Goal: Task Accomplishment & Management: Use online tool/utility

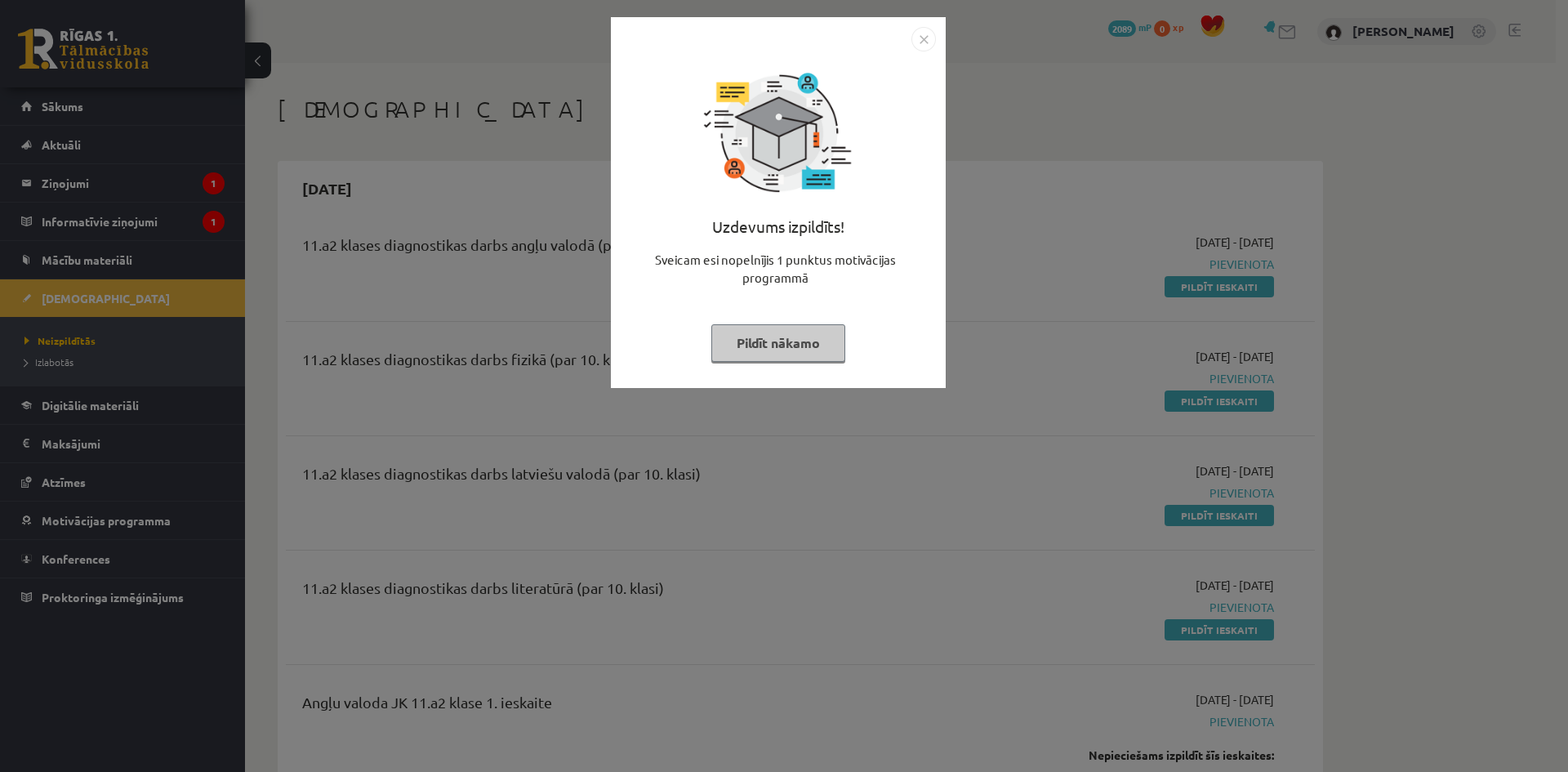
click at [923, 34] on img "Close" at bounding box center [923, 39] width 24 height 24
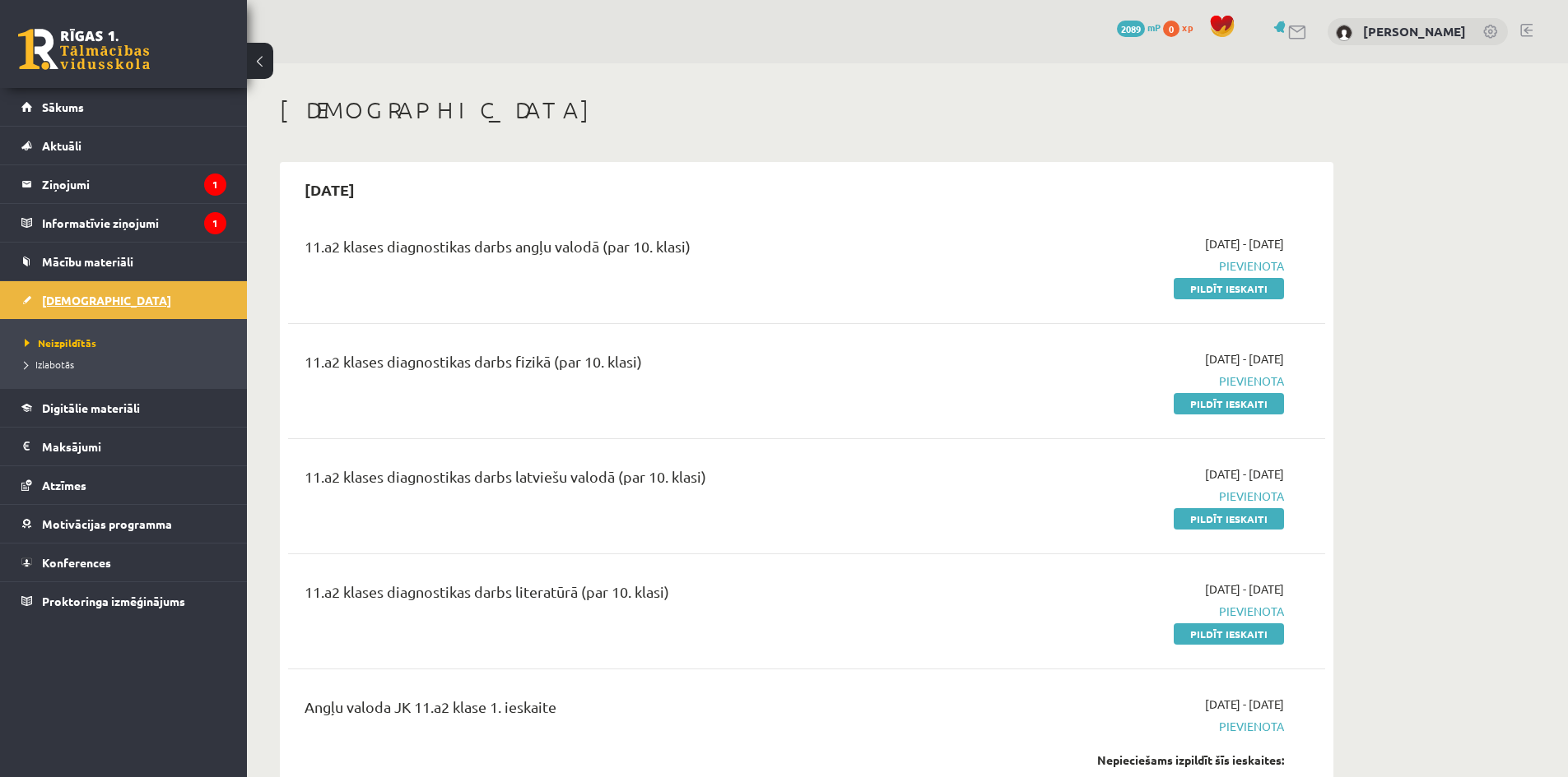
click at [64, 300] on span "[DEMOGRAPHIC_DATA]" at bounding box center [106, 300] width 129 height 15
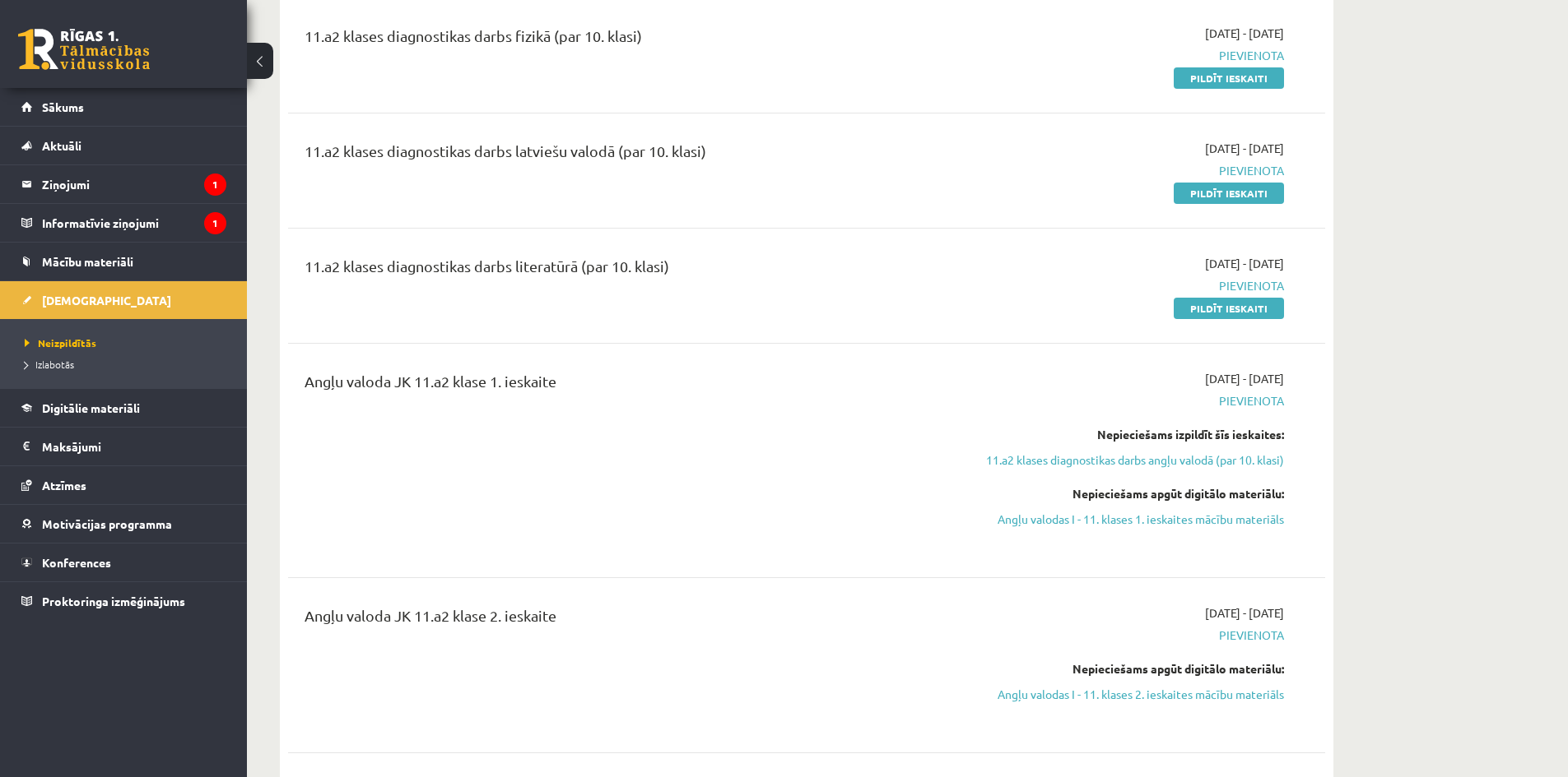
scroll to position [329, 0]
click at [1231, 309] on link "Pildīt ieskaiti" at bounding box center [1229, 305] width 110 height 22
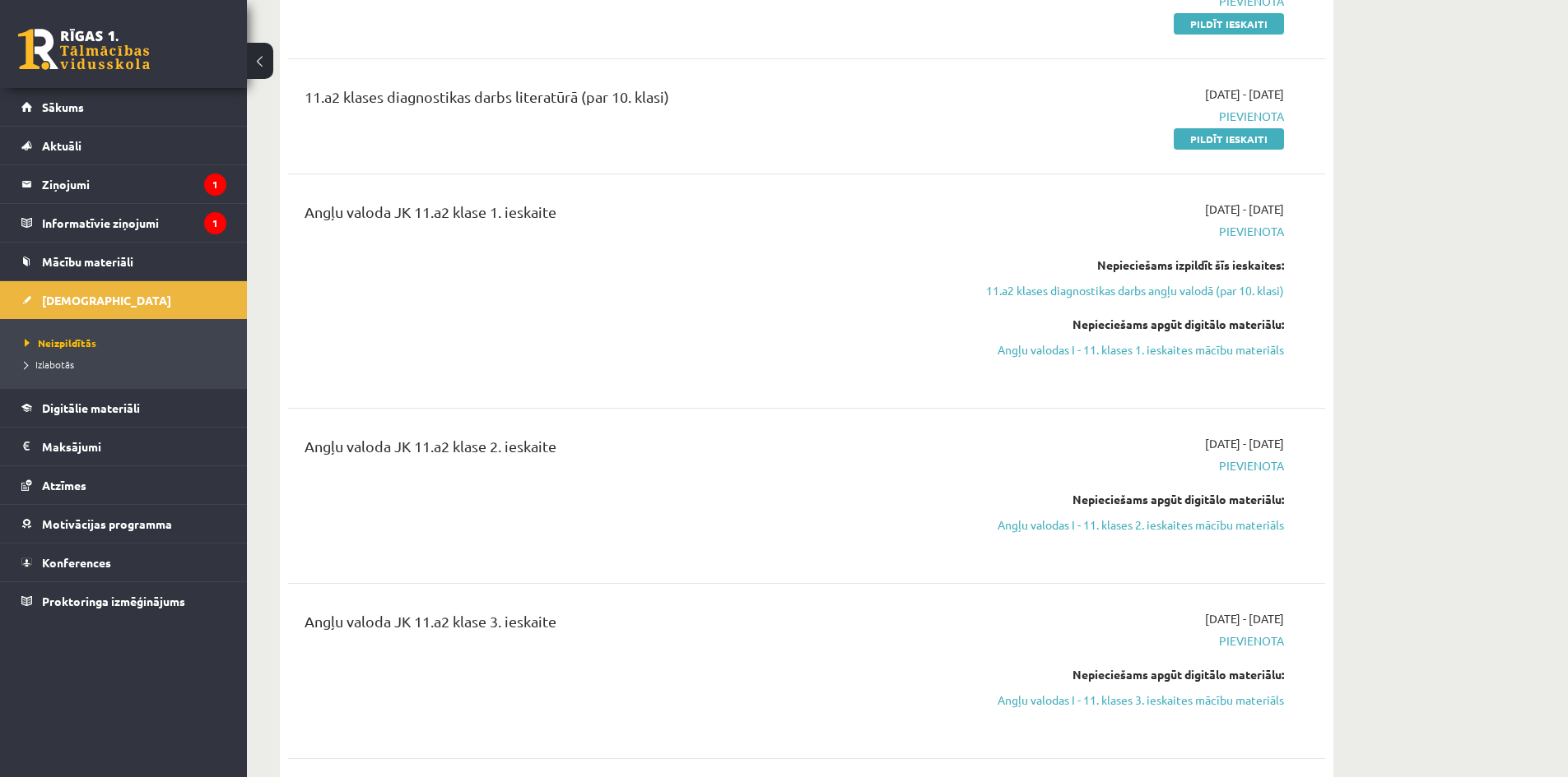
scroll to position [493, 0]
click at [1156, 292] on link "11.a2 klases diagnostikas darbs angļu valodā (par 10. klasi)" at bounding box center [1129, 292] width 311 height 17
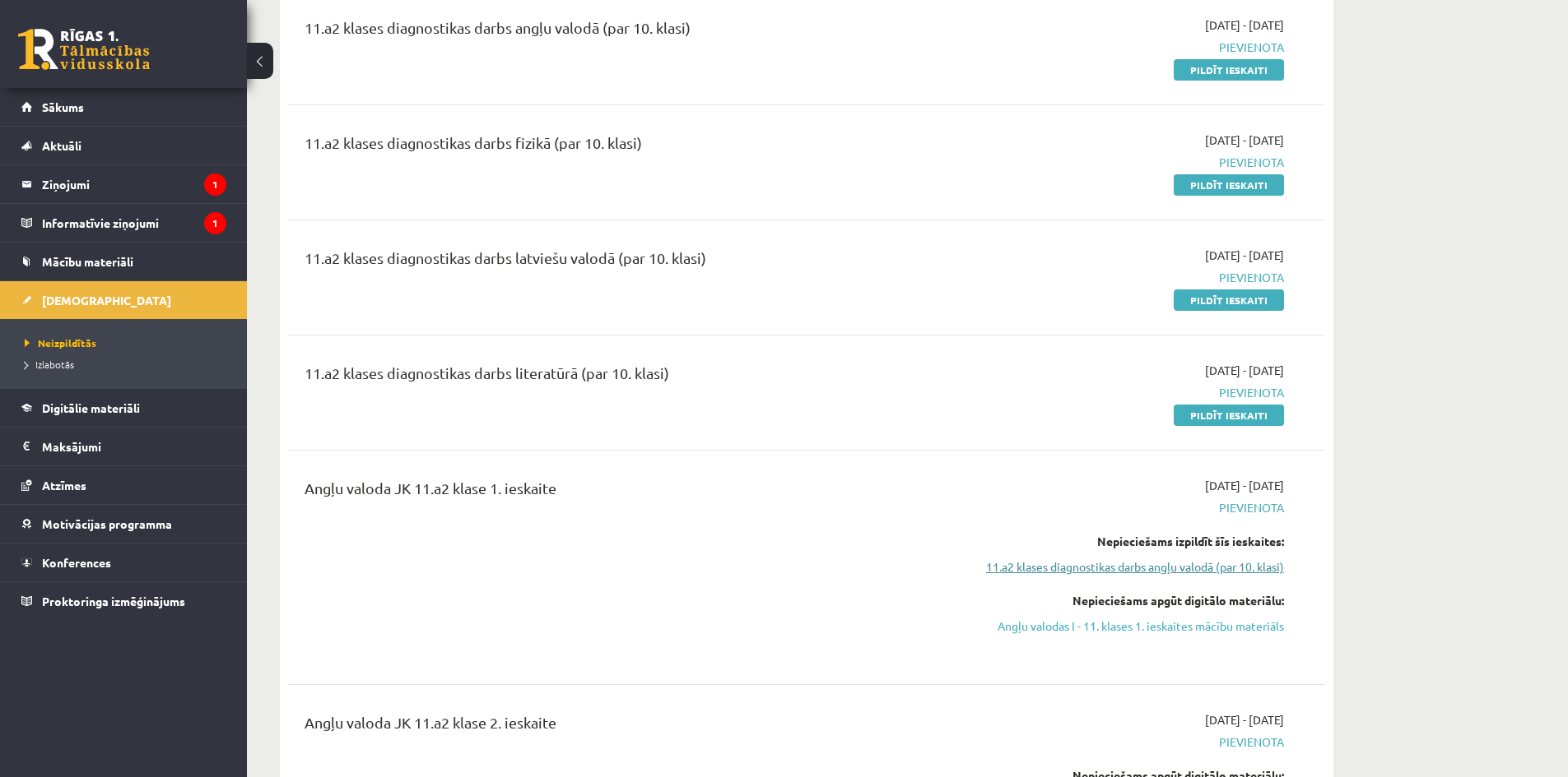
click at [1139, 569] on link "11.a2 klases diagnostikas darbs angļu valodā (par 10. klasi)" at bounding box center [1129, 567] width 311 height 17
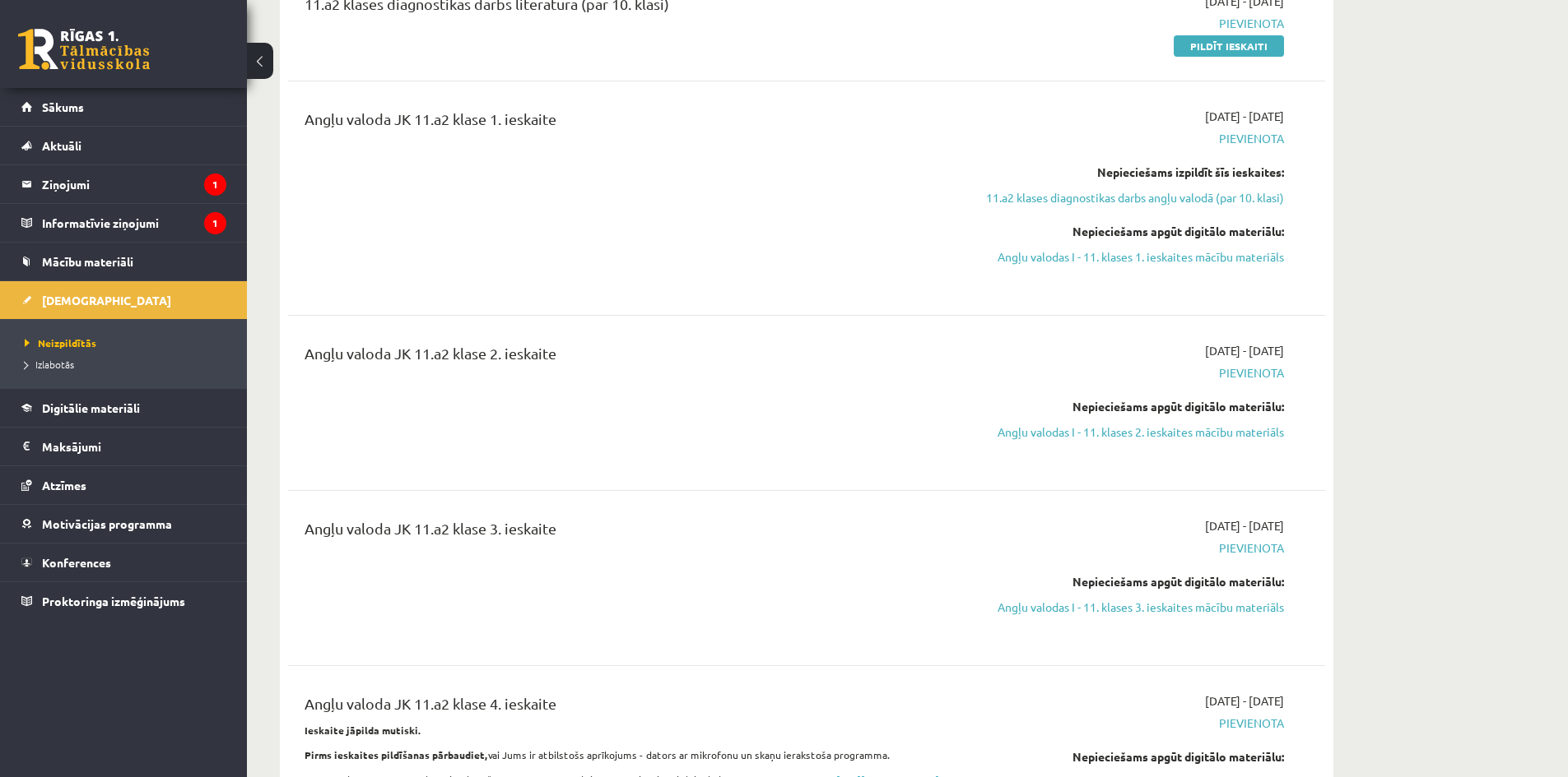
scroll to position [630, 0]
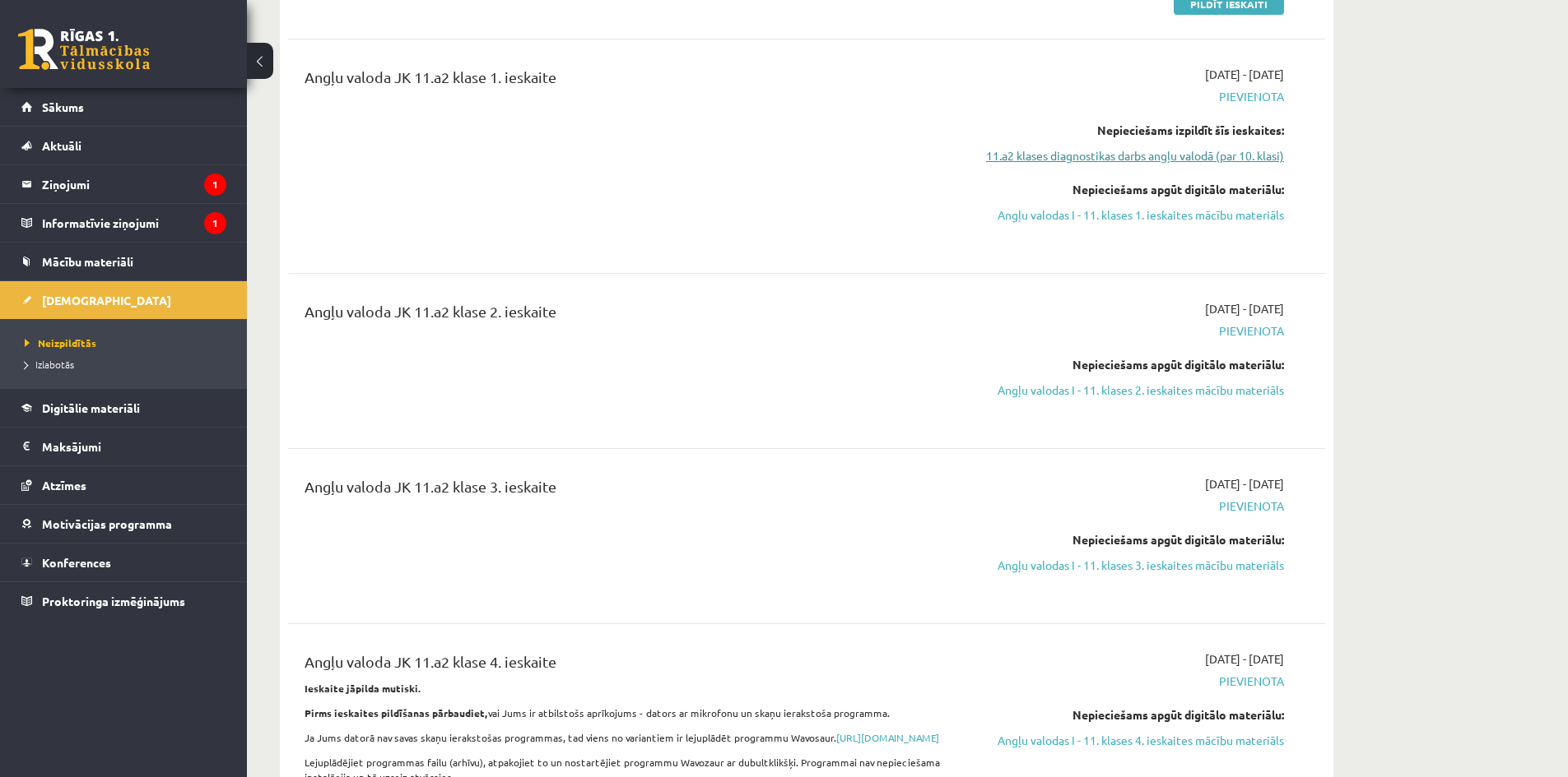
click at [1194, 154] on link "11.a2 klases diagnostikas darbs angļu valodā (par 10. klasi)" at bounding box center [1129, 156] width 311 height 17
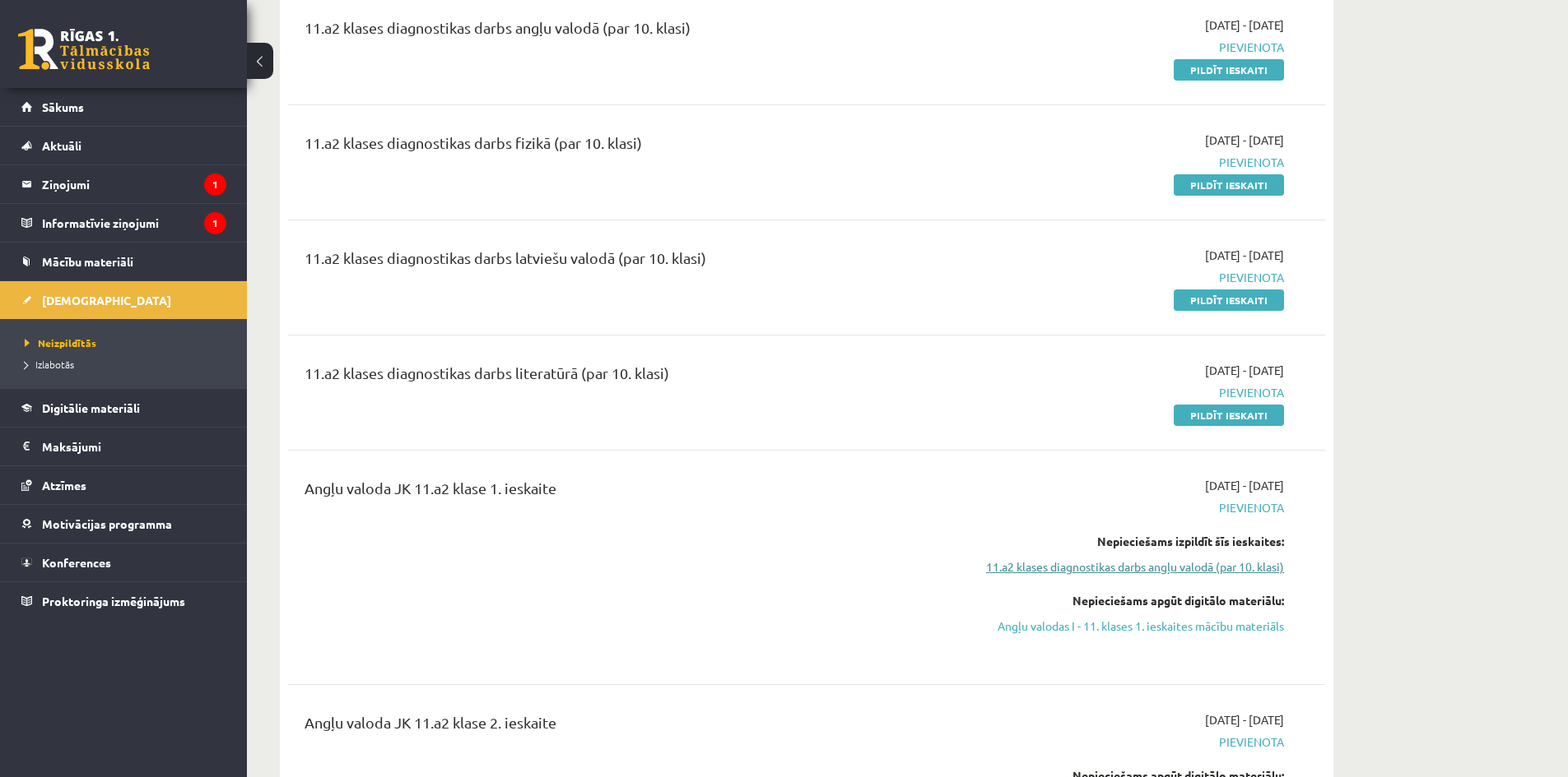
click at [1062, 571] on link "11.a2 klases diagnostikas darbs angļu valodā (par 10. klasi)" at bounding box center [1129, 567] width 311 height 17
click at [105, 403] on span "Digitālie materiāli" at bounding box center [90, 408] width 98 height 15
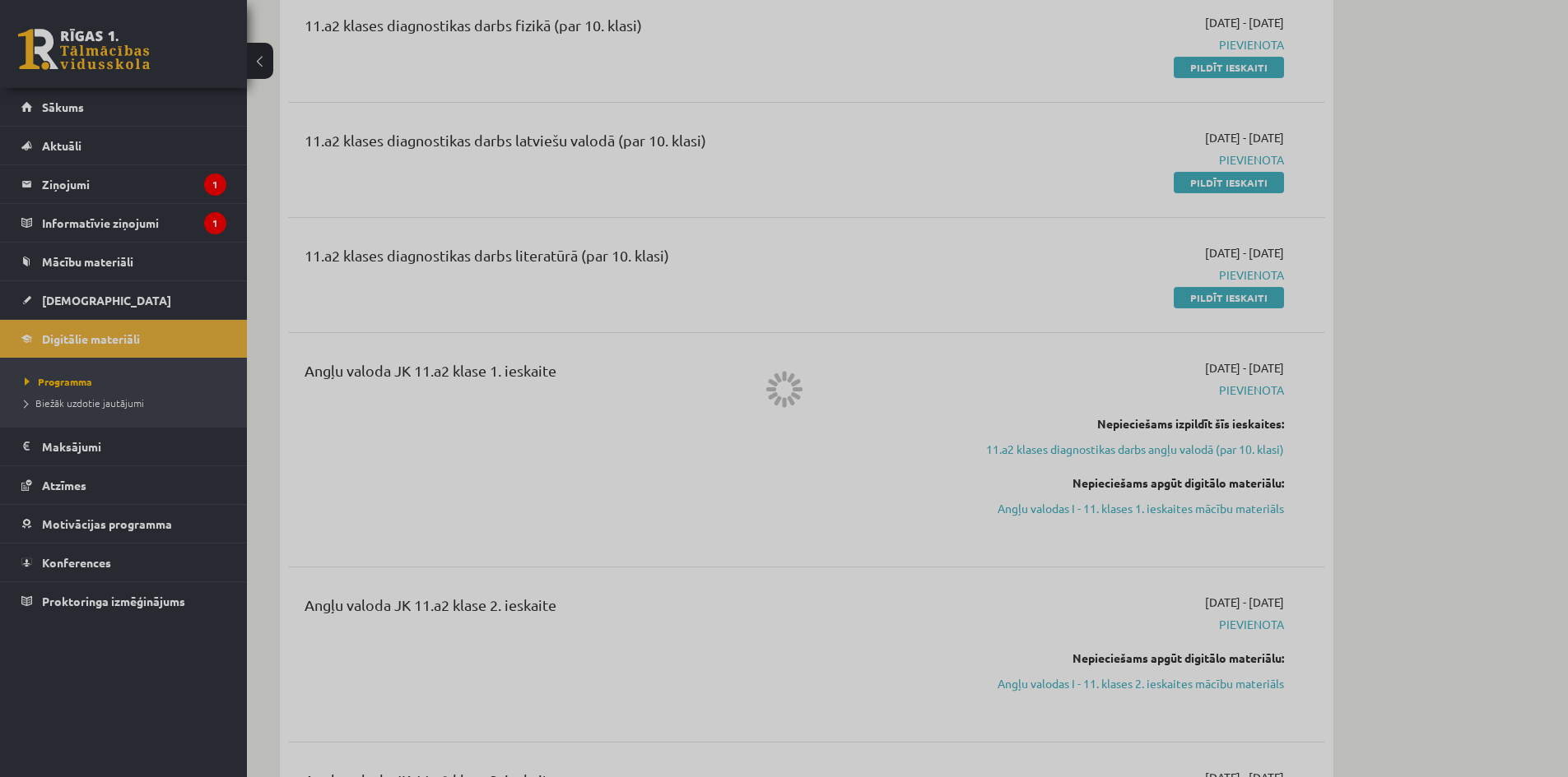
scroll to position [301, 0]
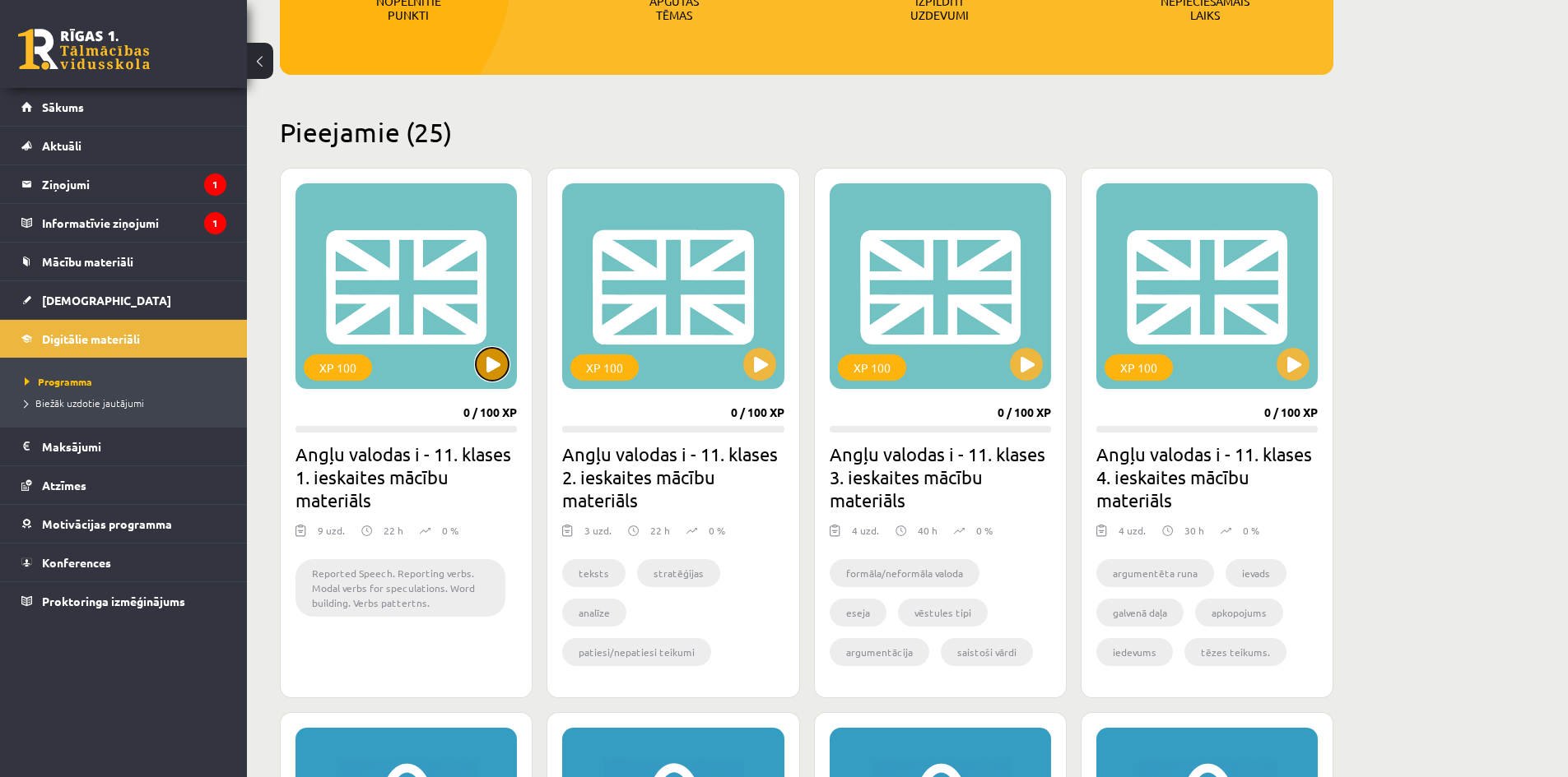
click at [505, 362] on button at bounding box center [492, 364] width 33 height 33
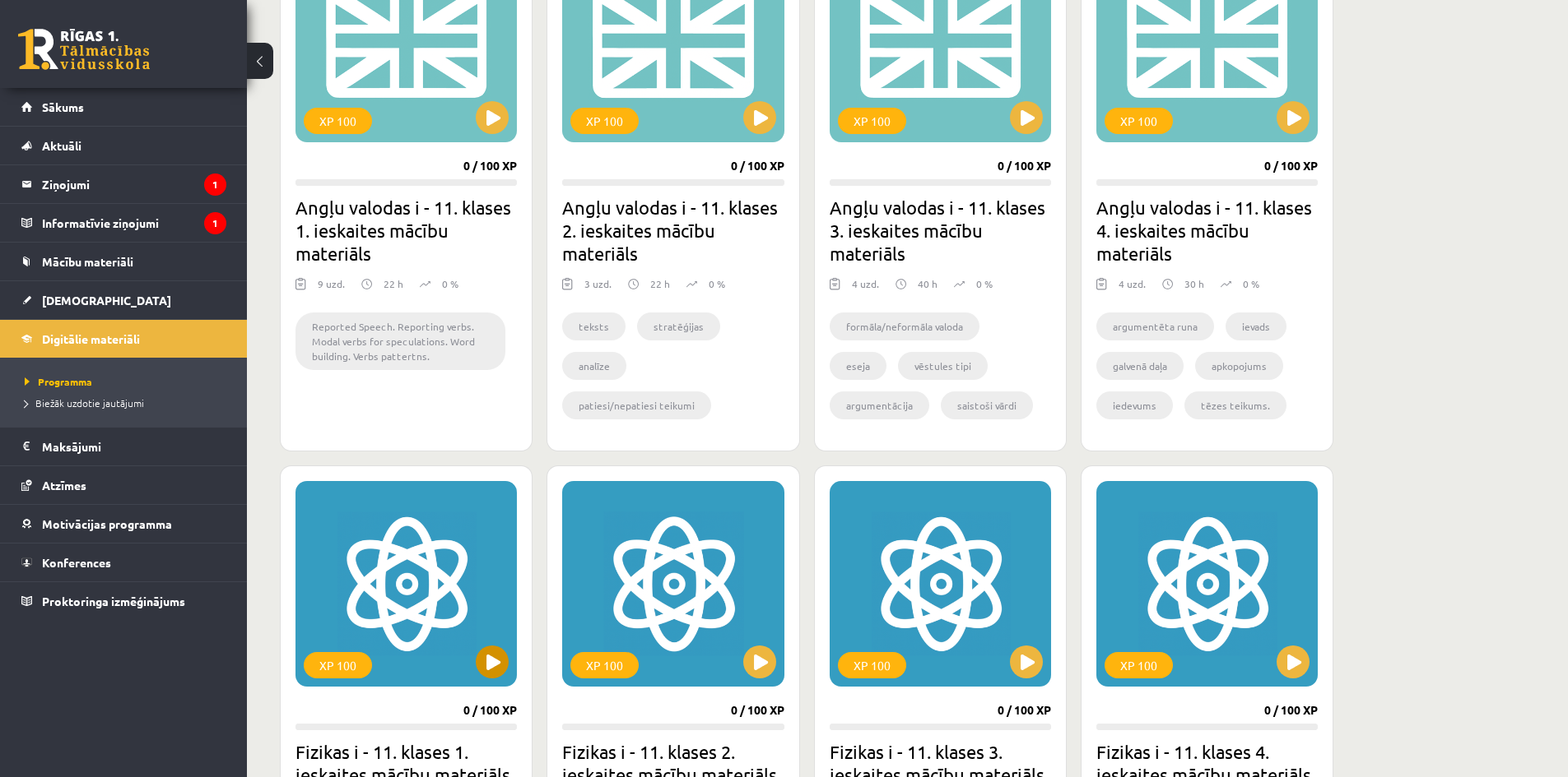
scroll to position [383, 0]
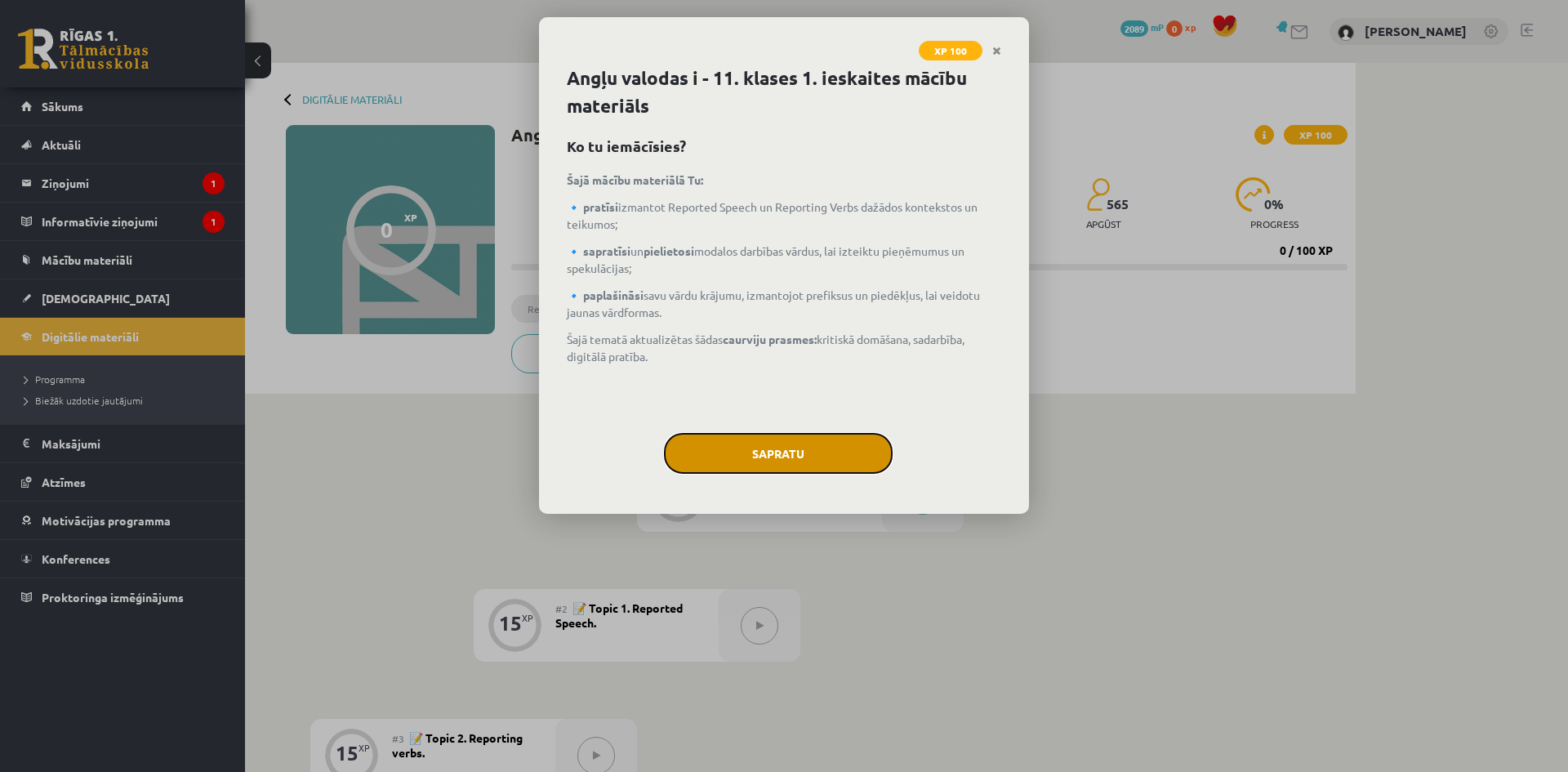
click at [720, 463] on button "Sapratu" at bounding box center [778, 453] width 229 height 40
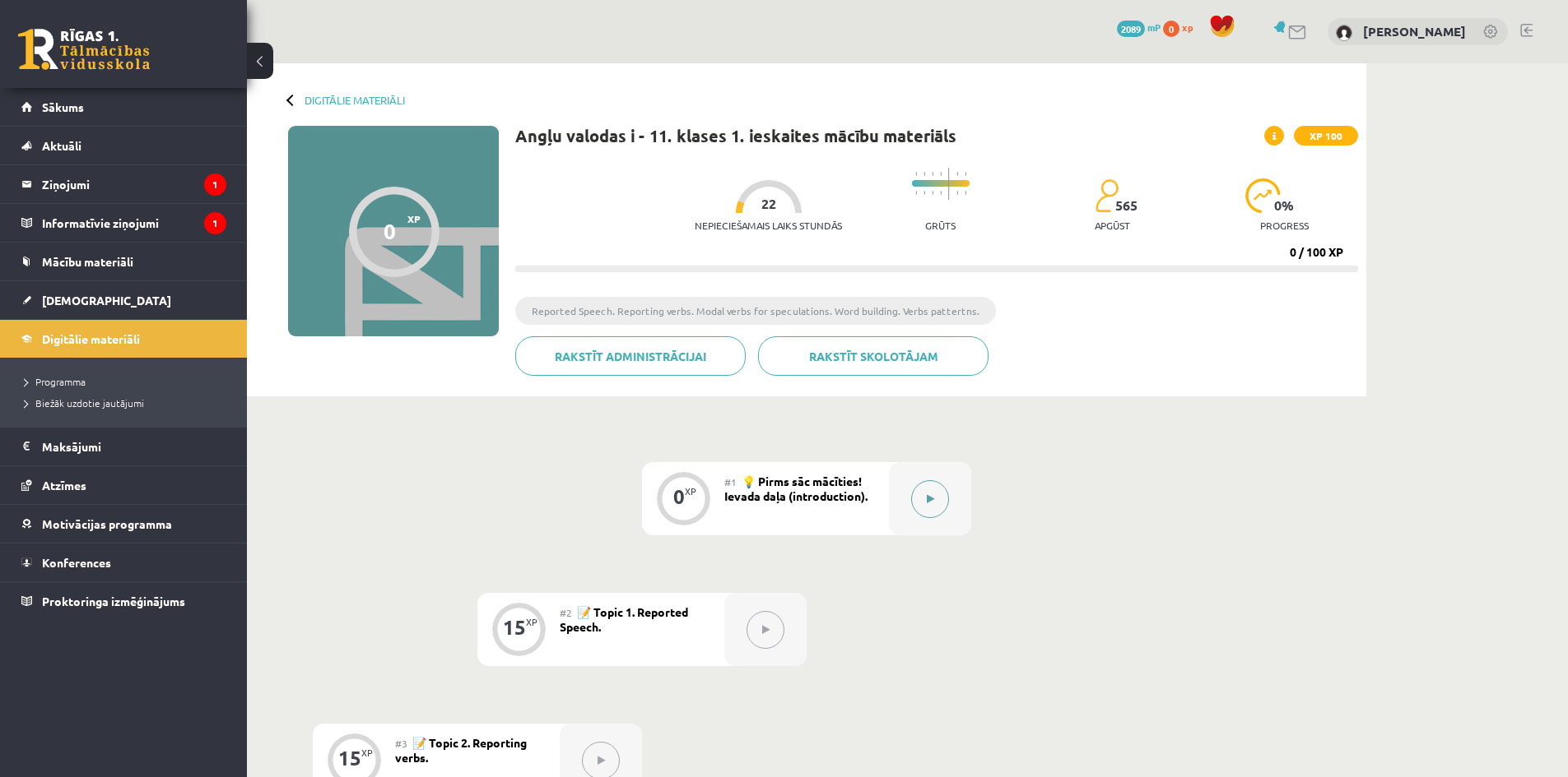
click at [932, 499] on icon at bounding box center [930, 499] width 8 height 10
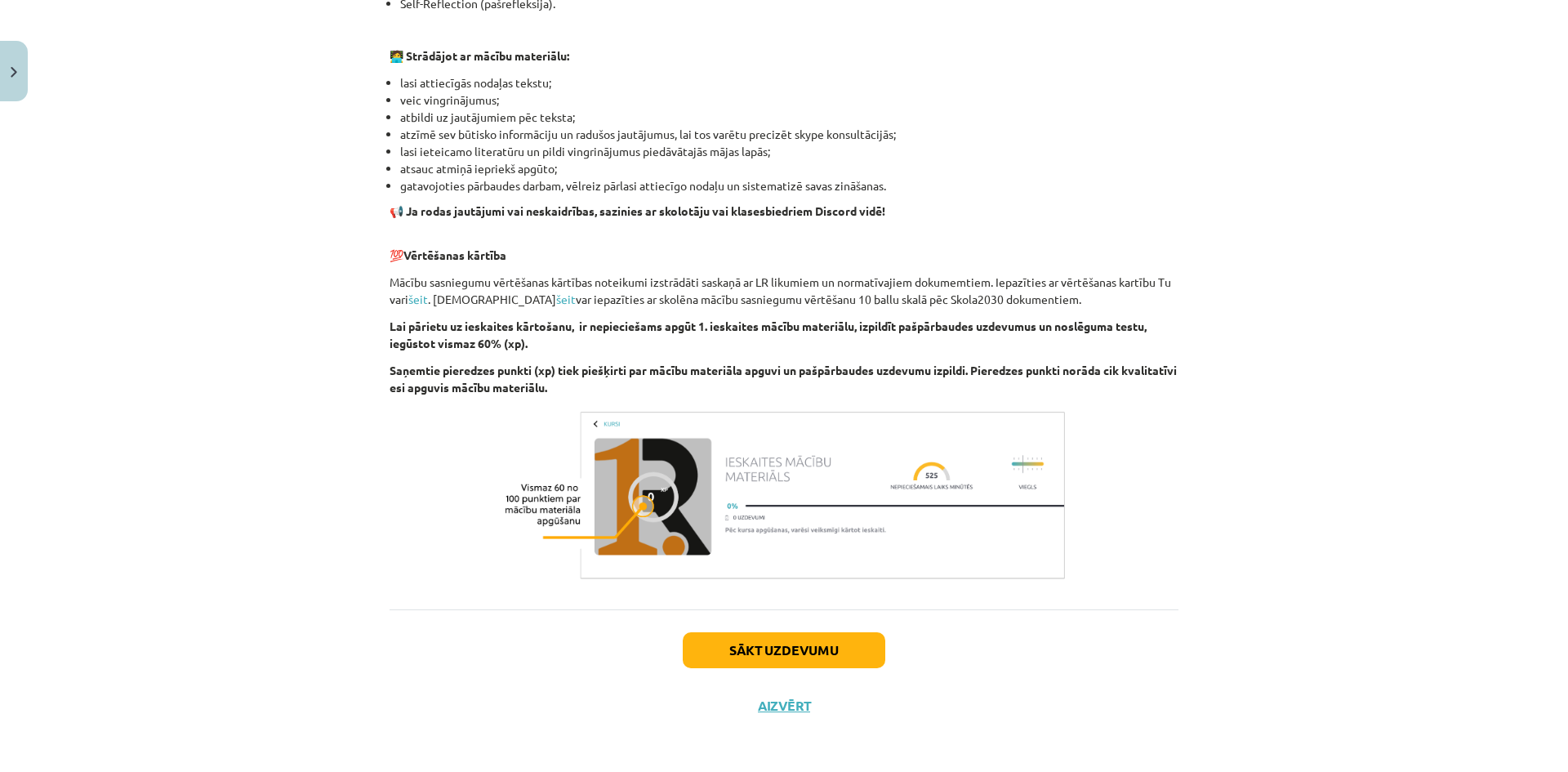
scroll to position [946, 0]
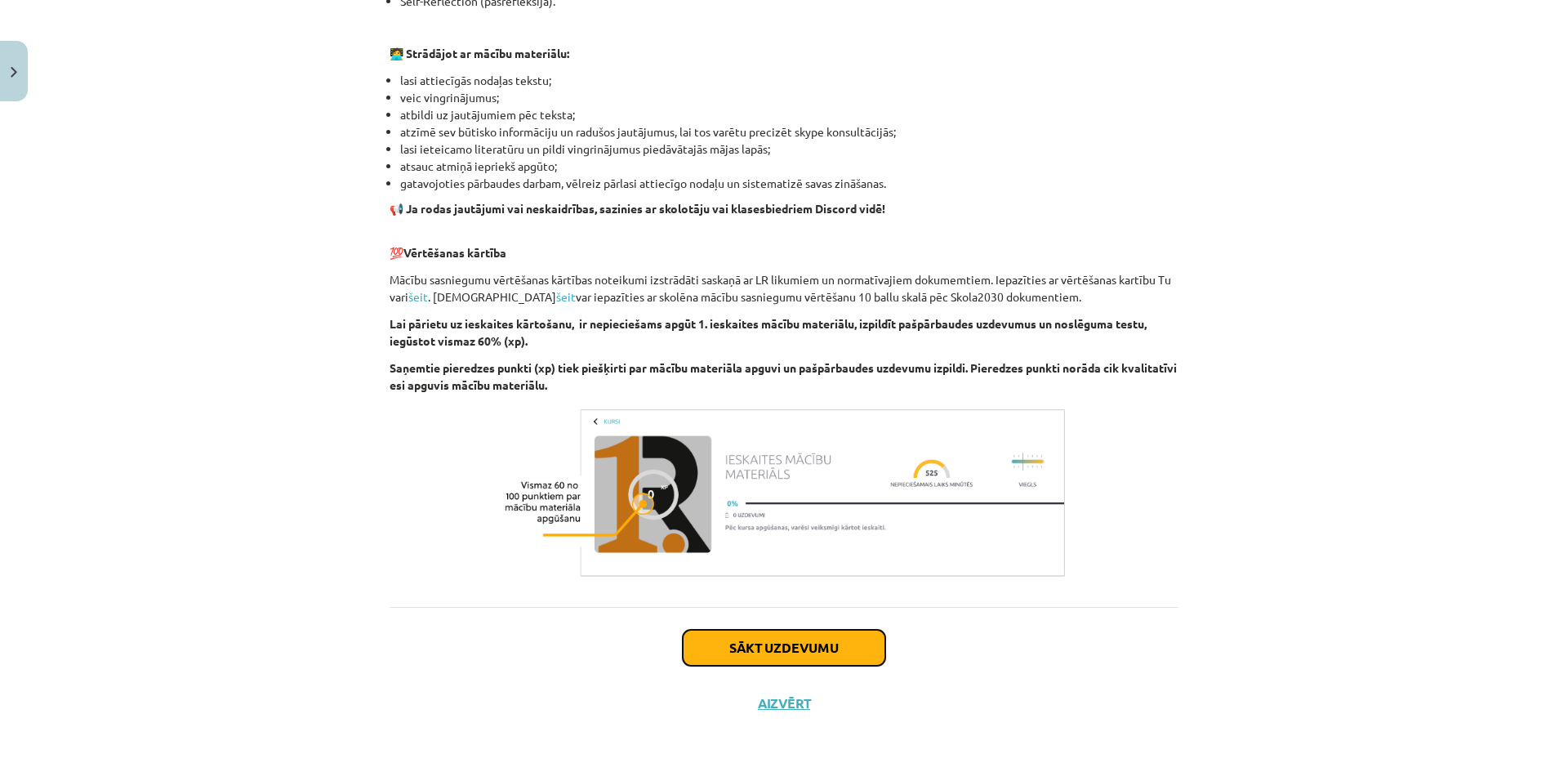
click at [754, 653] on button "Sākt uzdevumu" at bounding box center [784, 648] width 202 height 36
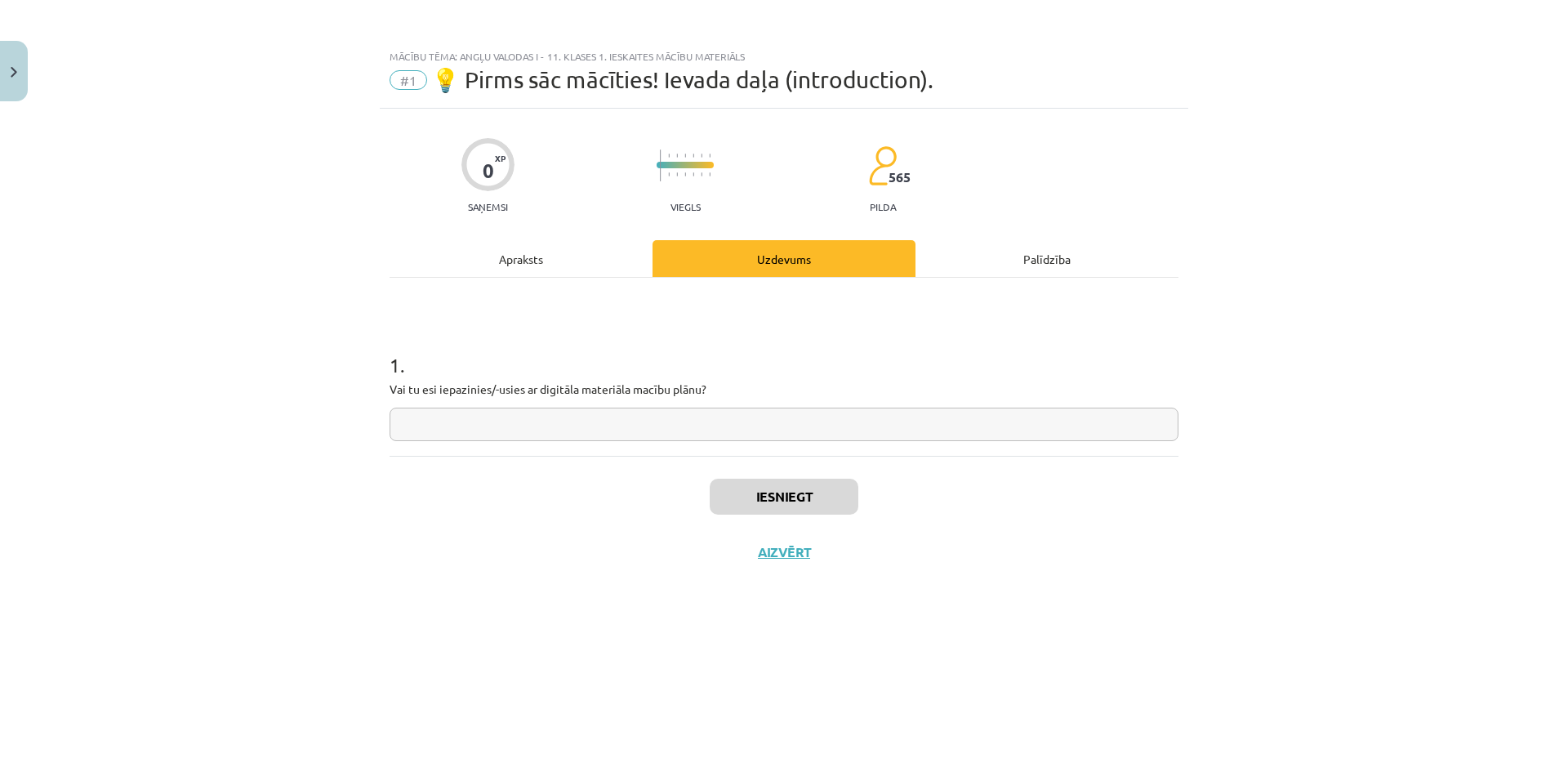
click at [800, 433] on input "text" at bounding box center [784, 424] width 789 height 34
type input "**"
click at [832, 496] on button "Iesniegt" at bounding box center [784, 497] width 149 height 36
click at [790, 551] on button "Nākamā nodarbība" at bounding box center [784, 563] width 160 height 38
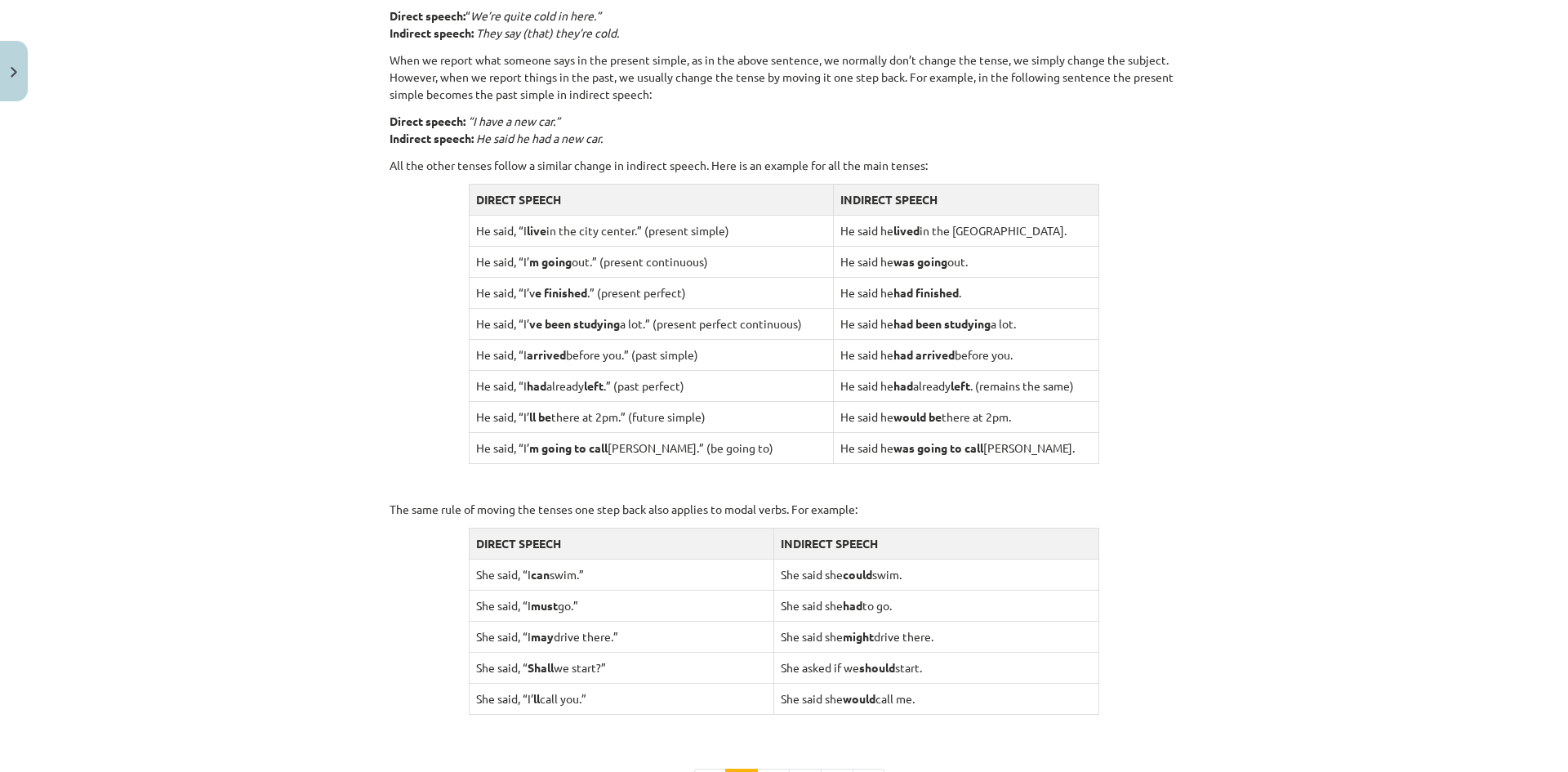
scroll to position [1226, 0]
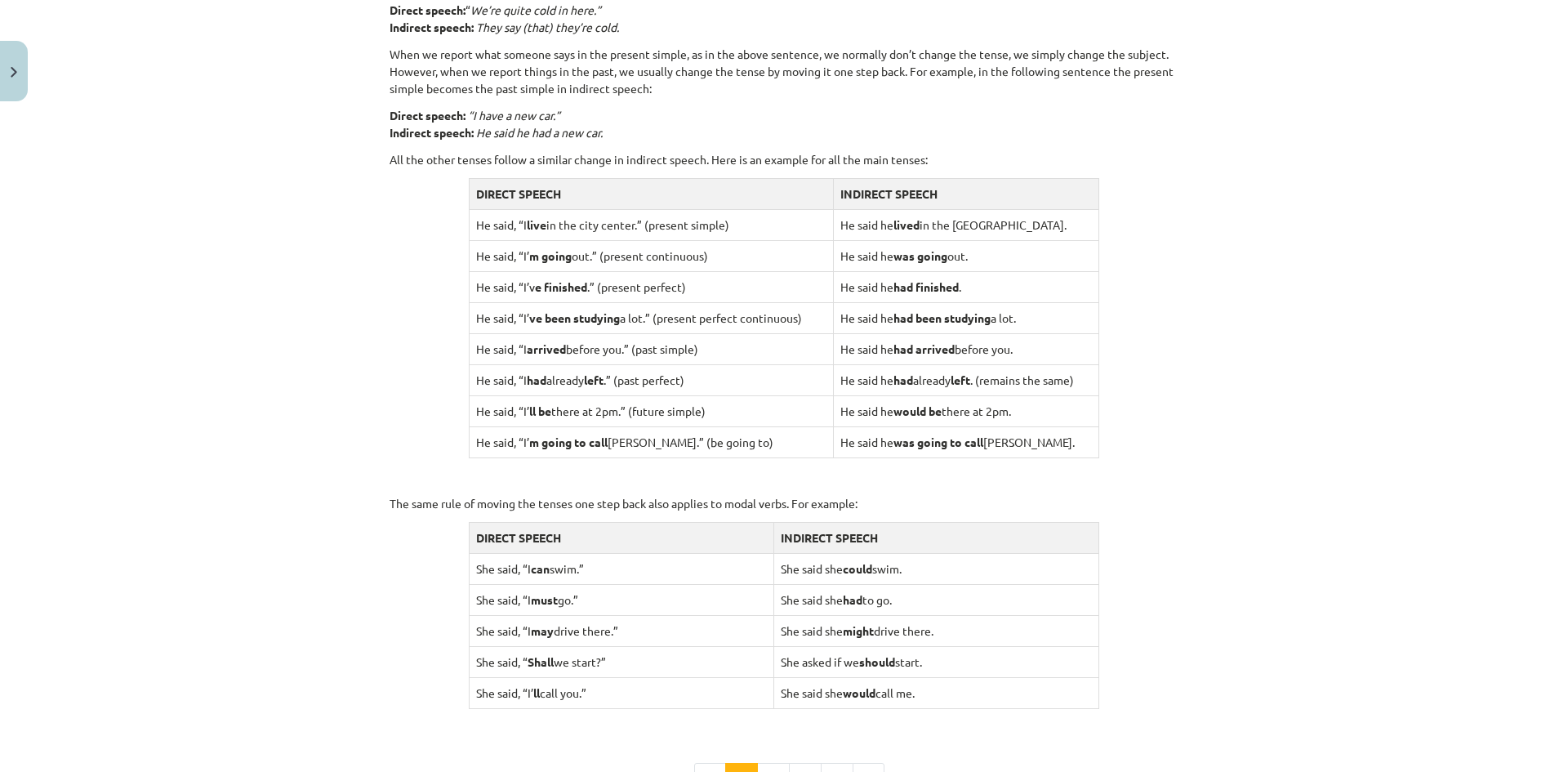
click at [1224, 379] on div "Mācību tēma: Angļu valodas i - 11. klases 1. ieskaites mācību materiāls #2 📝 To…" at bounding box center [784, 386] width 1568 height 772
click at [1079, 387] on td "He said he had already left . (remains the same)" at bounding box center [965, 380] width 266 height 31
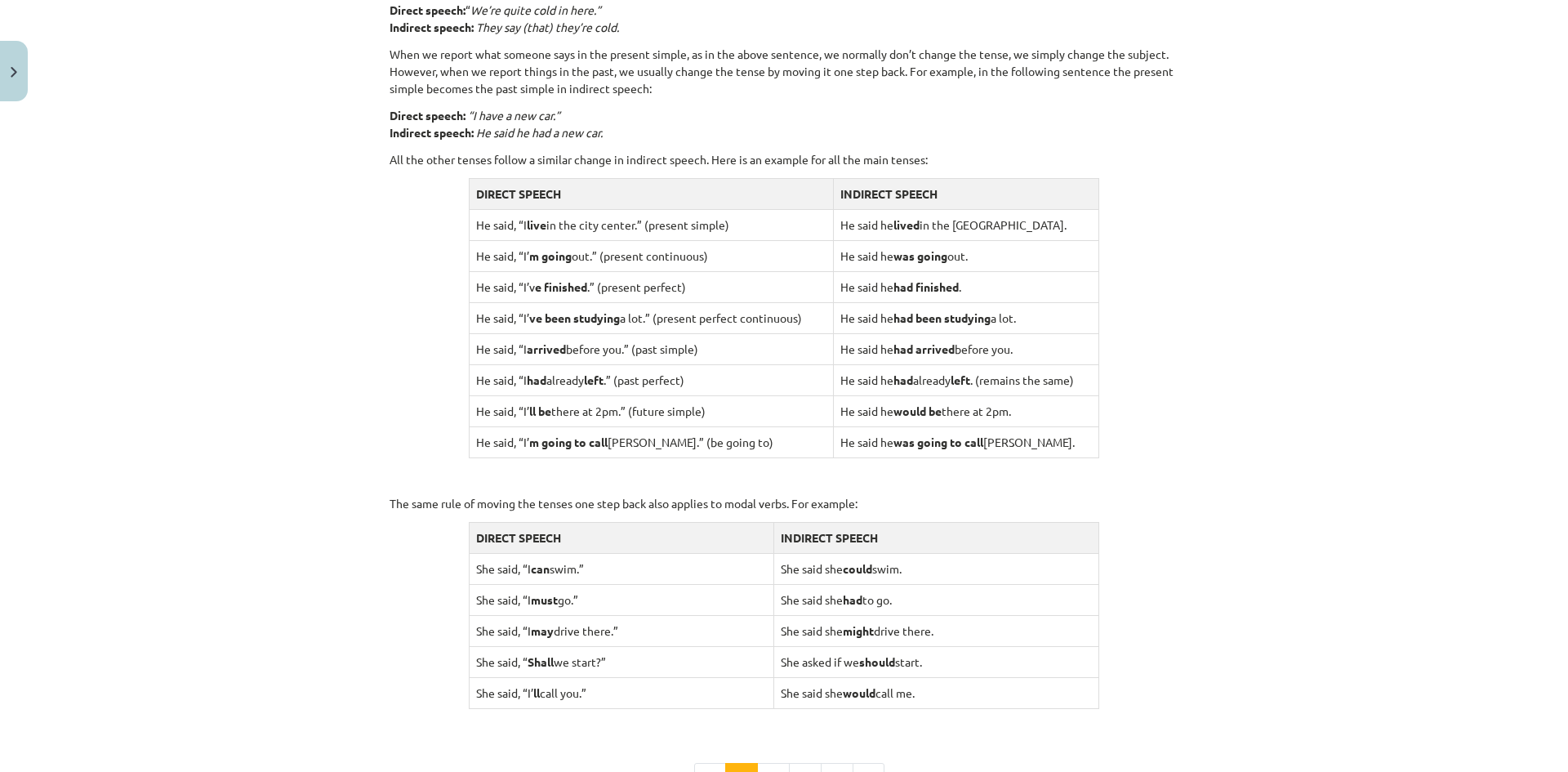
click at [1079, 387] on td "He said he had already left . (remains the same)" at bounding box center [965, 380] width 266 height 31
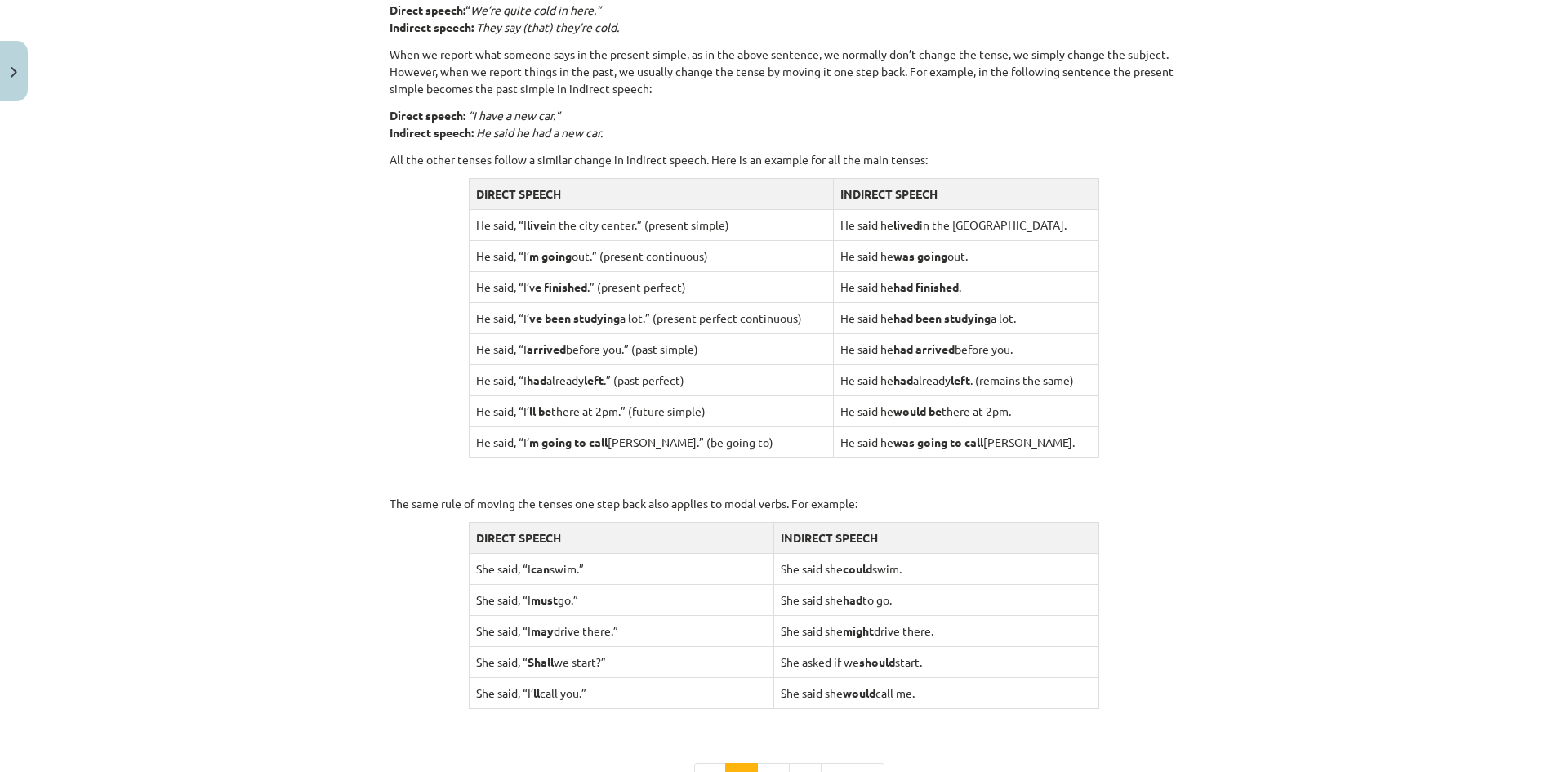
click at [1079, 387] on td "He said he had already left . (remains the same)" at bounding box center [965, 380] width 266 height 31
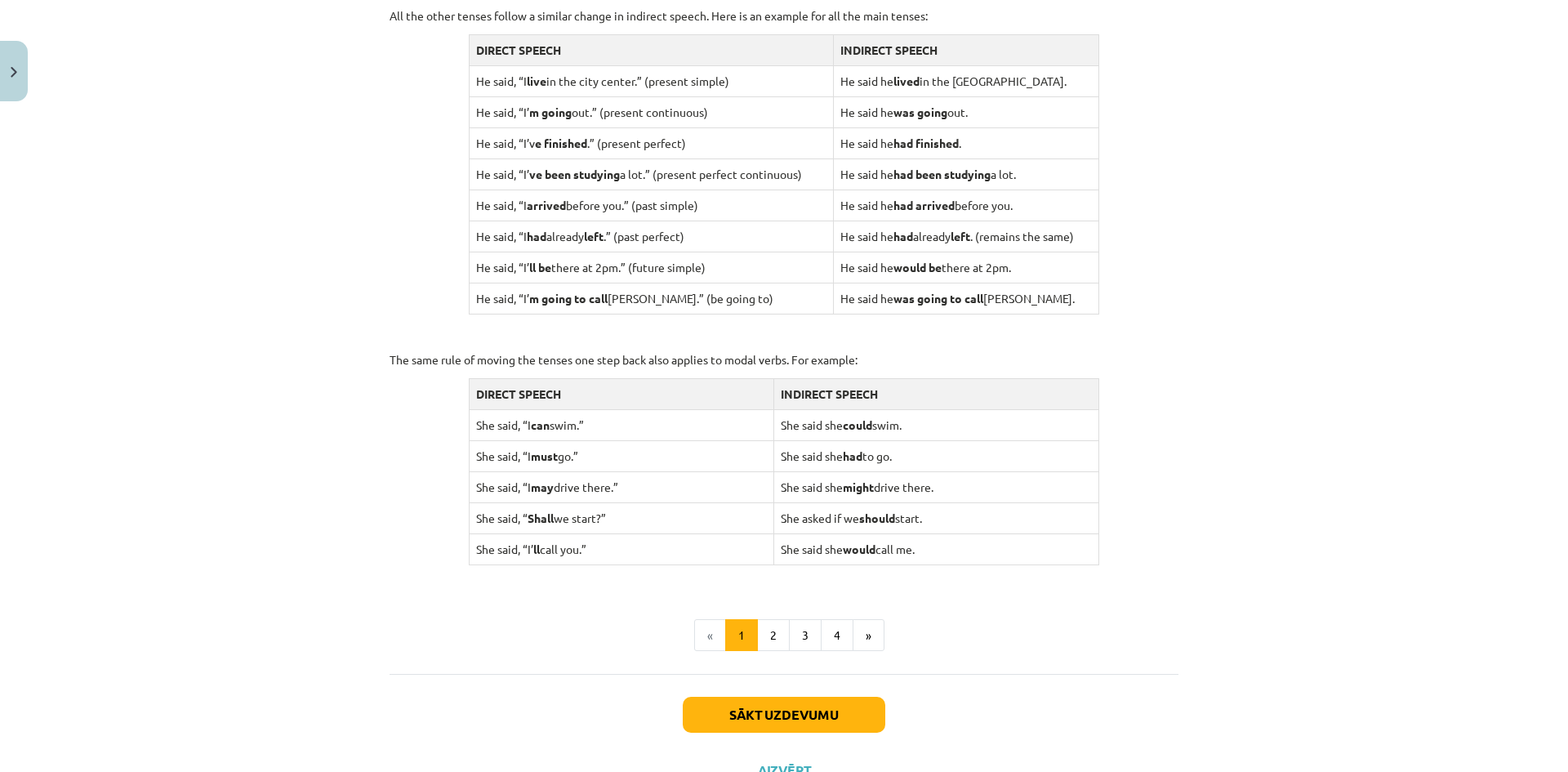
scroll to position [1436, 0]
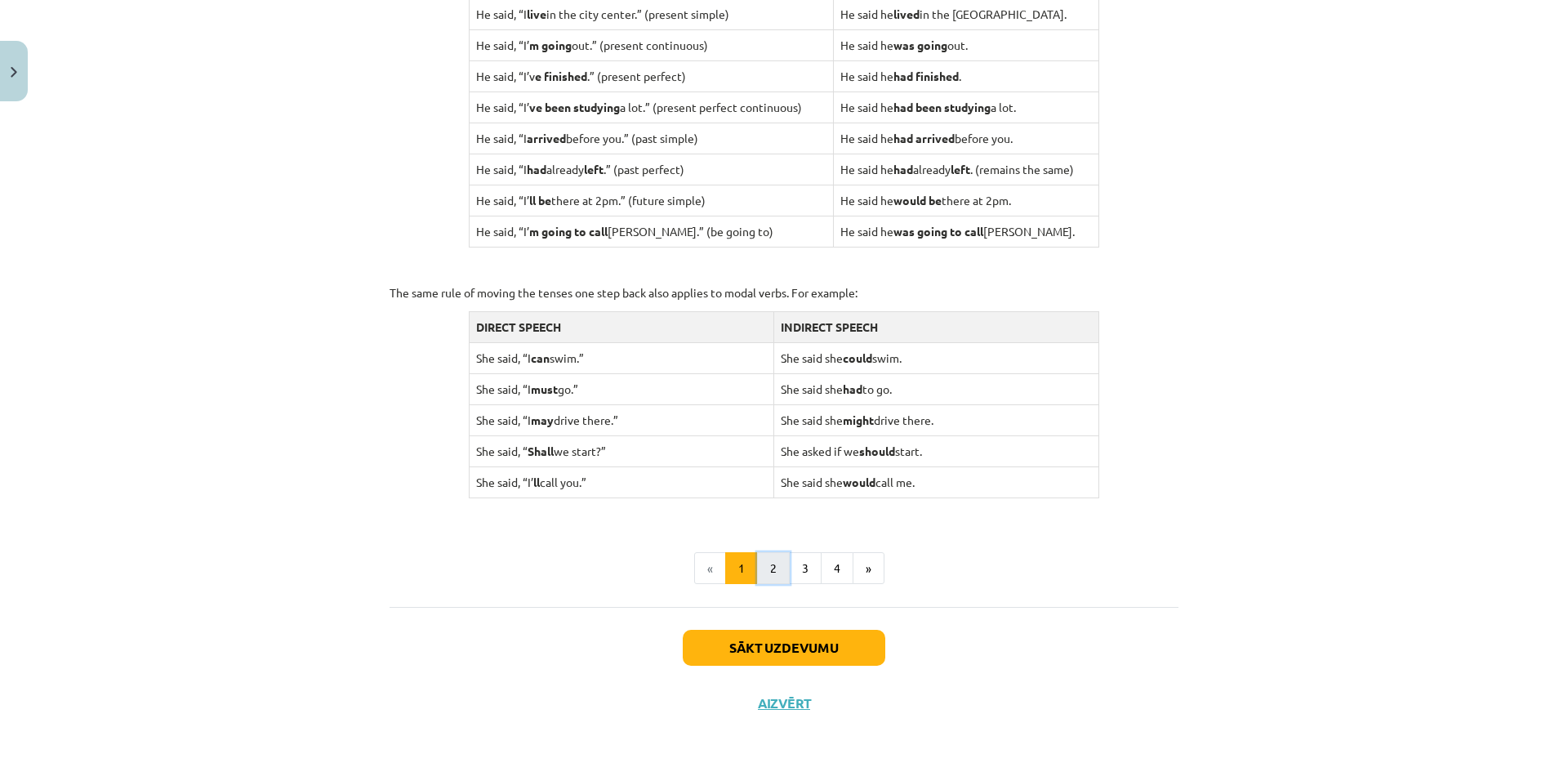
click at [761, 571] on button "2" at bounding box center [773, 569] width 33 height 33
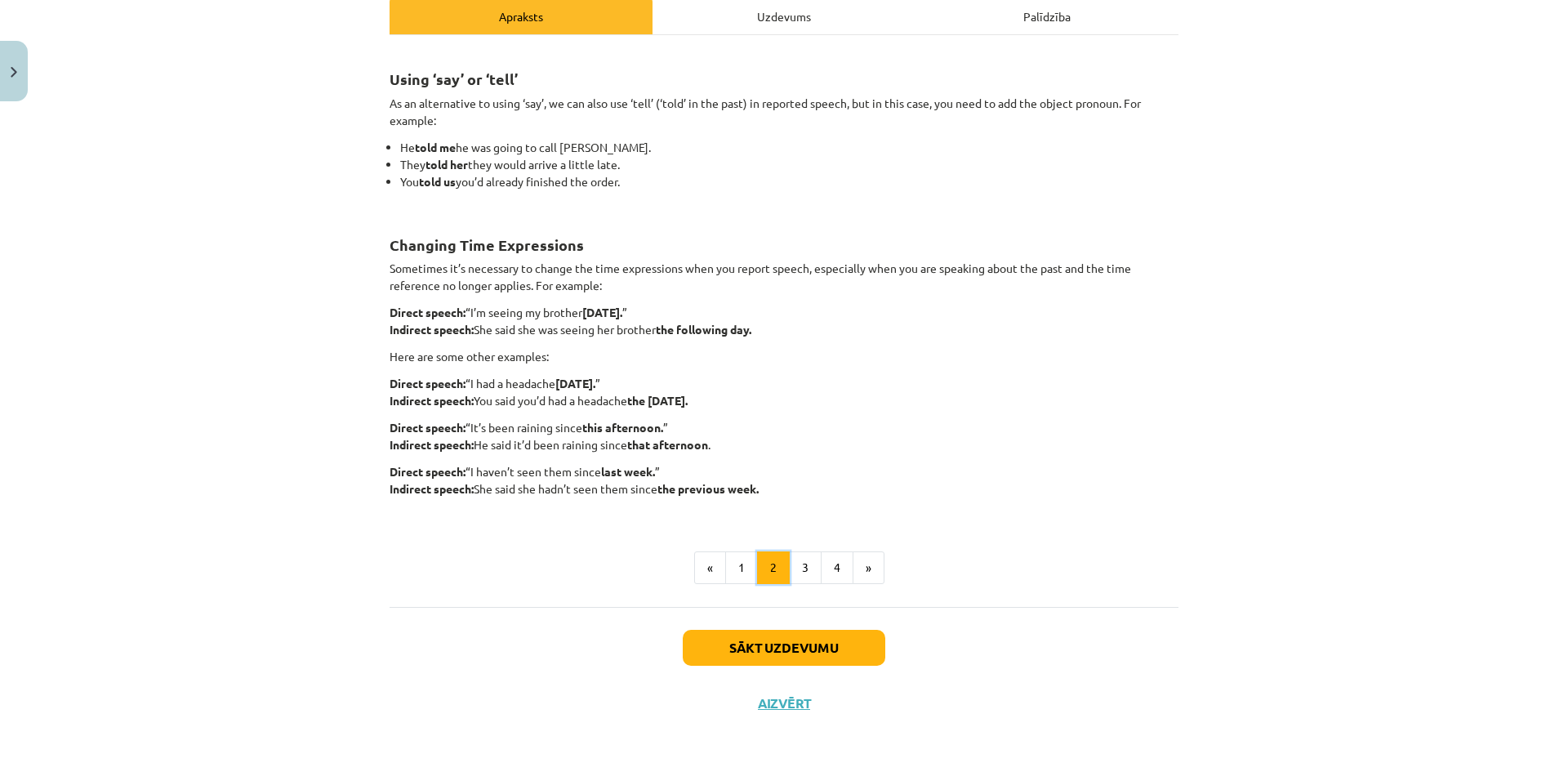
scroll to position [243, 0]
click at [789, 564] on button "3" at bounding box center [805, 568] width 33 height 33
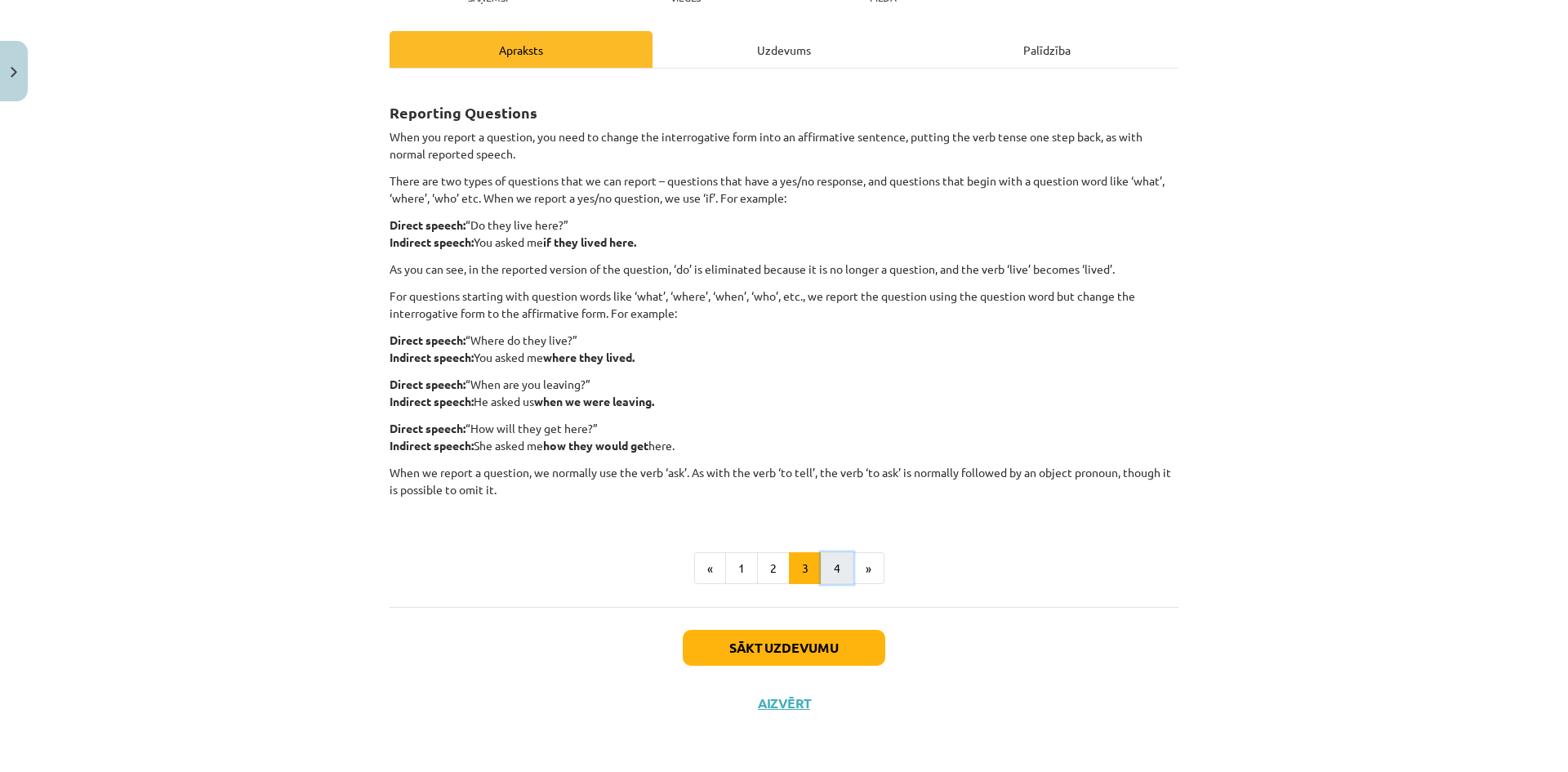
click at [821, 564] on button "4" at bounding box center [837, 569] width 33 height 33
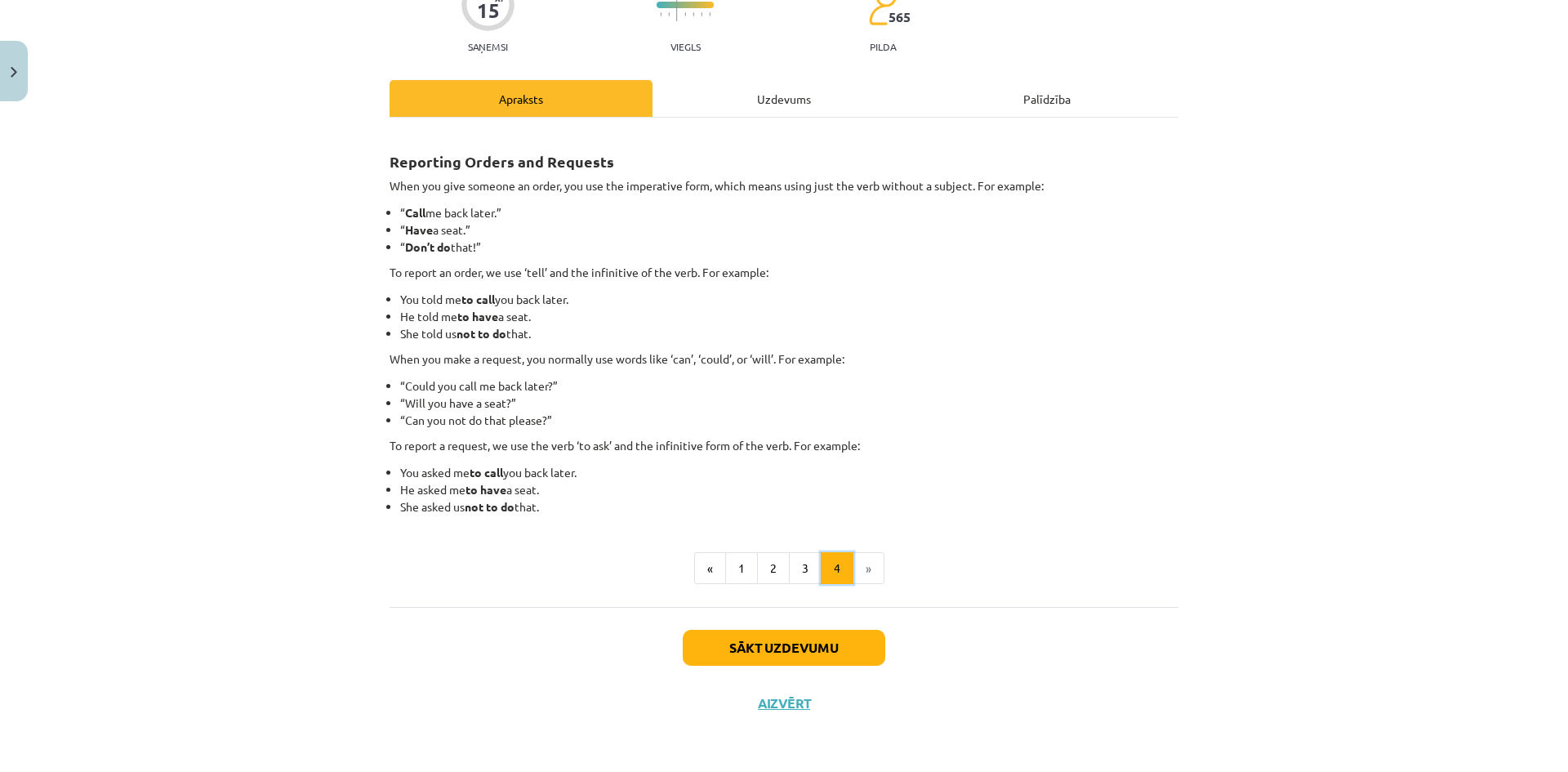
scroll to position [160, 0]
click at [1149, 507] on li "She asked us not to do that." at bounding box center [790, 507] width 778 height 17
click at [733, 557] on button "1" at bounding box center [741, 569] width 33 height 33
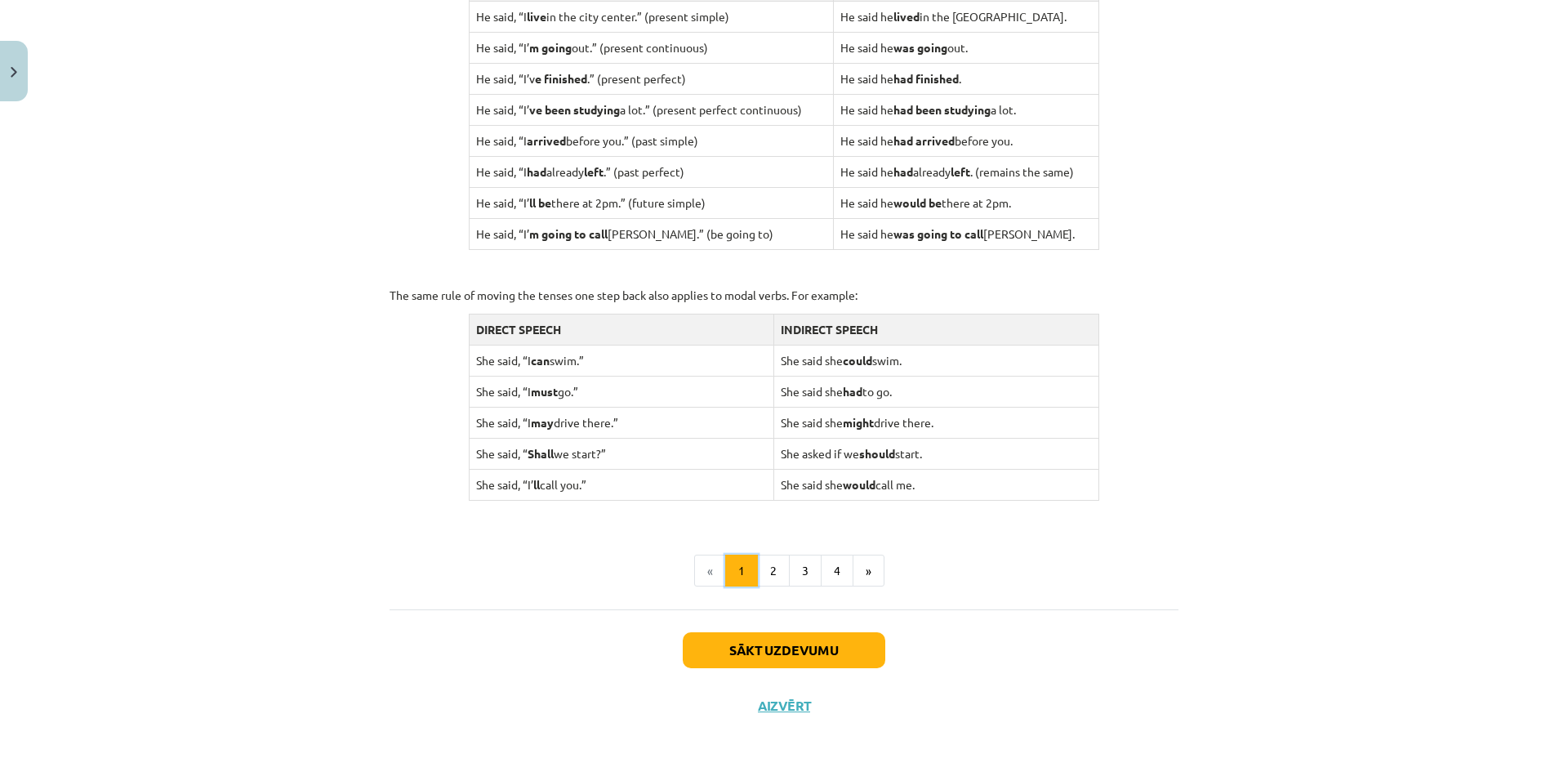
scroll to position [1436, 0]
click at [768, 576] on button "2" at bounding box center [773, 569] width 33 height 33
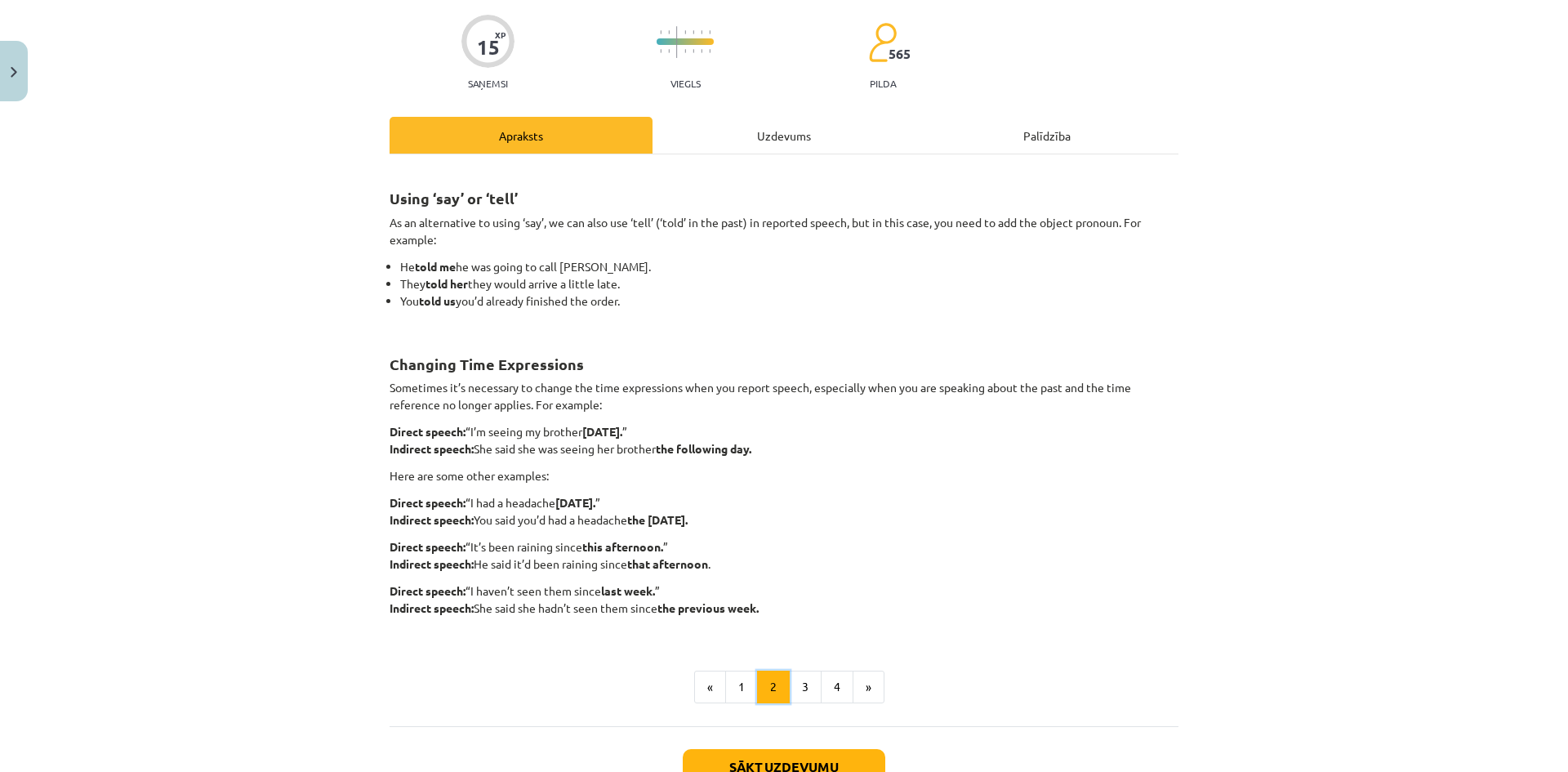
scroll to position [161, 0]
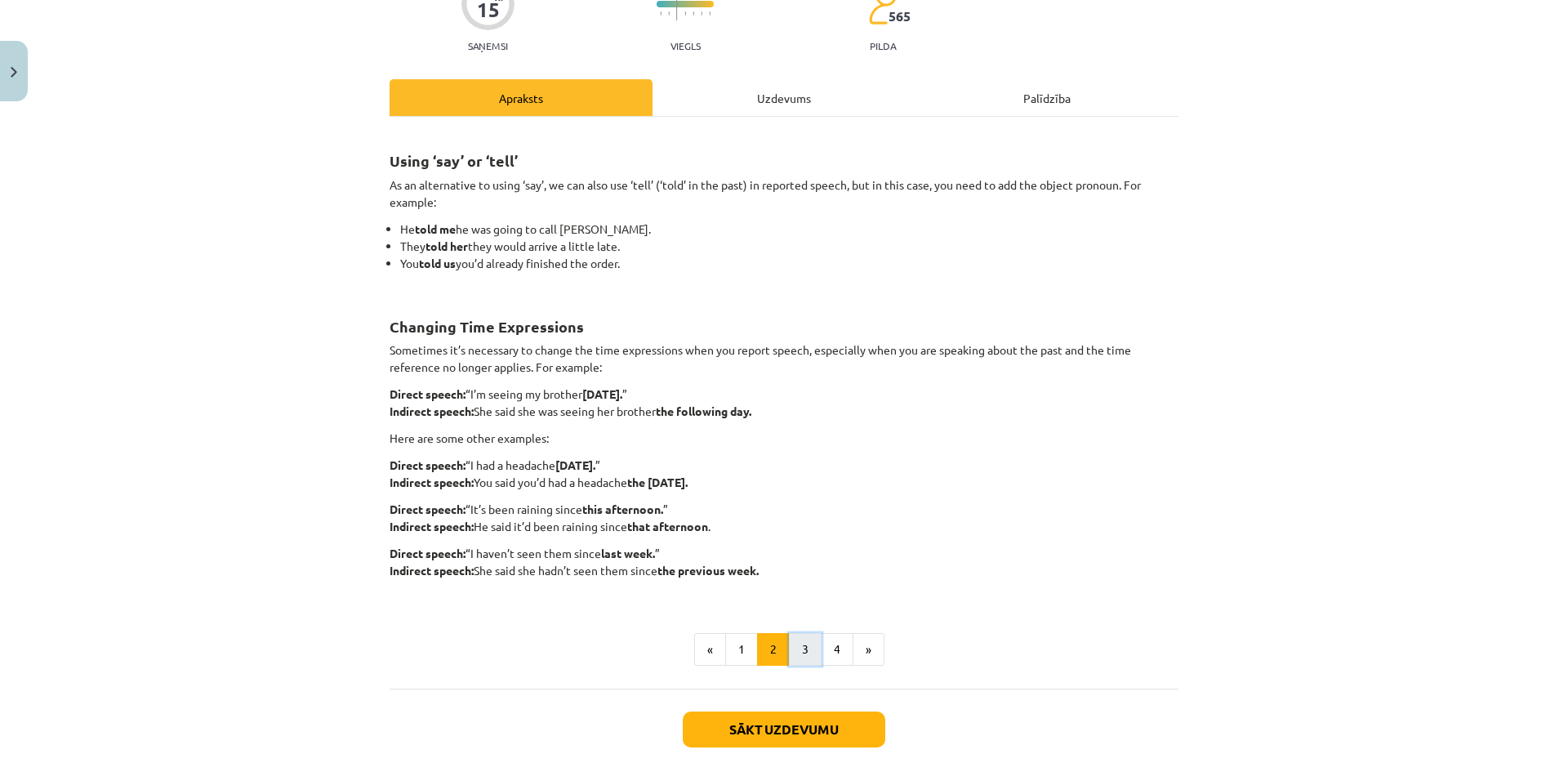
click at [802, 650] on button "3" at bounding box center [805, 650] width 33 height 33
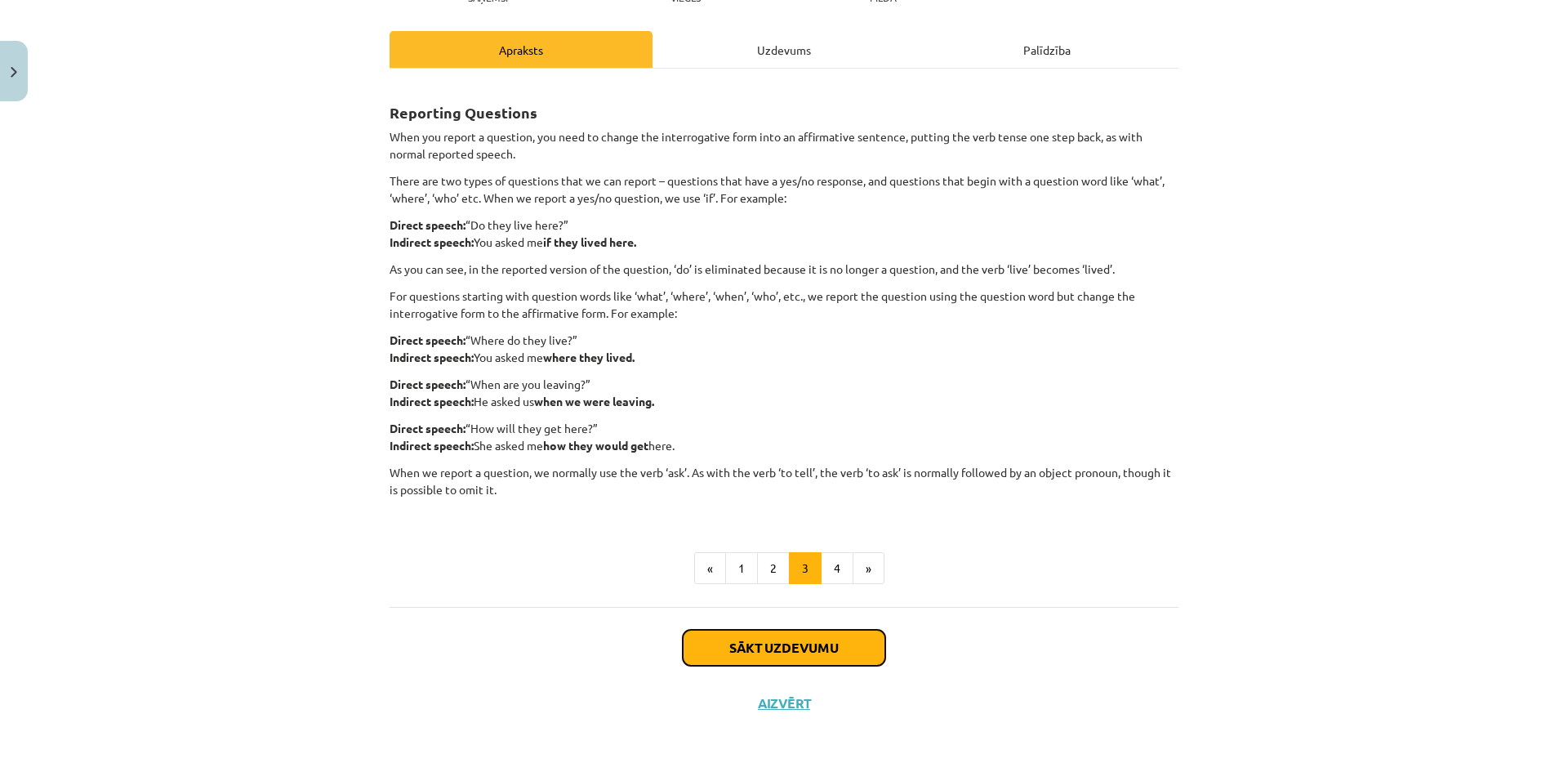
click at [807, 658] on button "Sākt uzdevumu" at bounding box center [784, 648] width 202 height 36
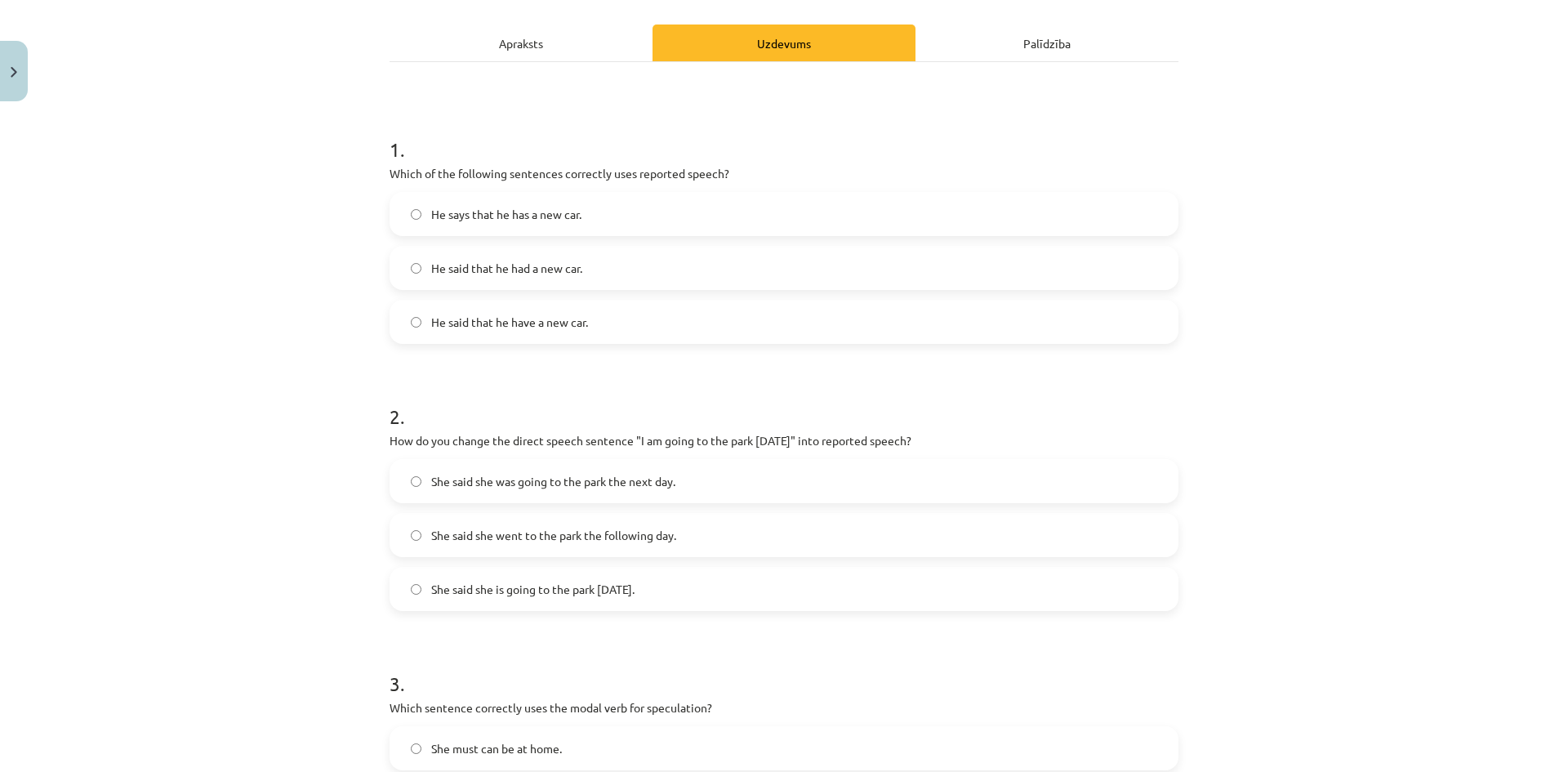
scroll to position [246, 0]
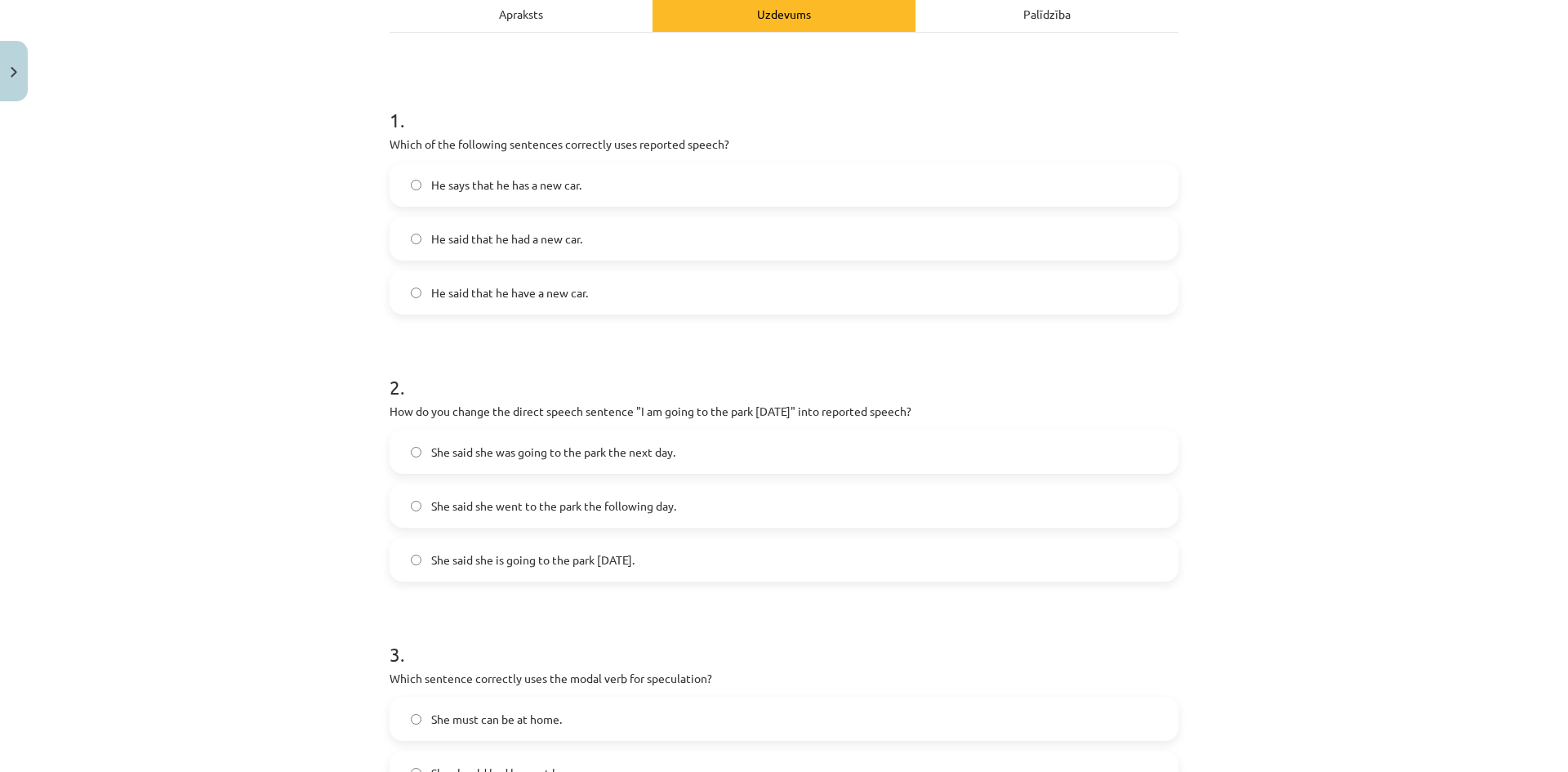
click at [873, 593] on form "1 . Which of the following sentences correctly uses reported speech? He says th…" at bounding box center [784, 732] width 789 height 1304
click at [734, 233] on label "He said that he had a new car." at bounding box center [784, 238] width 785 height 40
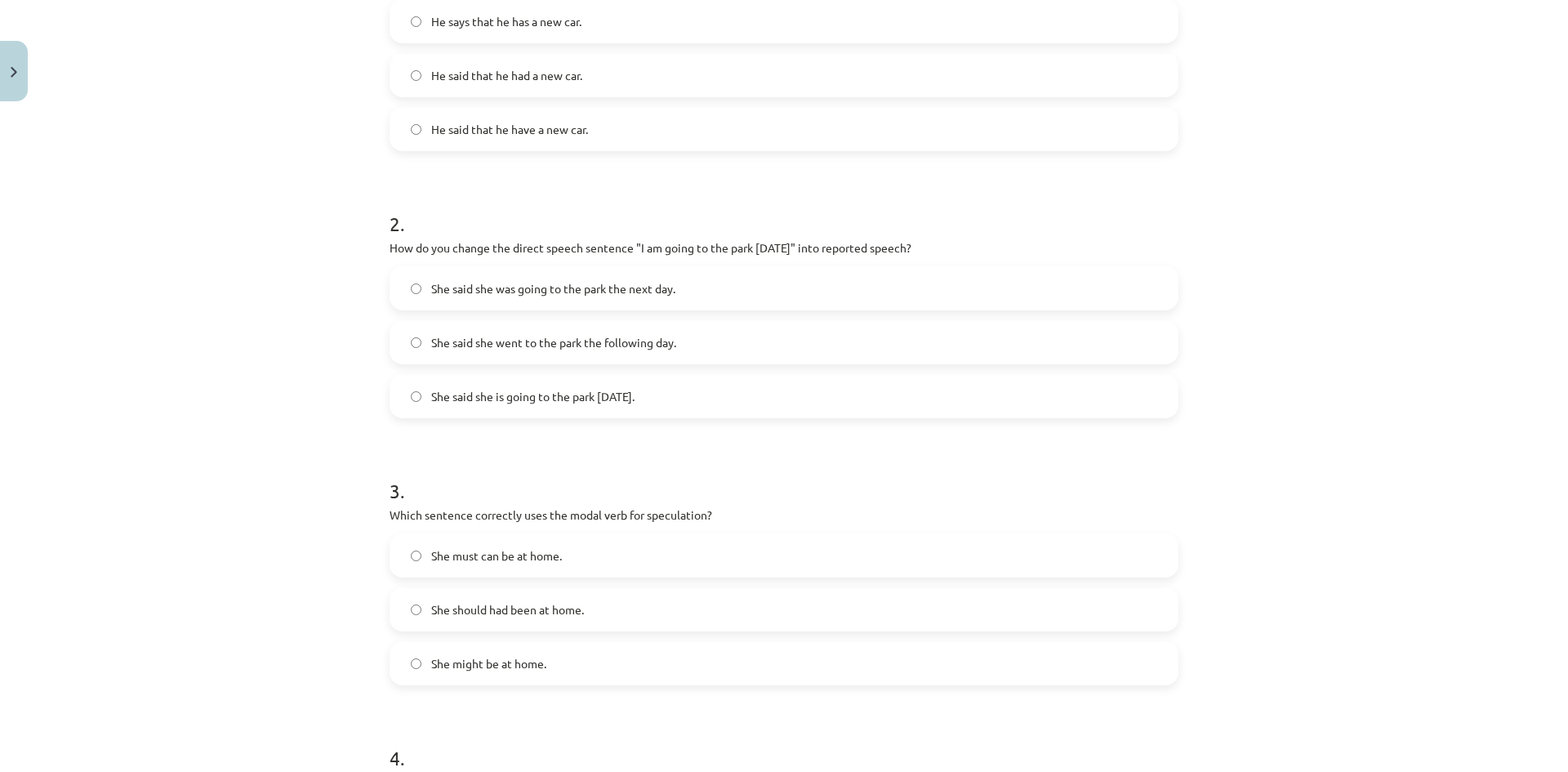
scroll to position [327, 0]
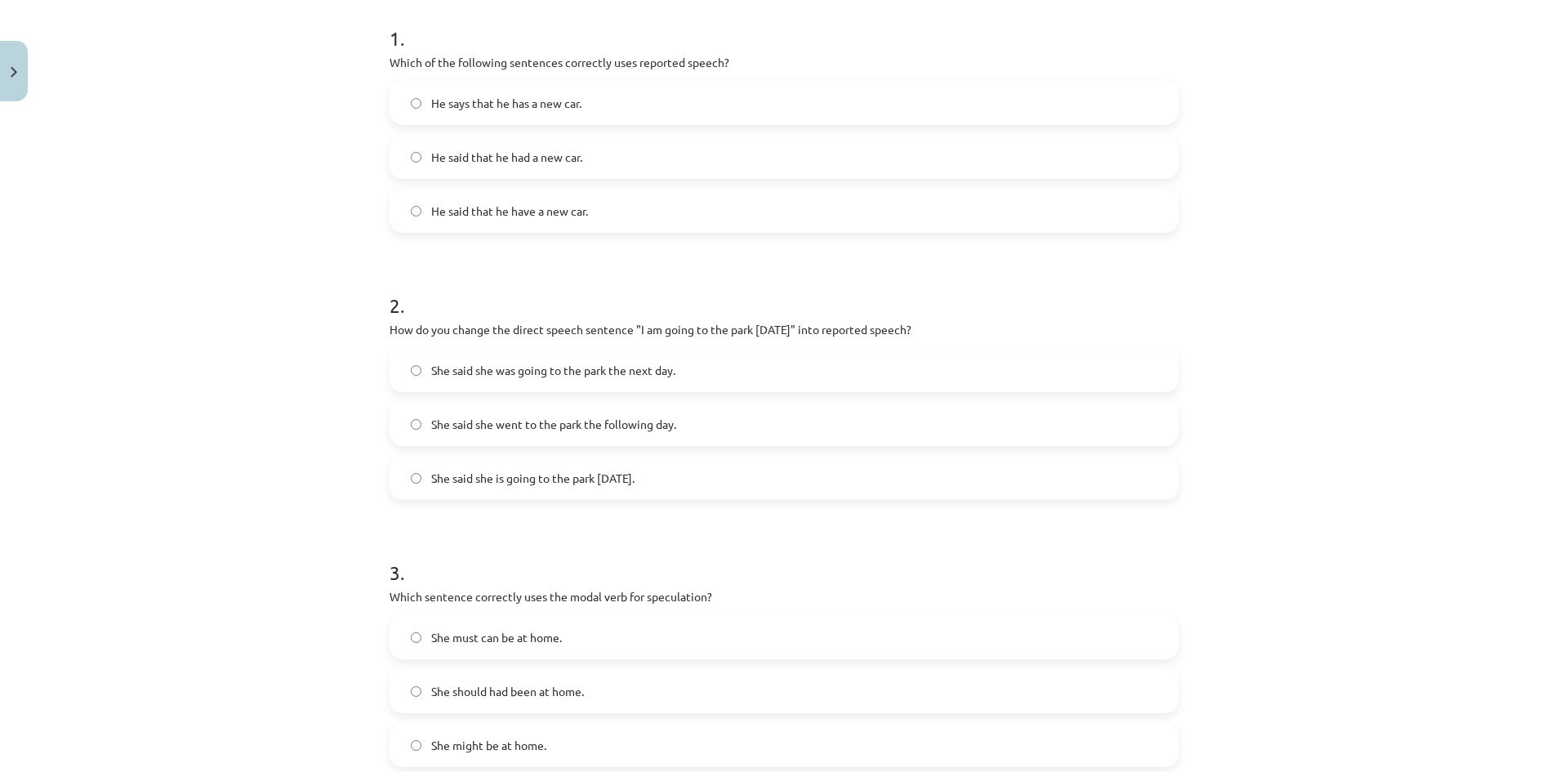
click at [492, 366] on span "She said she was going to the park the next day." at bounding box center [554, 370] width 245 height 17
click at [693, 490] on label "She said she is going to the park tomorrow." at bounding box center [784, 477] width 785 height 40
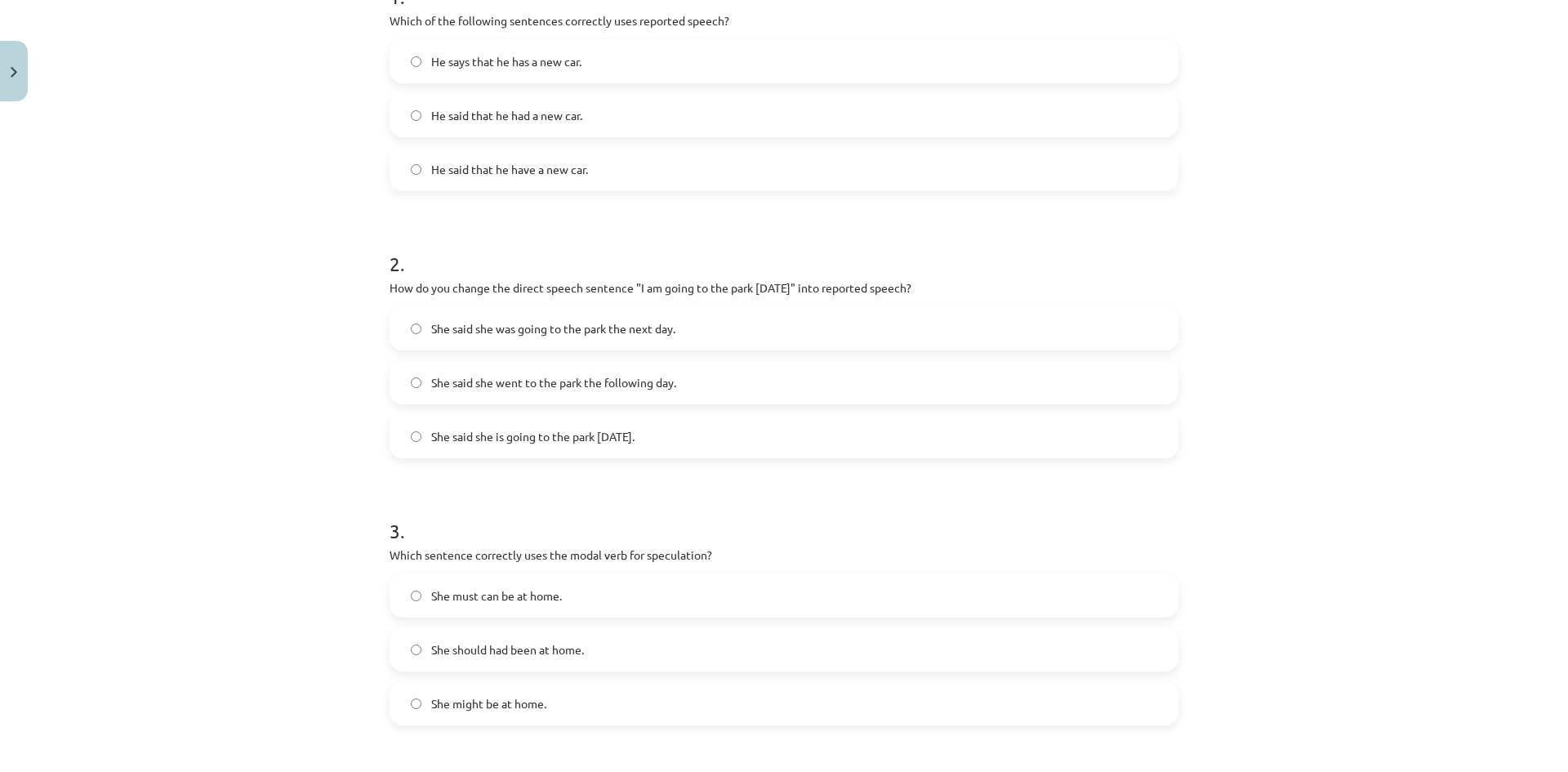
scroll to position [377, 0]
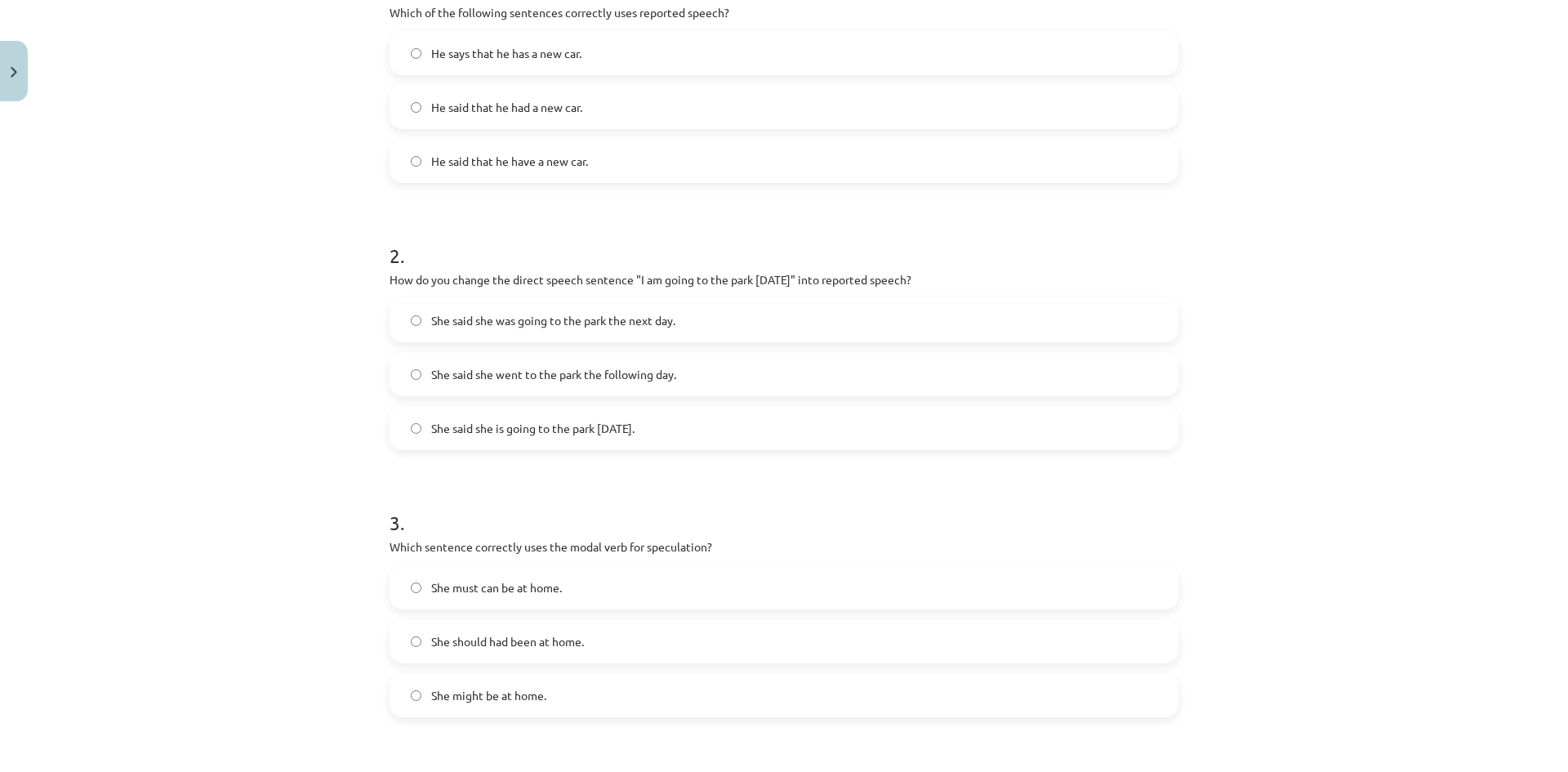
click at [787, 319] on label "She said she was going to the park the next day." at bounding box center [784, 320] width 785 height 40
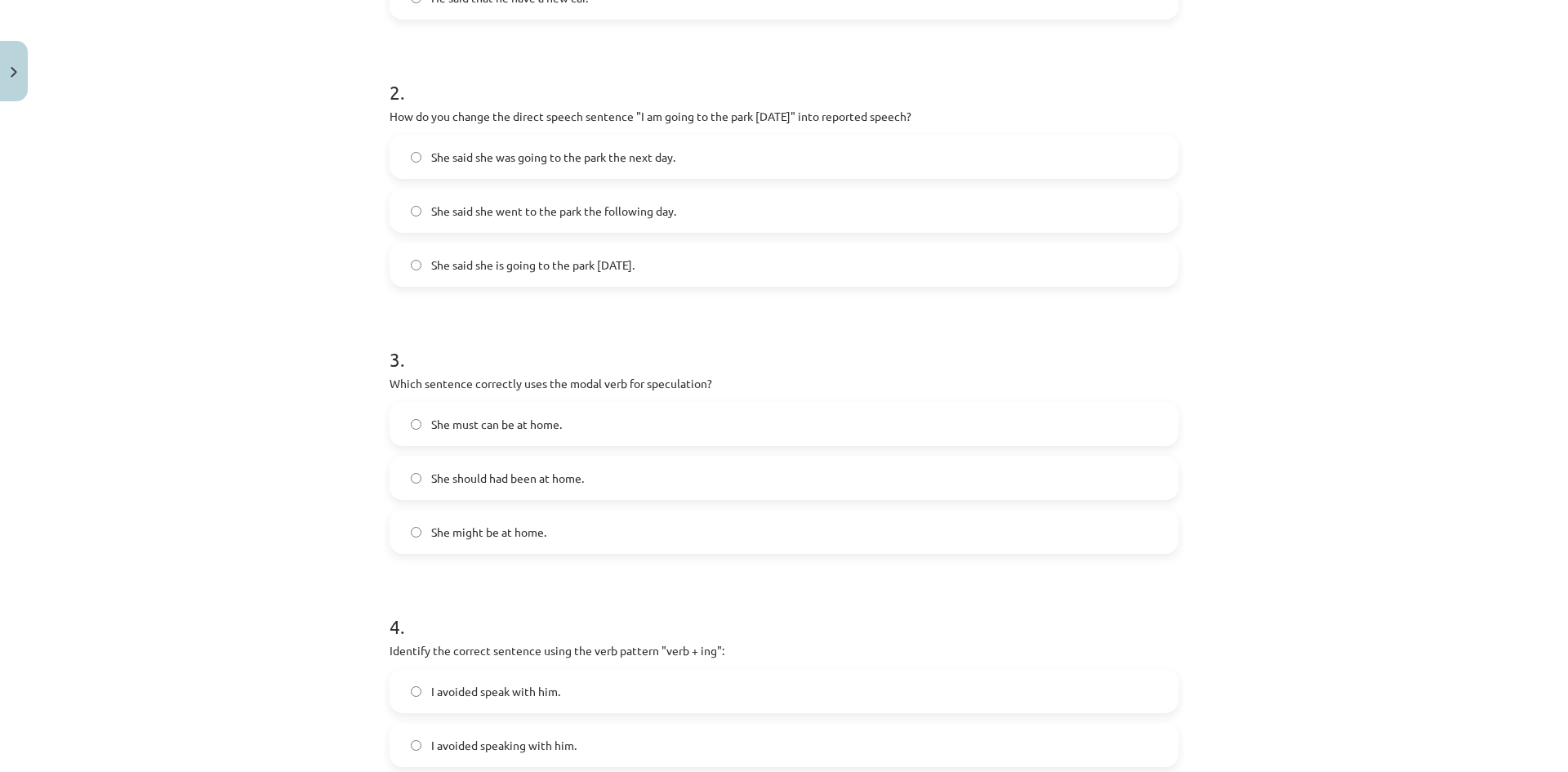
scroll to position [622, 0]
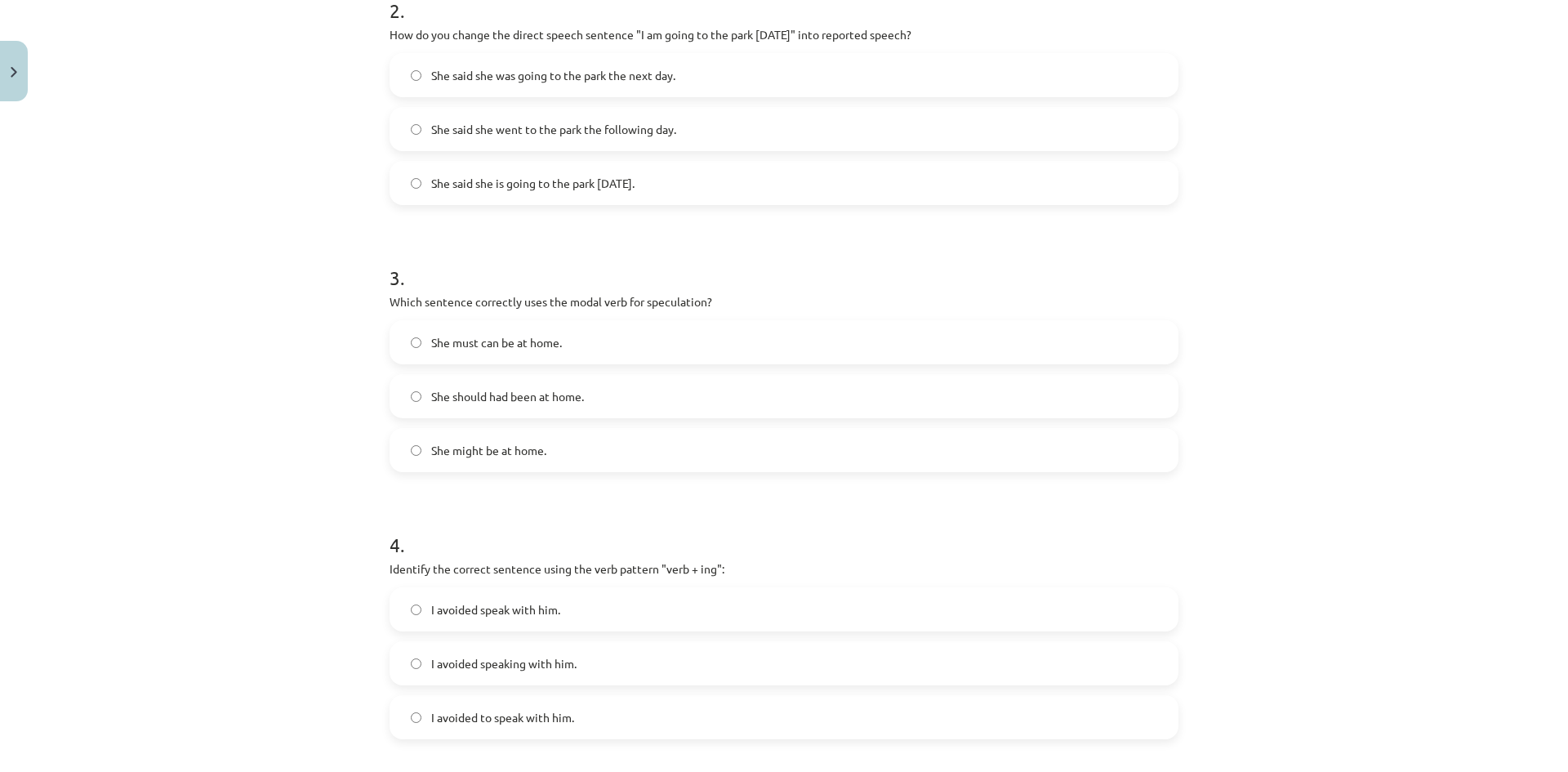
click at [648, 451] on label "She might be at home." at bounding box center [784, 450] width 785 height 40
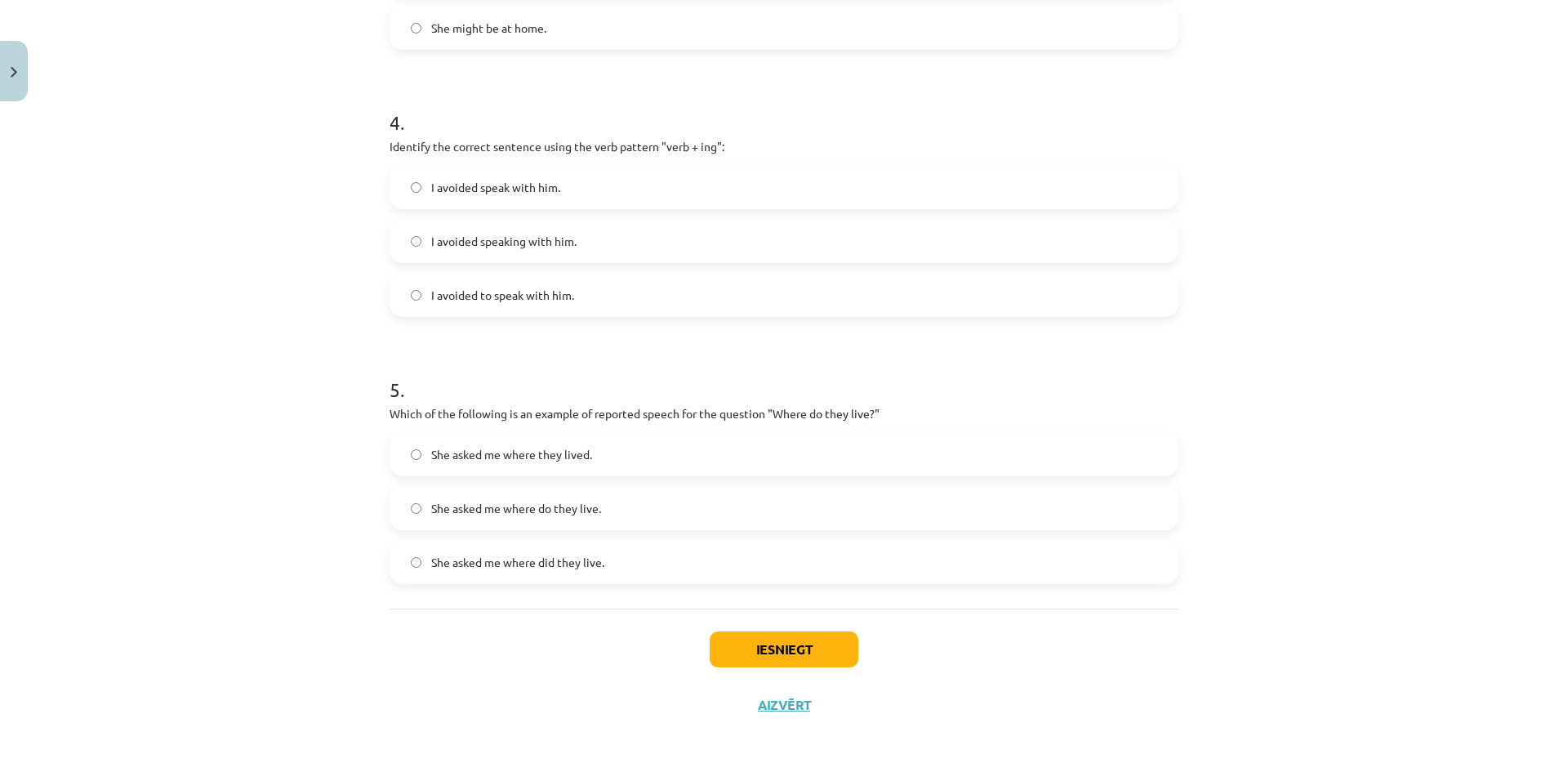
scroll to position [1046, 0]
click at [590, 236] on label "I avoided speaking with him." at bounding box center [784, 239] width 785 height 40
click at [617, 455] on label "She asked me where they lived." at bounding box center [784, 452] width 785 height 40
click at [721, 647] on button "Iesniegt" at bounding box center [784, 648] width 149 height 36
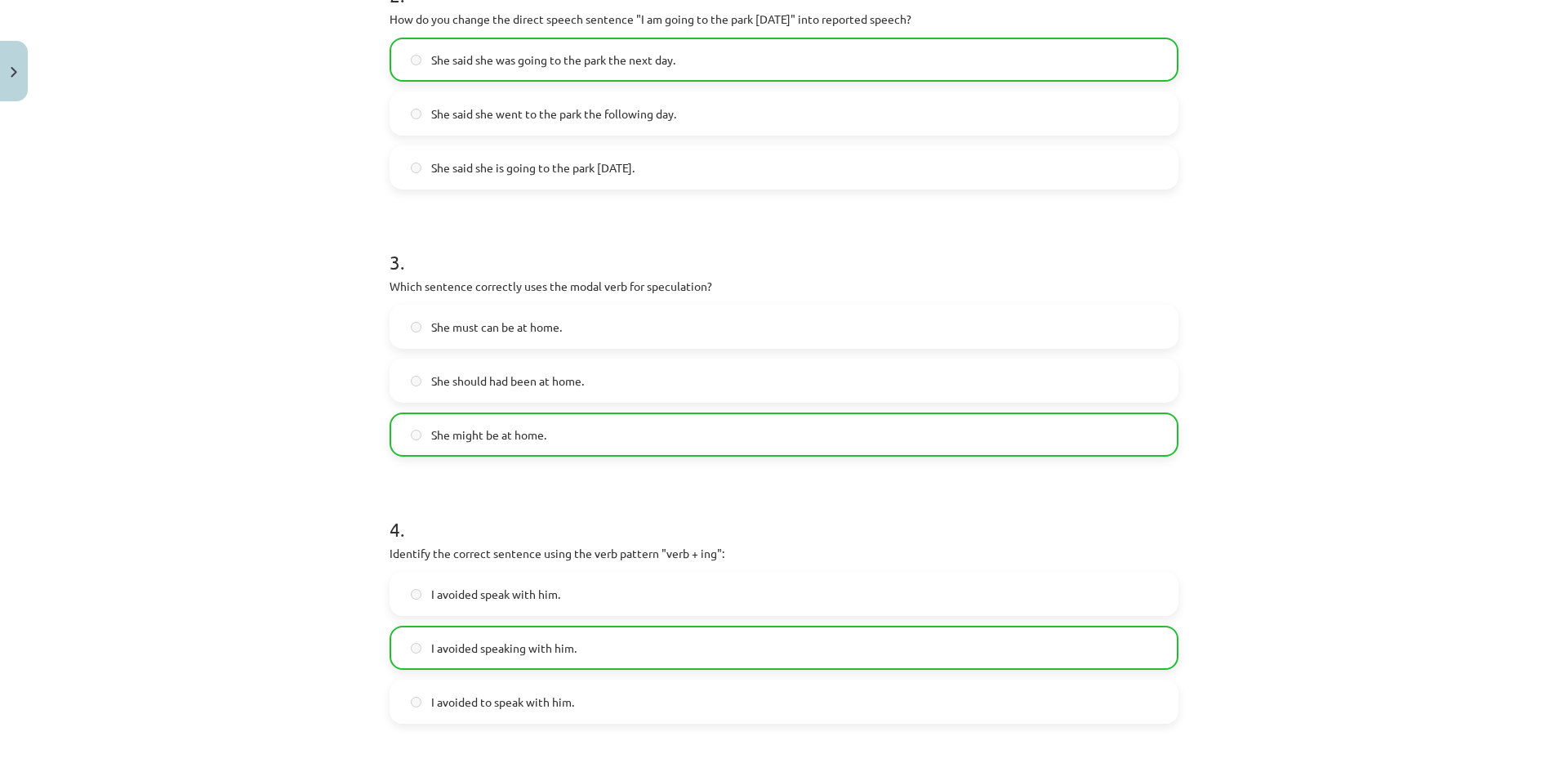
scroll to position [0, 0]
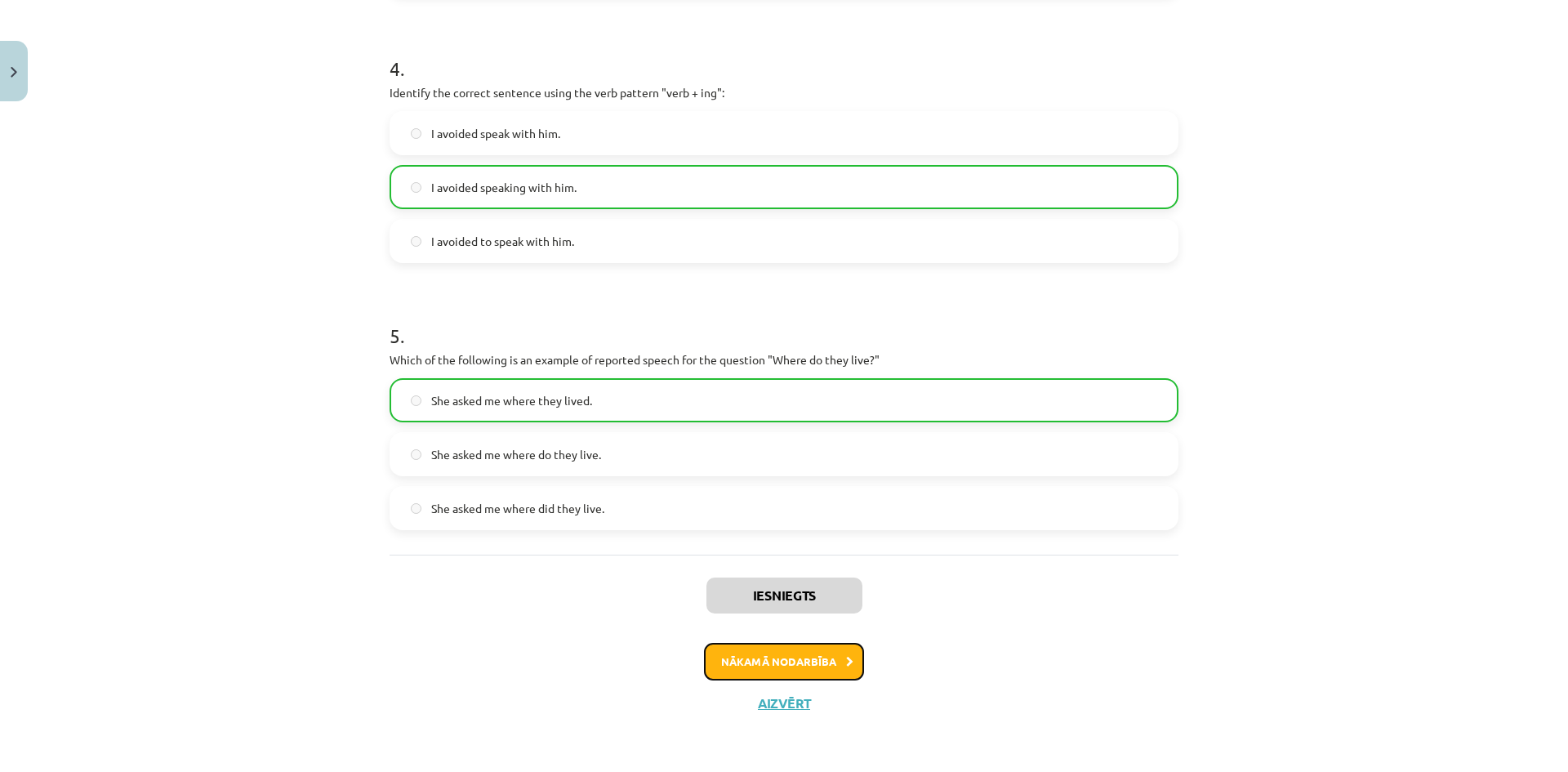
click at [782, 646] on button "Nākamā nodarbība" at bounding box center [784, 662] width 160 height 38
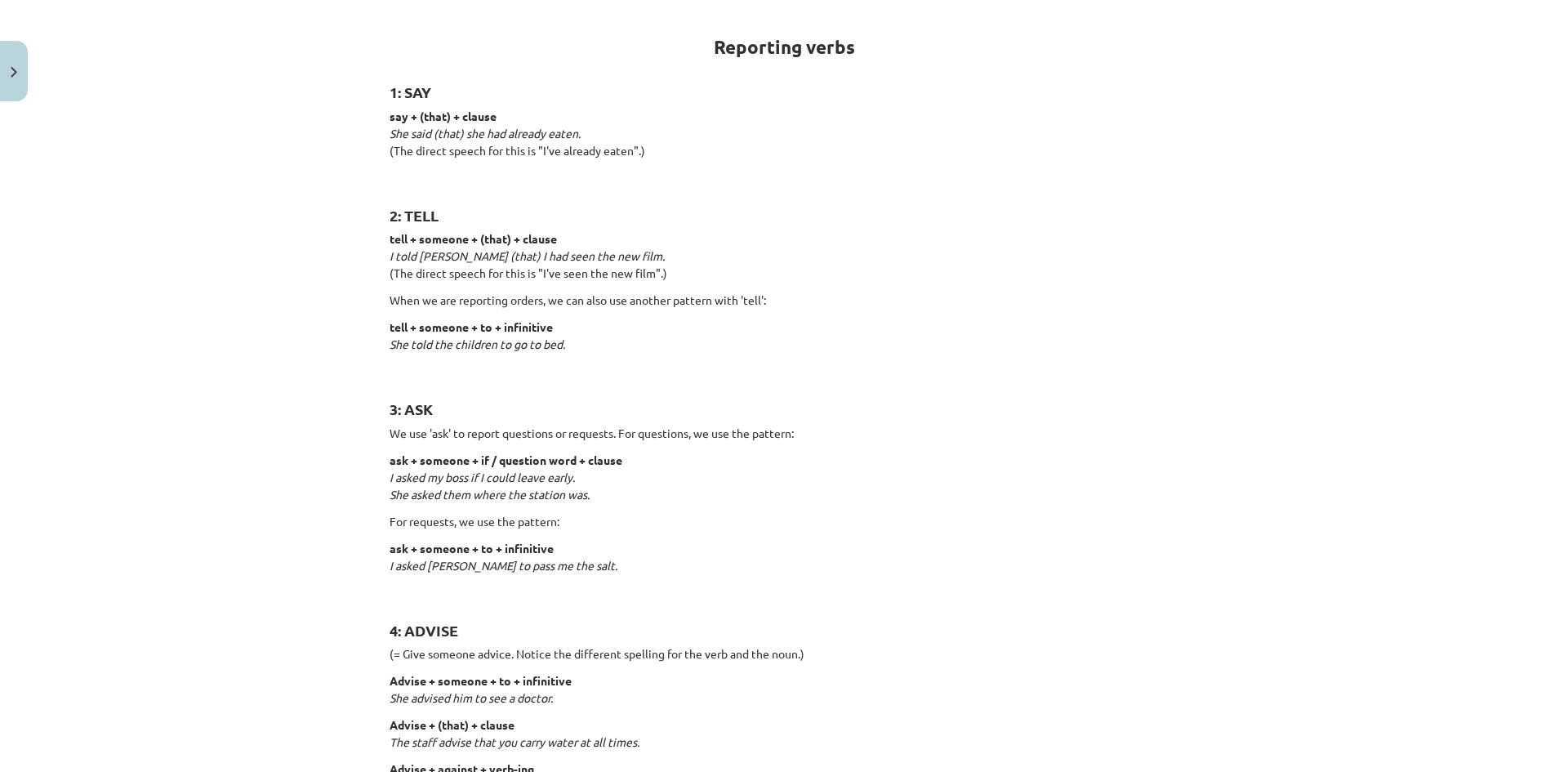
scroll to position [368, 0]
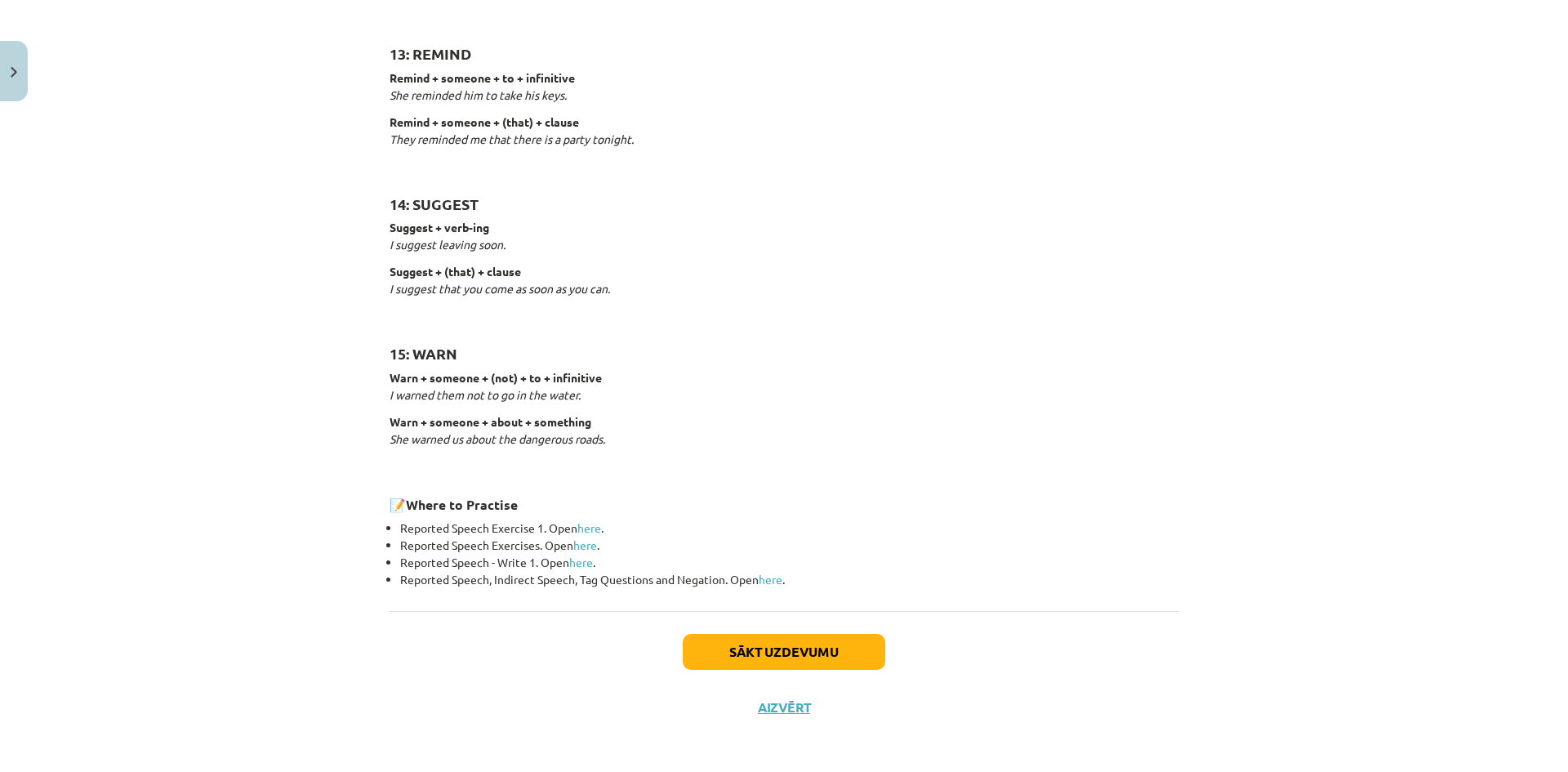
scroll to position [2382, 0]
click at [815, 669] on div "Sākt uzdevumu Aizvērt" at bounding box center [784, 666] width 789 height 115
click at [807, 658] on button "Sākt uzdevumu" at bounding box center [784, 650] width 202 height 36
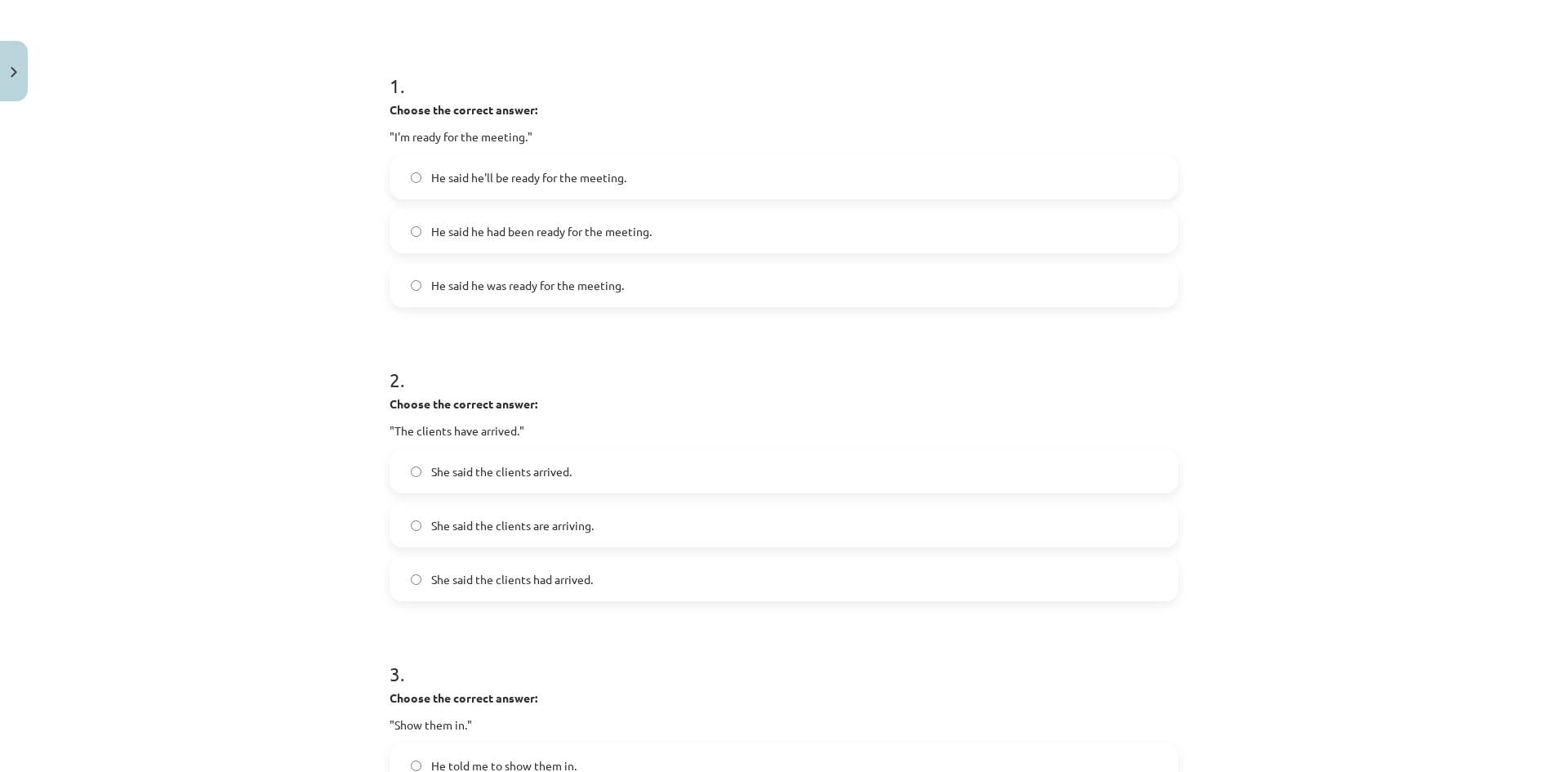
scroll to position [368, 0]
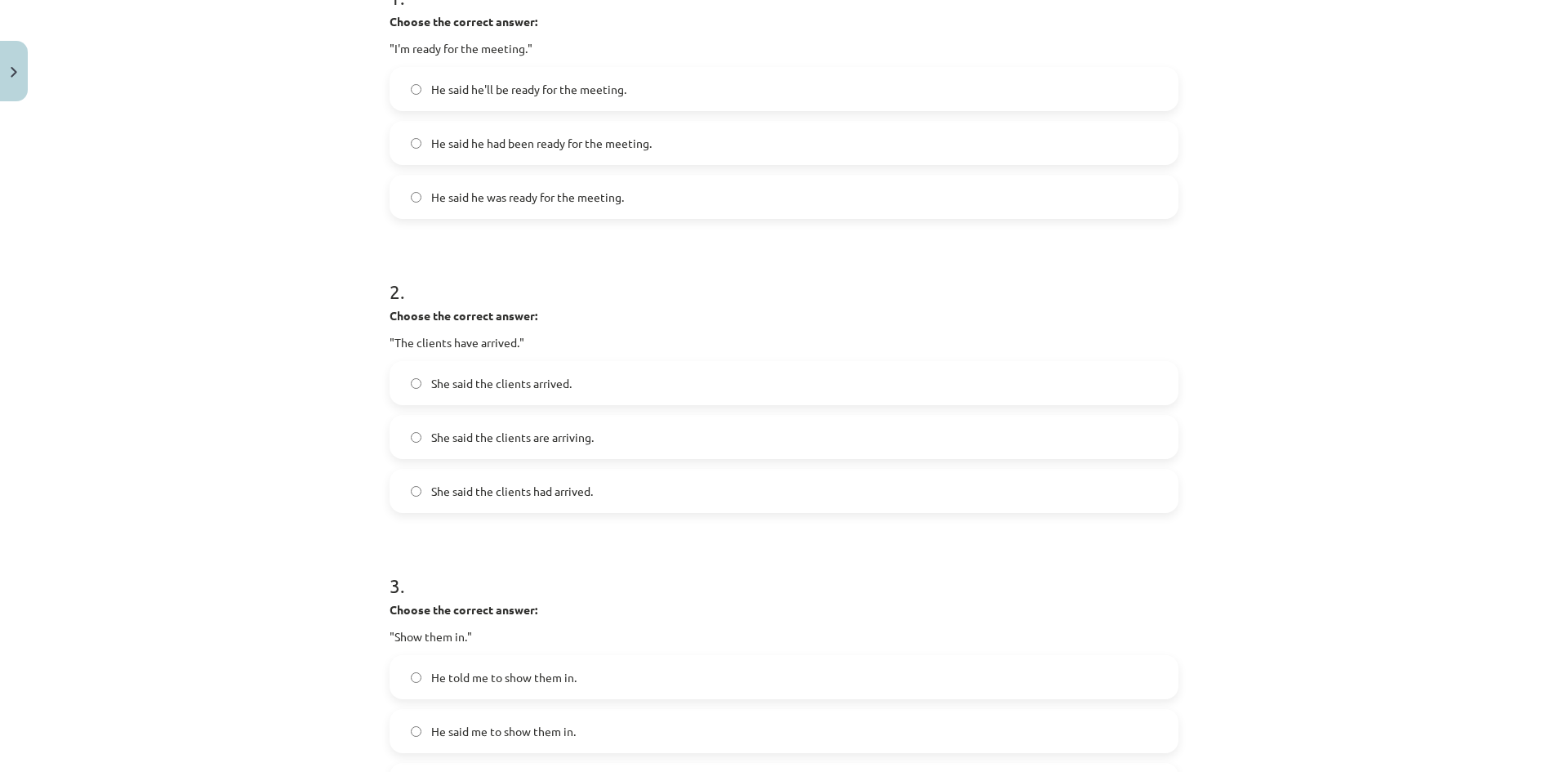
click at [701, 204] on label "He said he was ready for the meeting." at bounding box center [784, 196] width 785 height 40
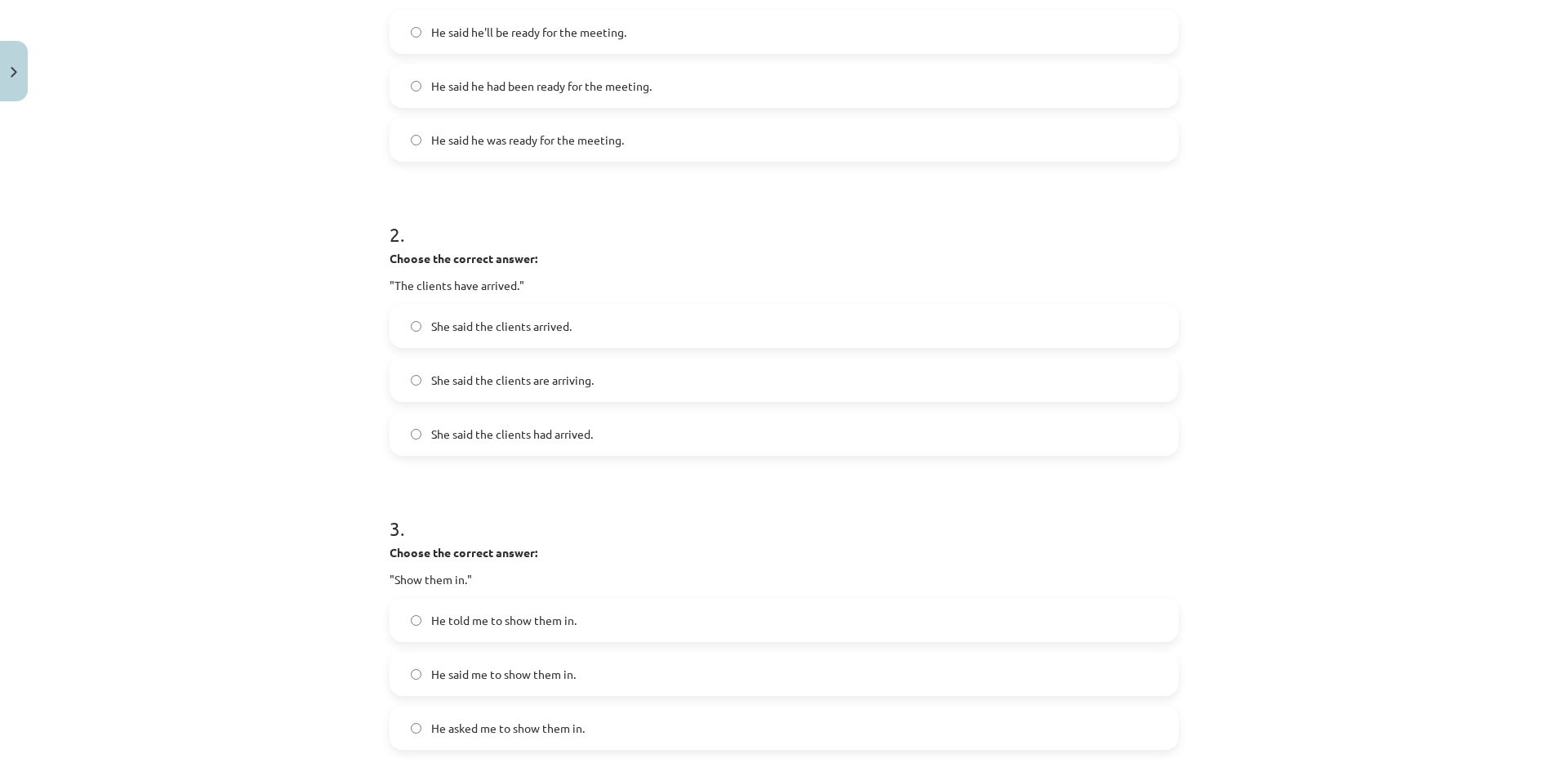
scroll to position [450, 0]
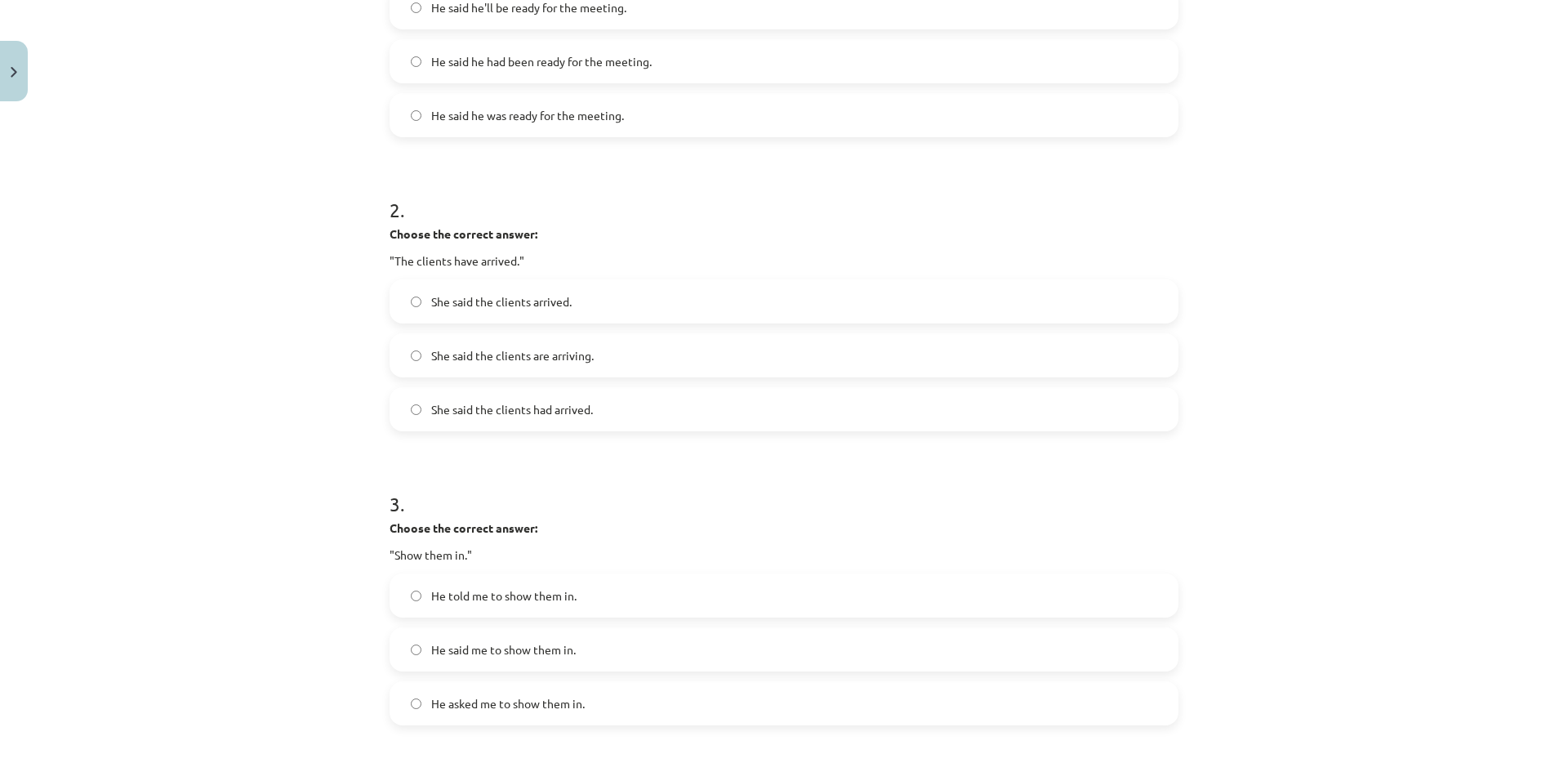
click at [629, 420] on label "She said the clients had arrived." at bounding box center [784, 408] width 785 height 40
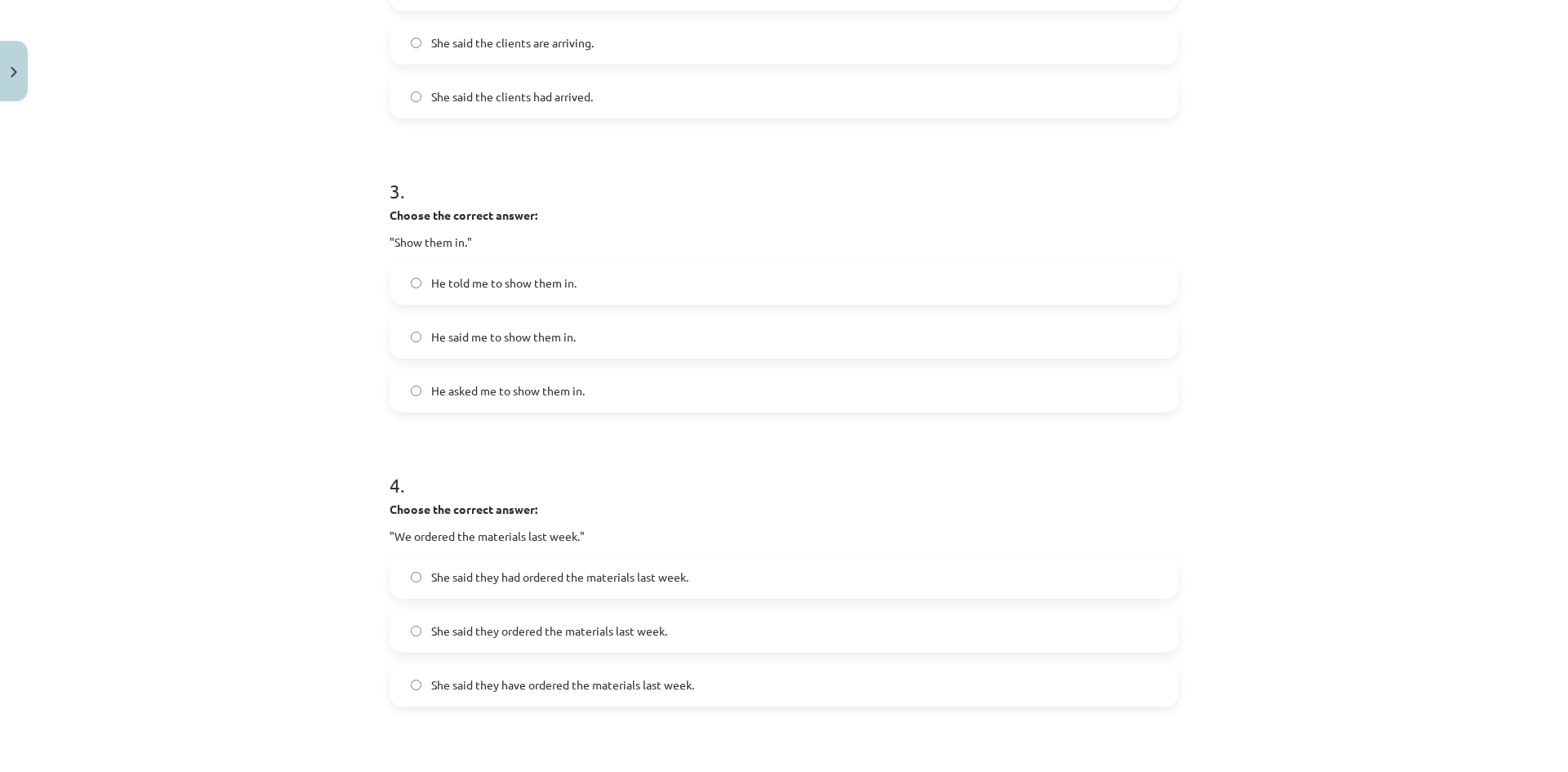
scroll to position [776, 0]
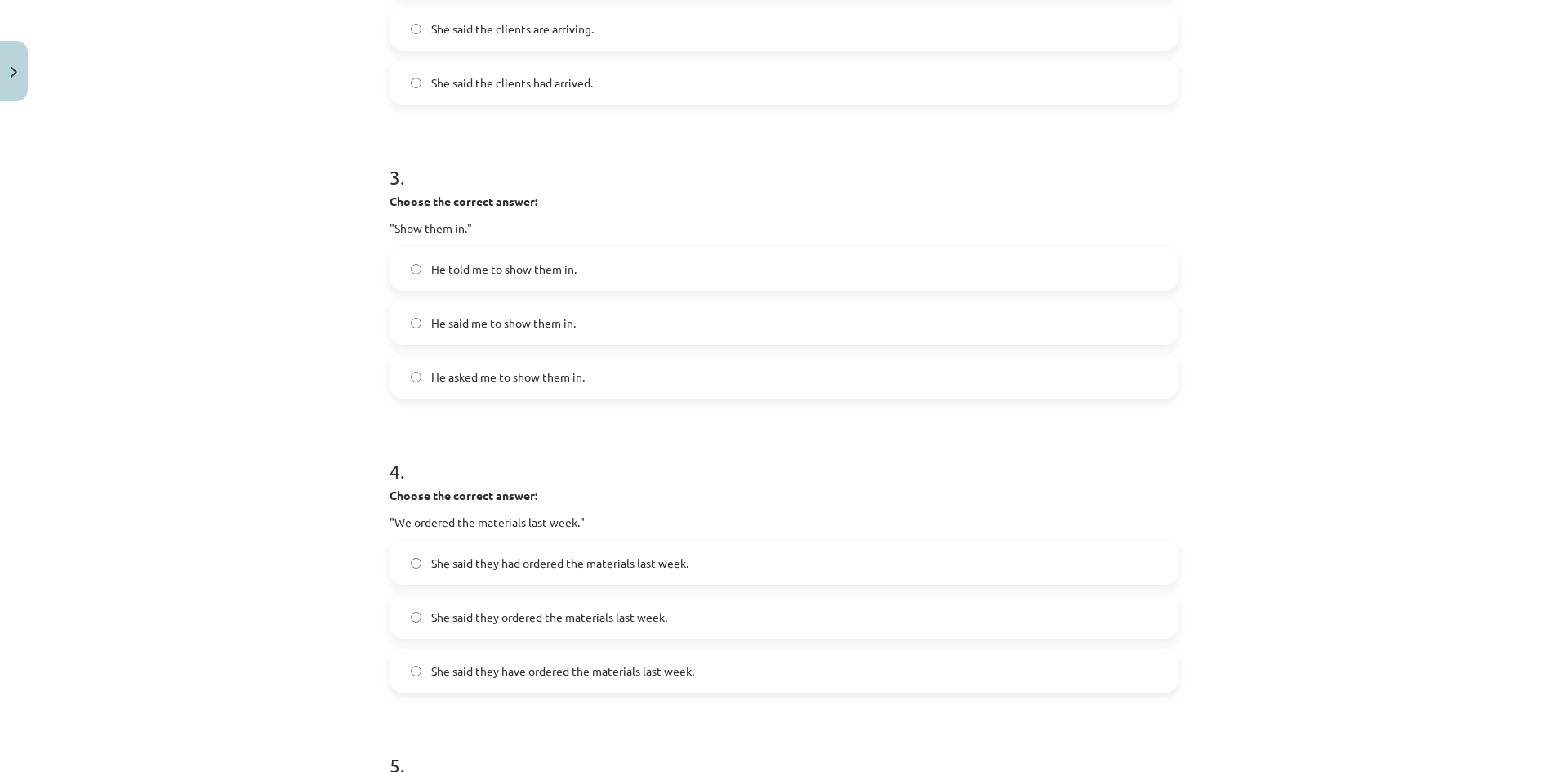
click at [700, 333] on label "He said me to show them in." at bounding box center [784, 322] width 785 height 40
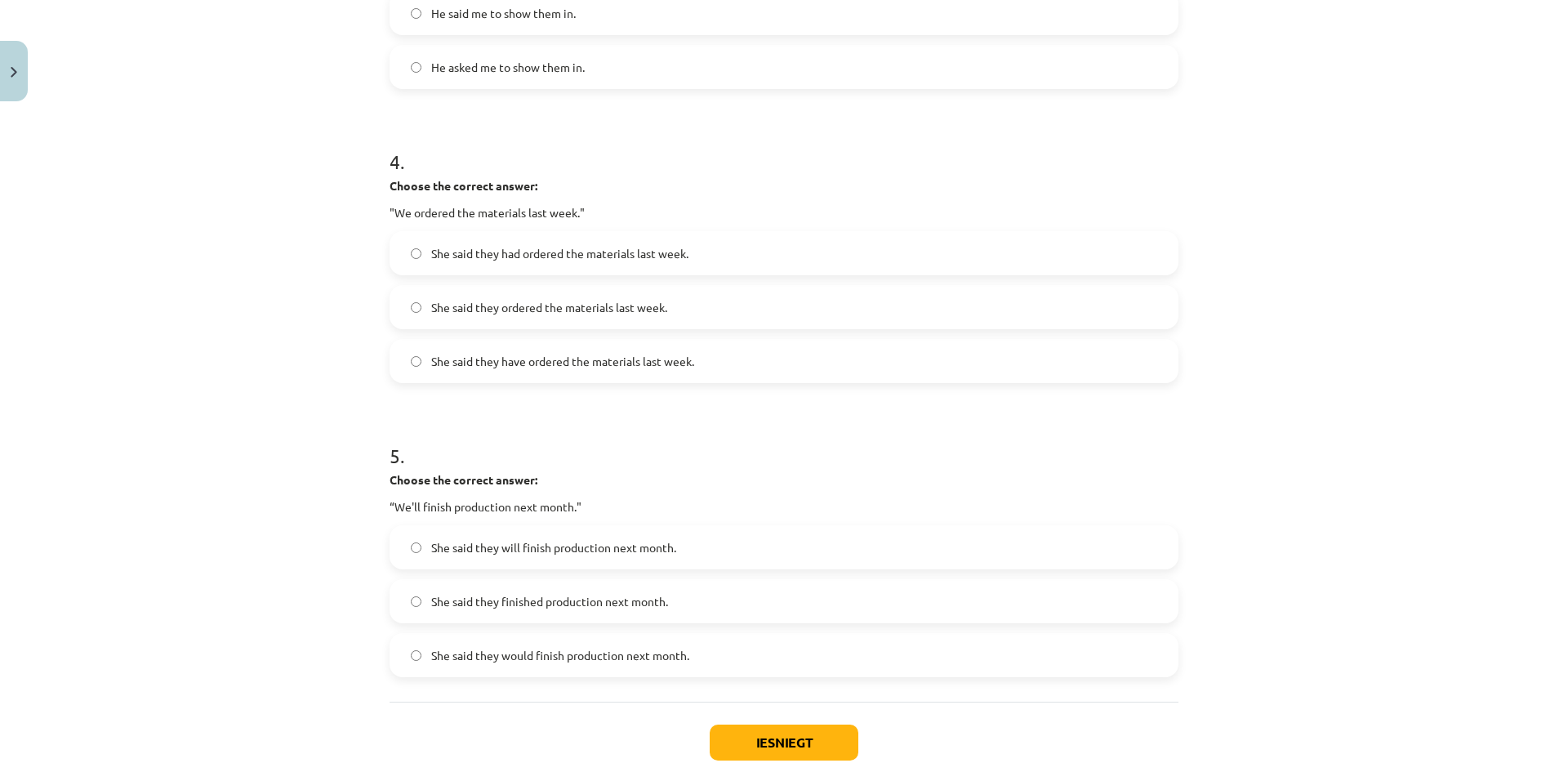
scroll to position [1103, 0]
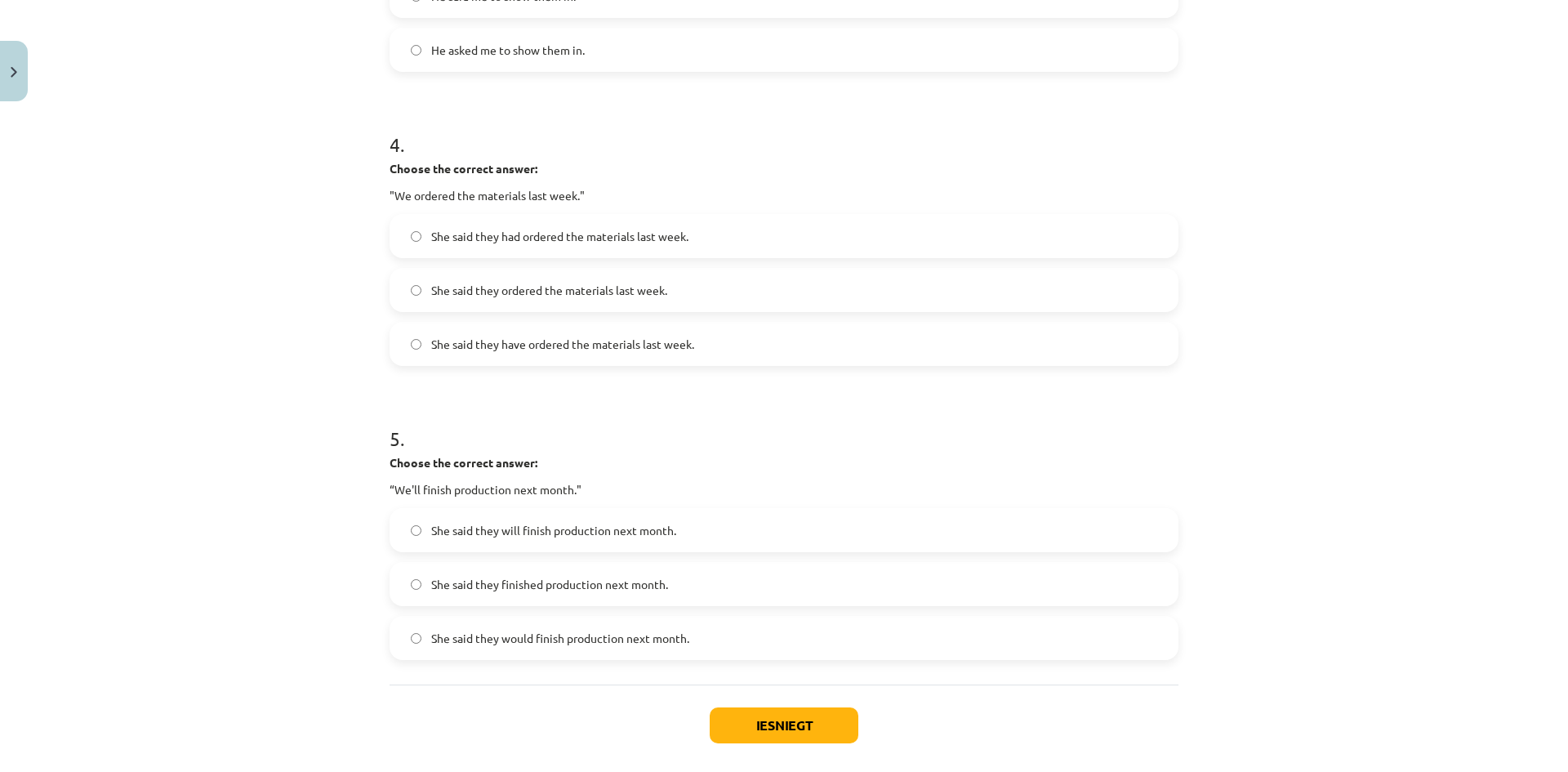
click at [766, 232] on label "She said they had ordered the materials last week." at bounding box center [784, 235] width 785 height 40
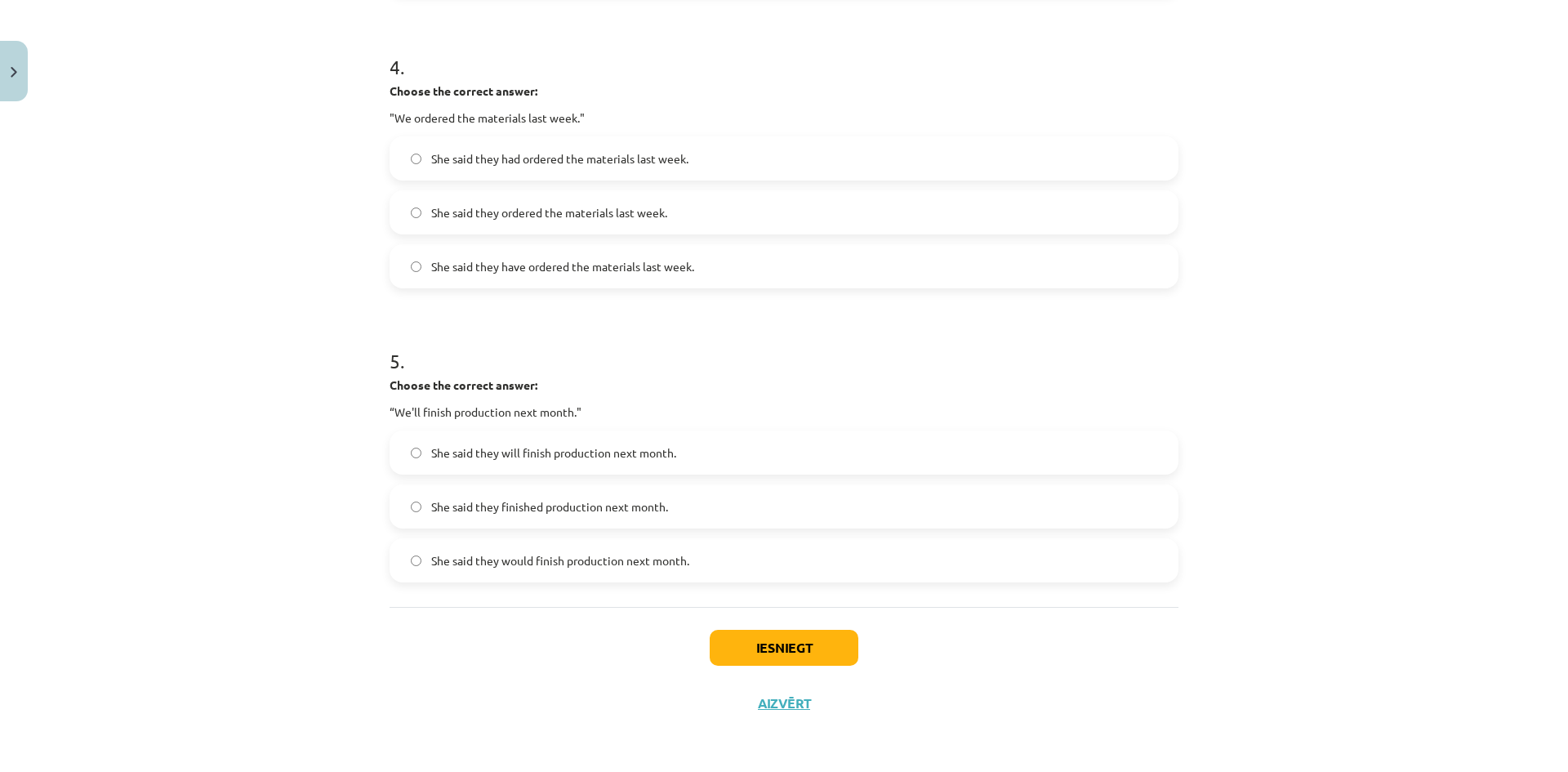
click at [641, 566] on span "She said they would finish production next month." at bounding box center [561, 561] width 258 height 17
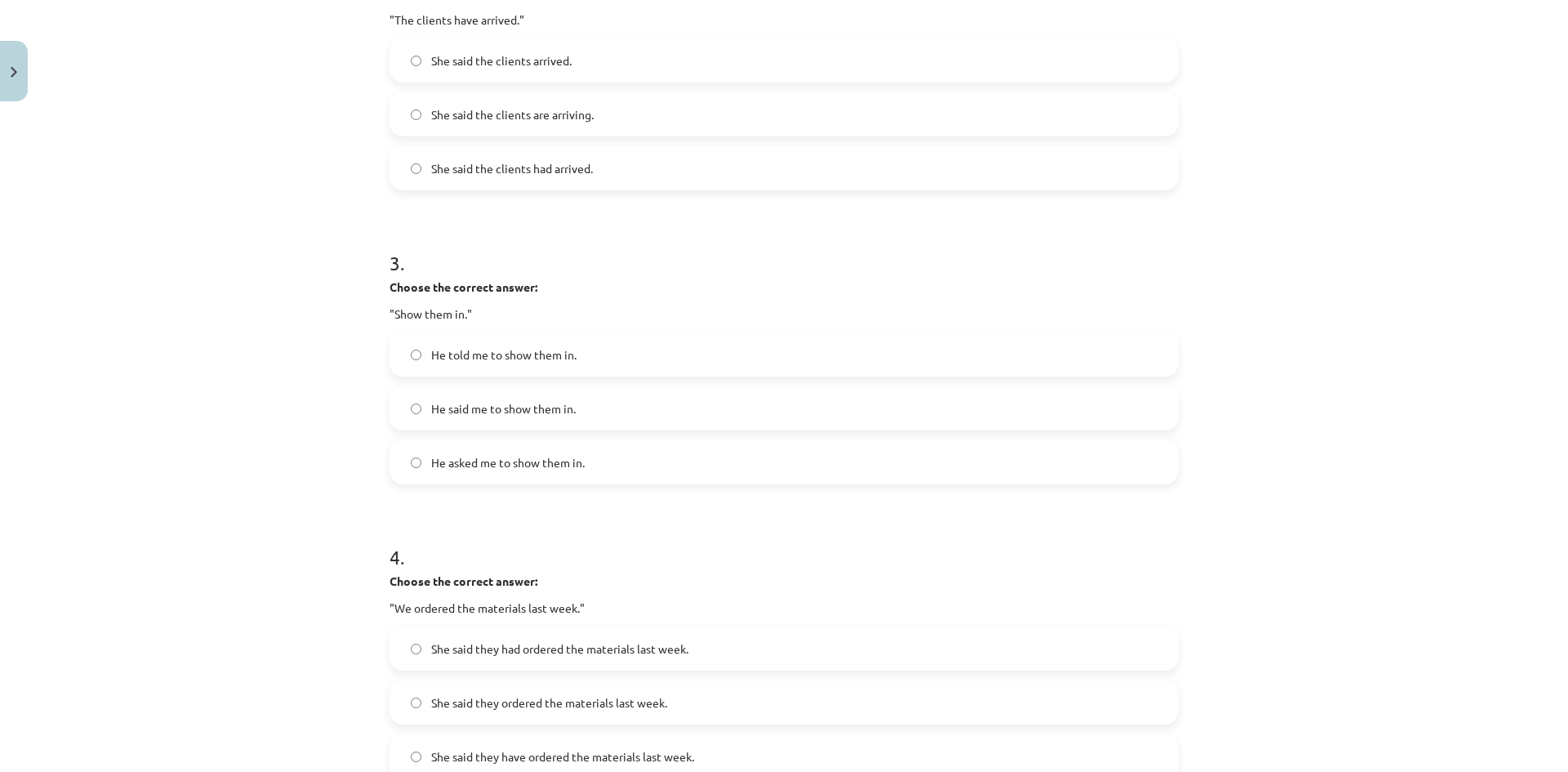
scroll to position [736, 0]
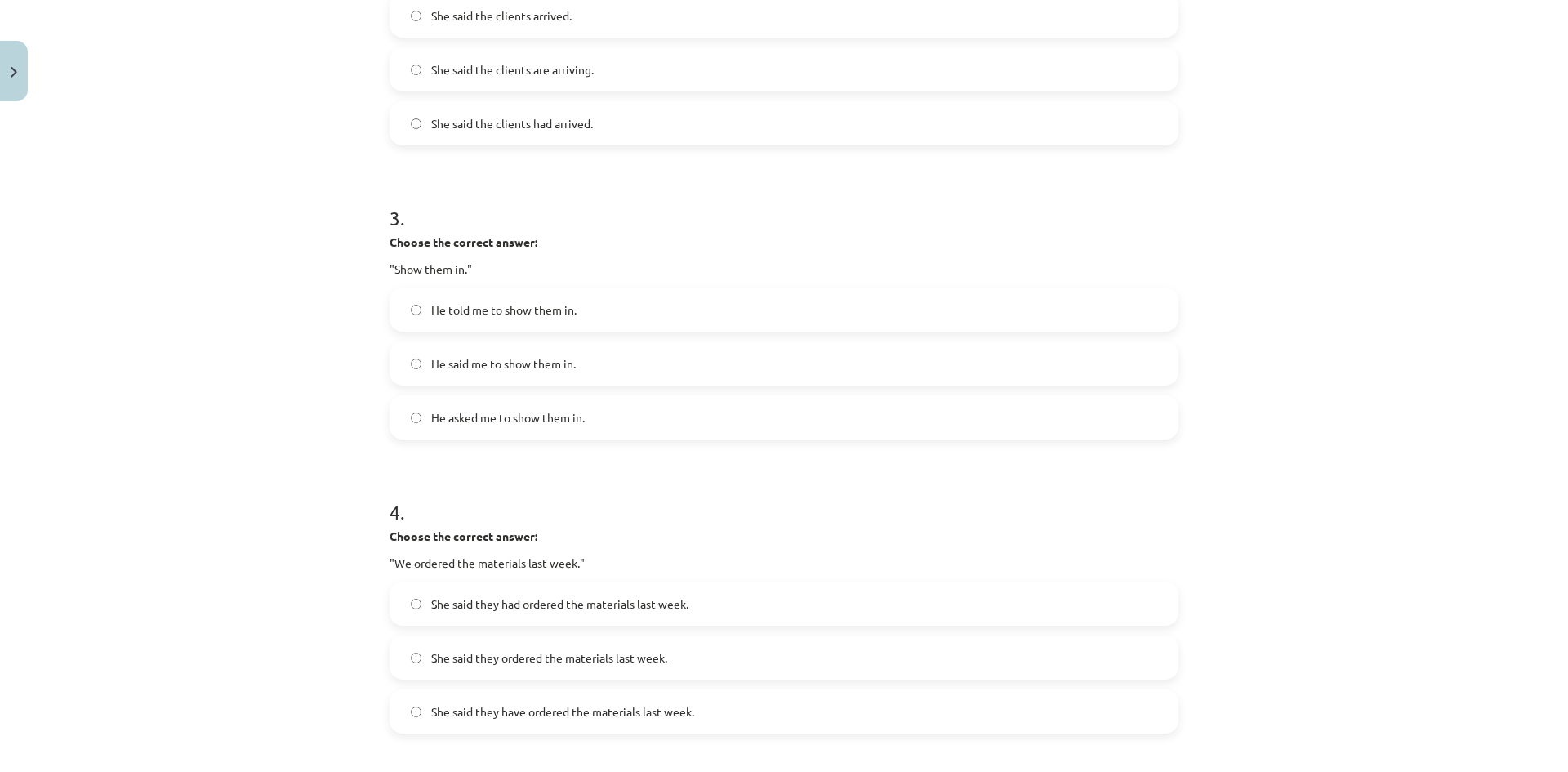
click at [530, 313] on span "He told me to show them in." at bounding box center [504, 310] width 146 height 17
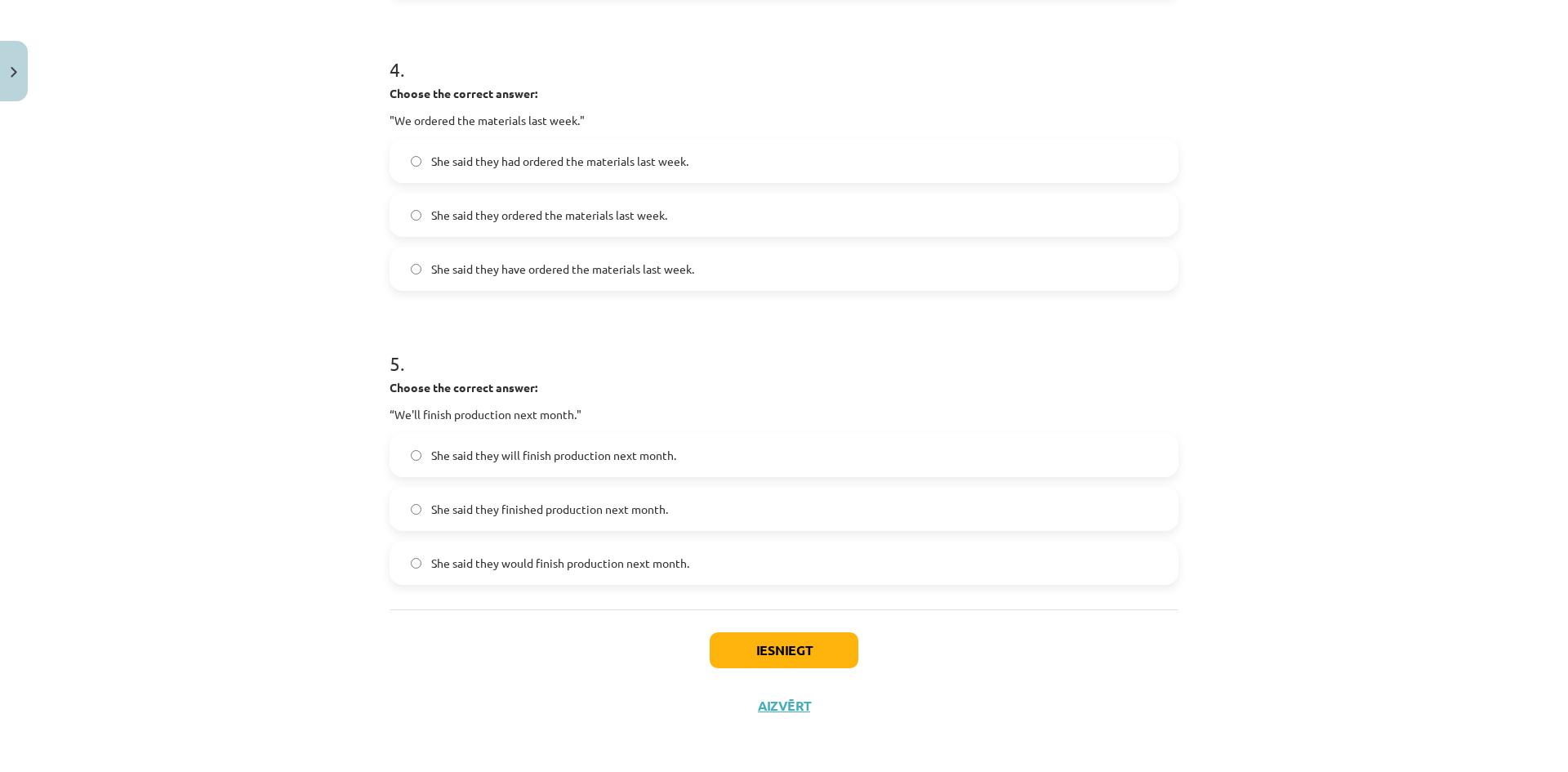
scroll to position [1181, 0]
click at [816, 644] on button "Iesniegt" at bounding box center [784, 648] width 149 height 36
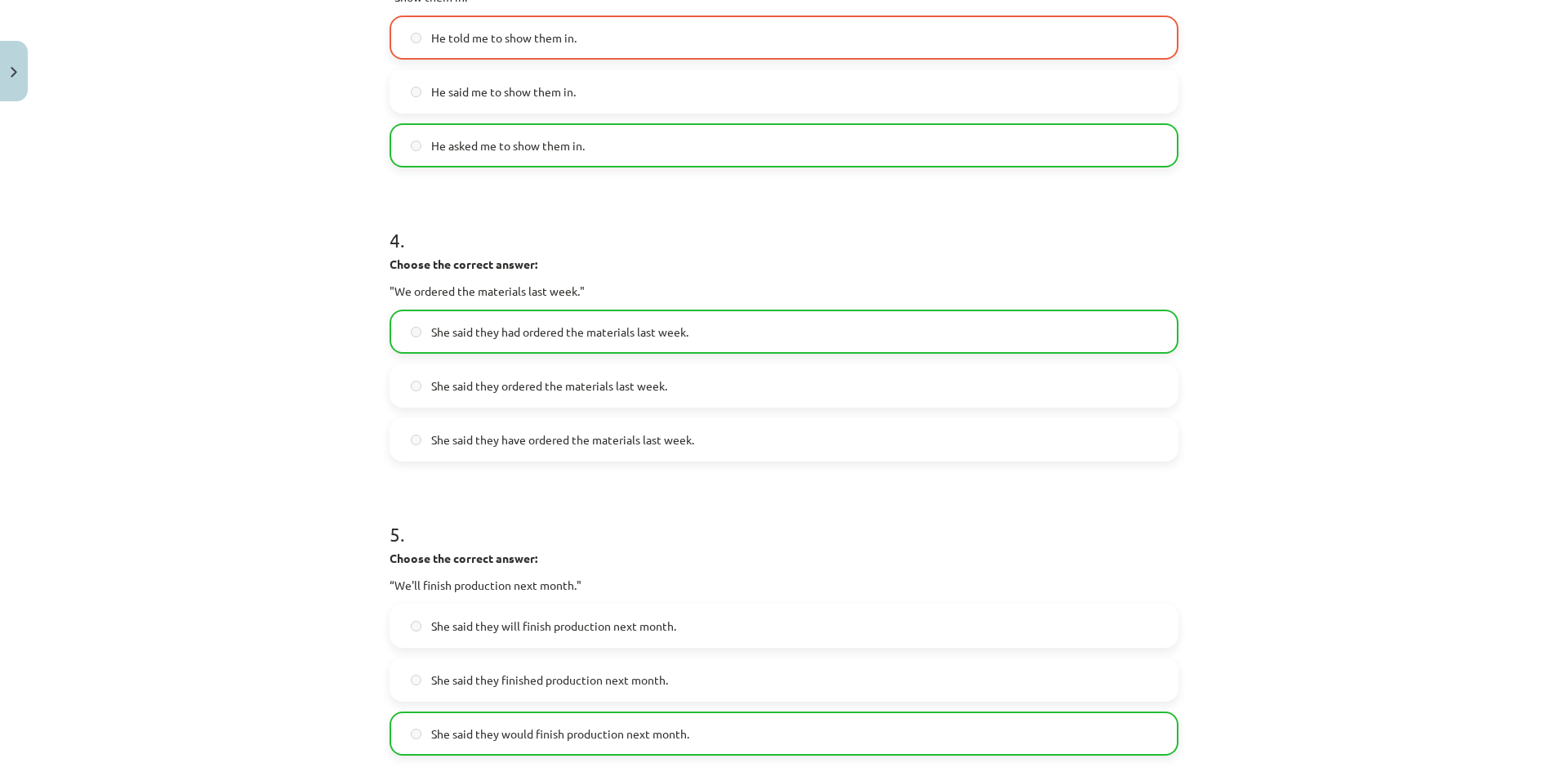
scroll to position [1233, 0]
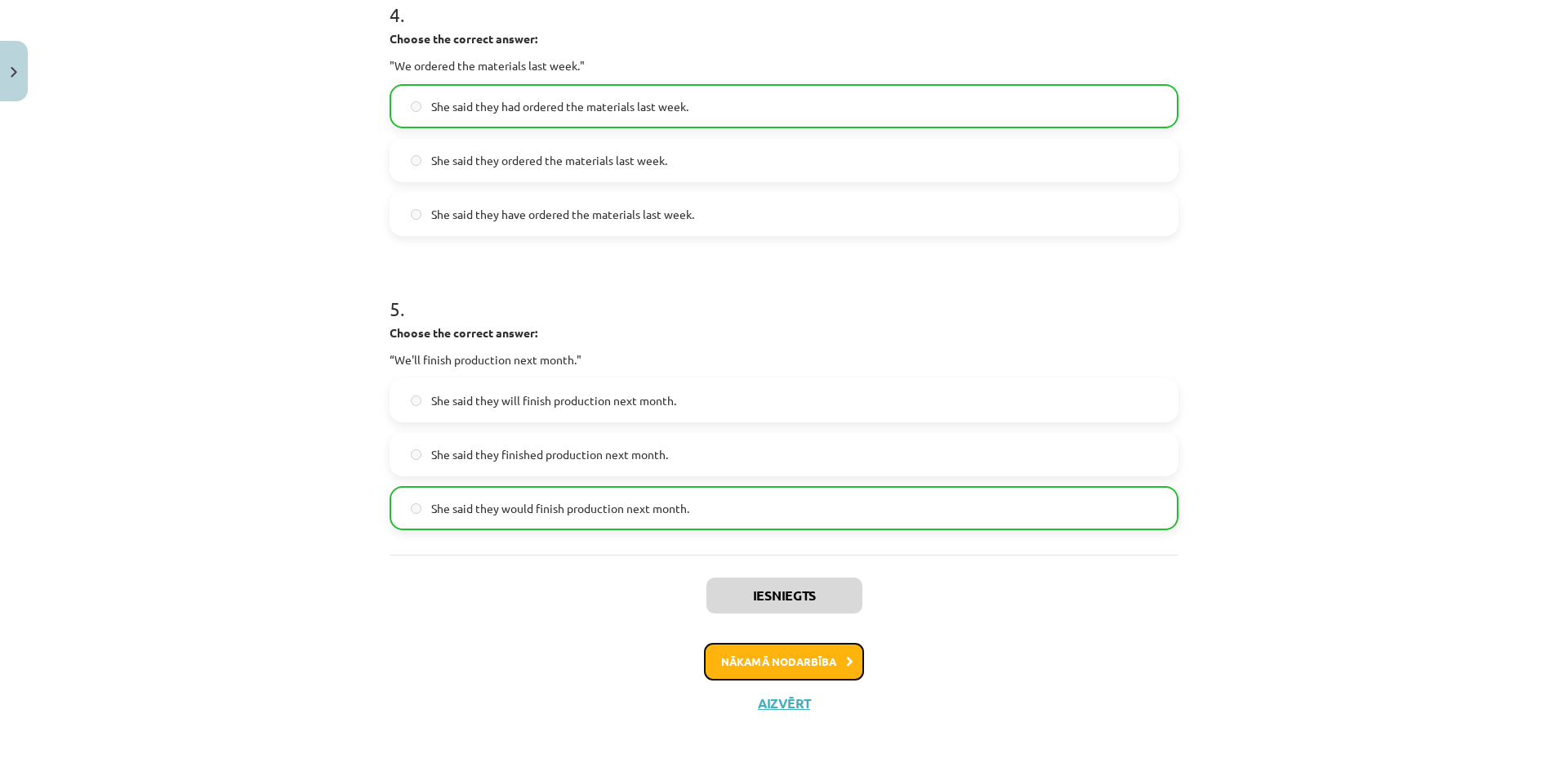
click at [828, 669] on button "Nākamā nodarbība" at bounding box center [784, 662] width 160 height 38
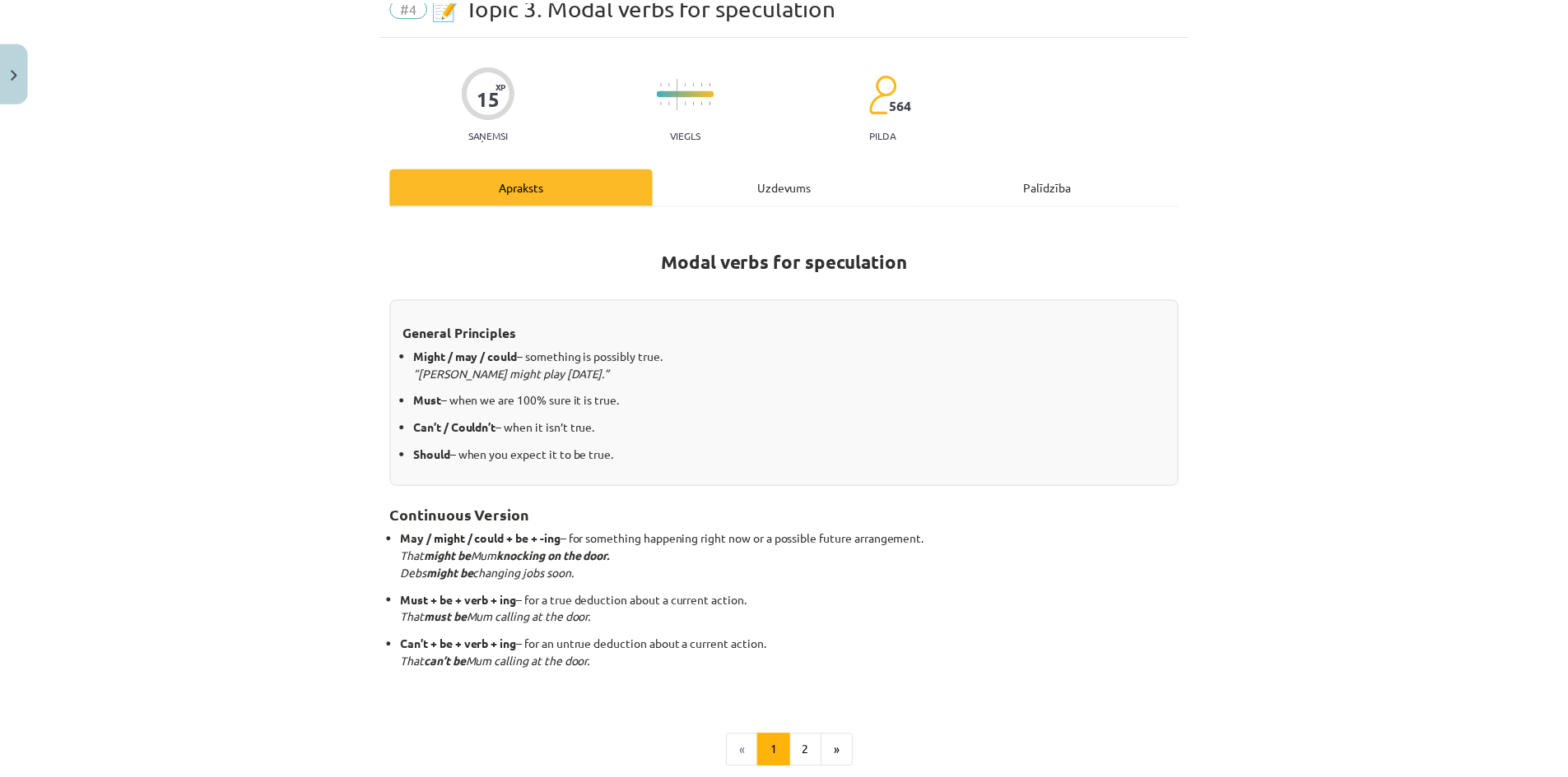
scroll to position [253, 0]
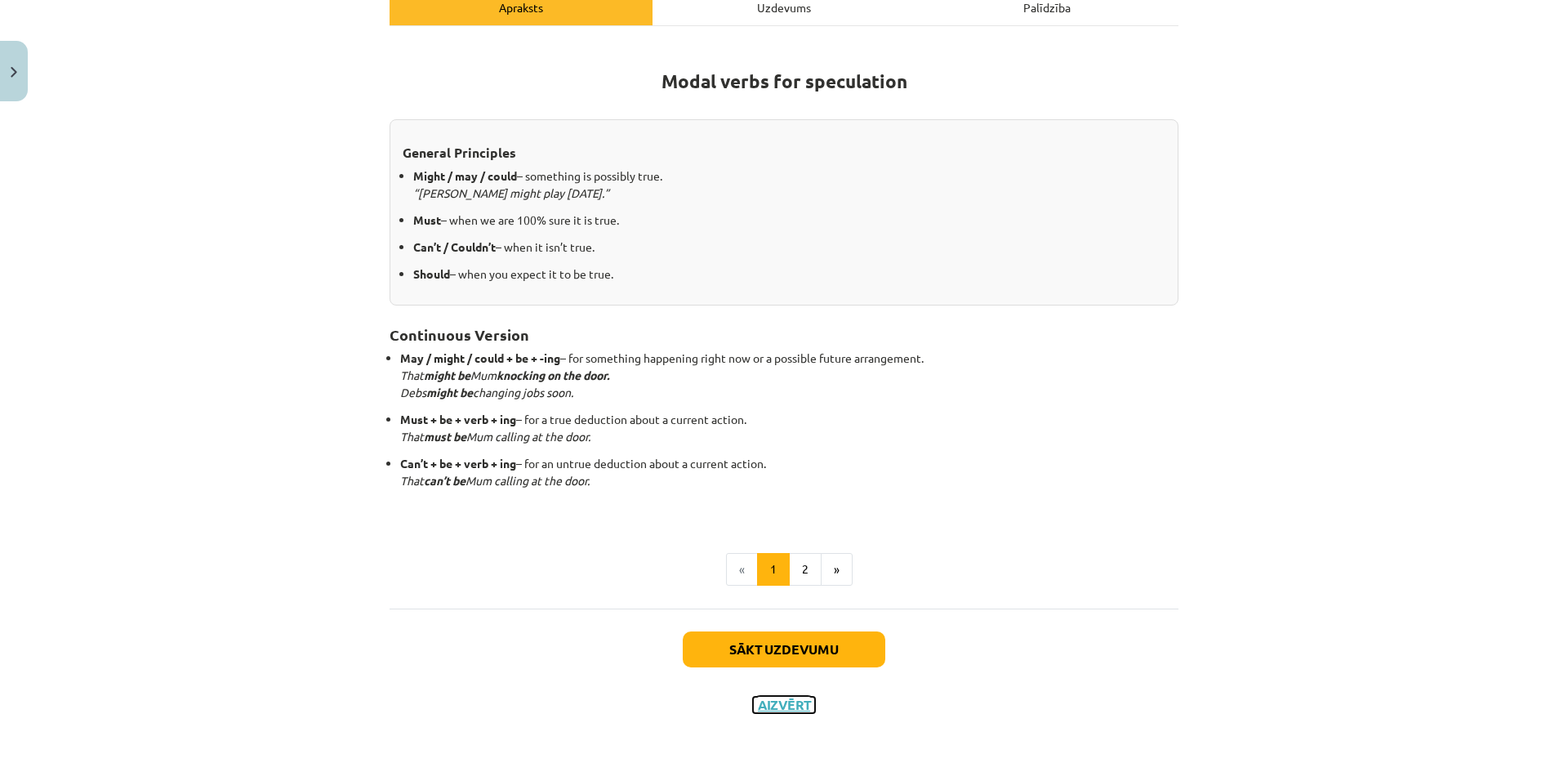
click at [778, 705] on button "Aizvērt" at bounding box center [784, 705] width 62 height 16
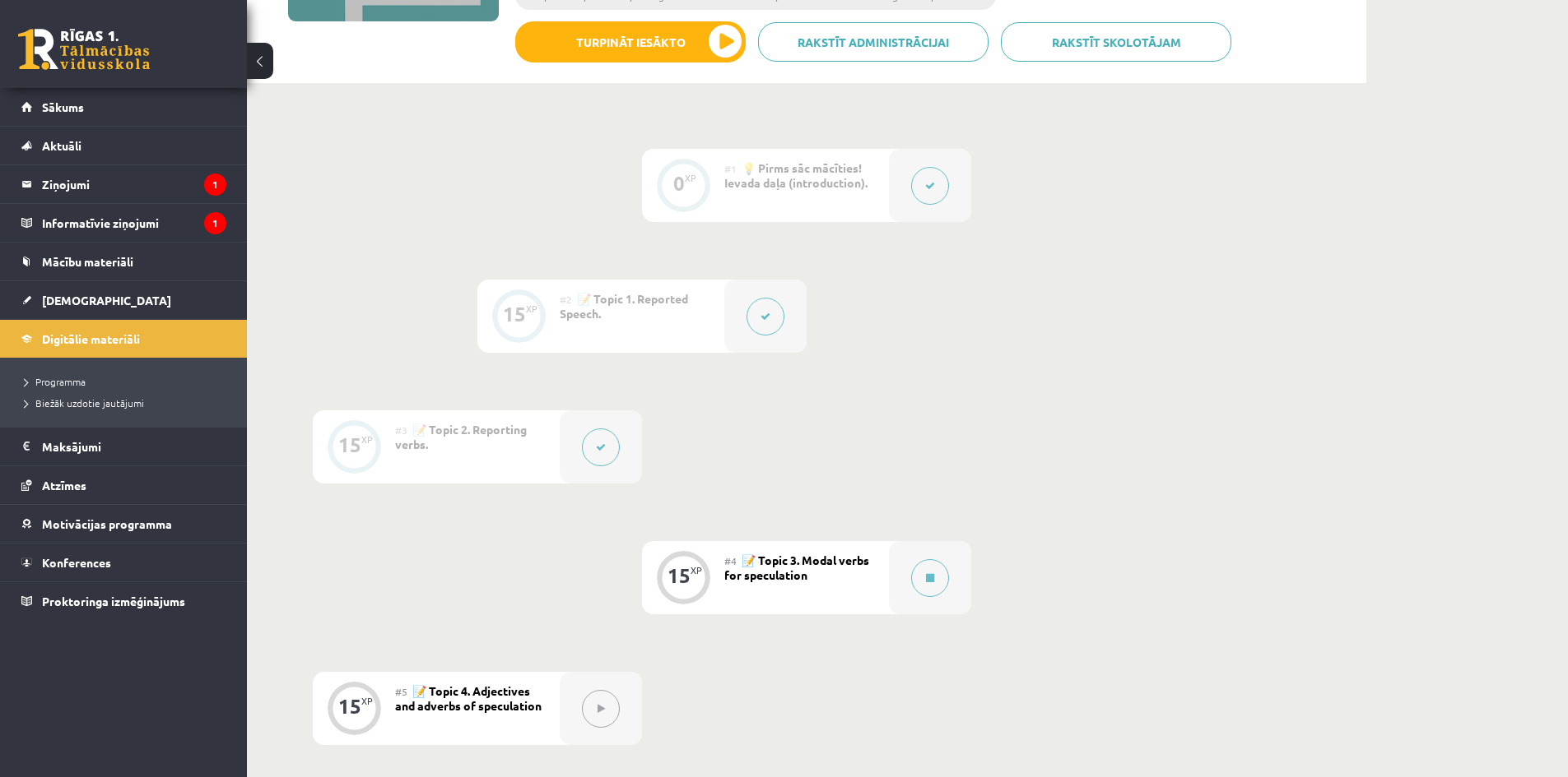
scroll to position [0, 0]
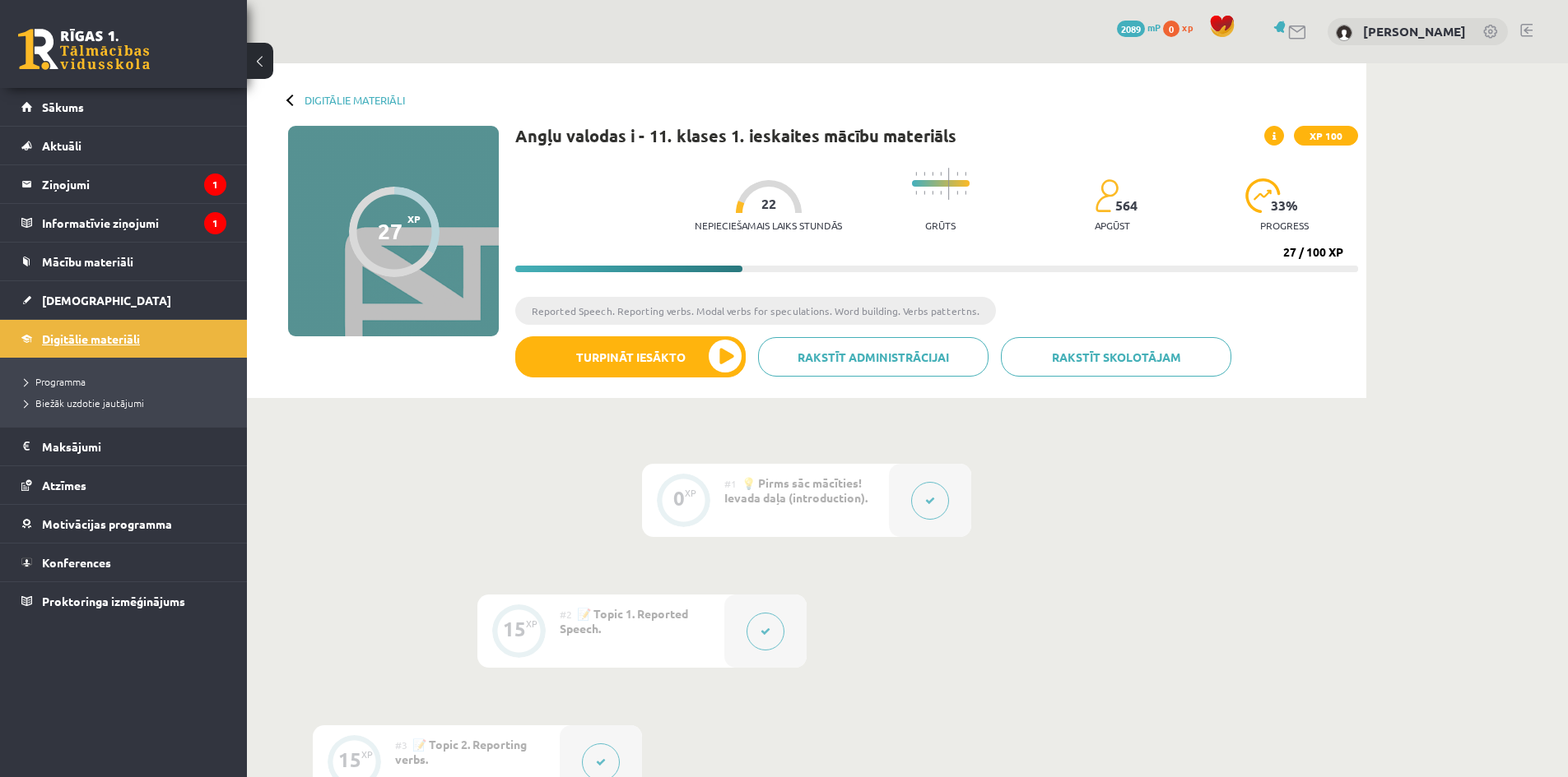
click at [106, 344] on span "Digitālie materiāli" at bounding box center [90, 338] width 98 height 15
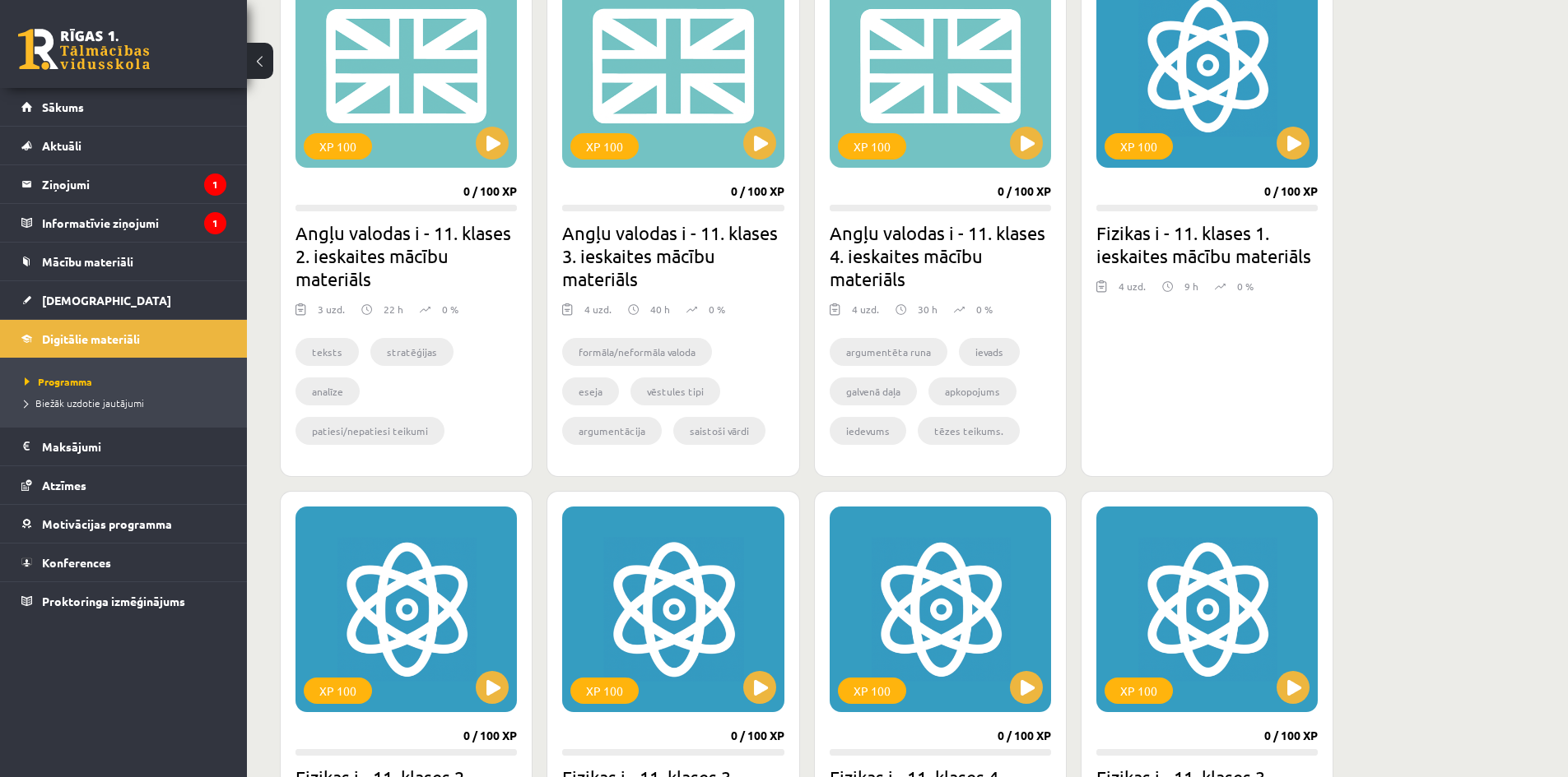
scroll to position [493, 0]
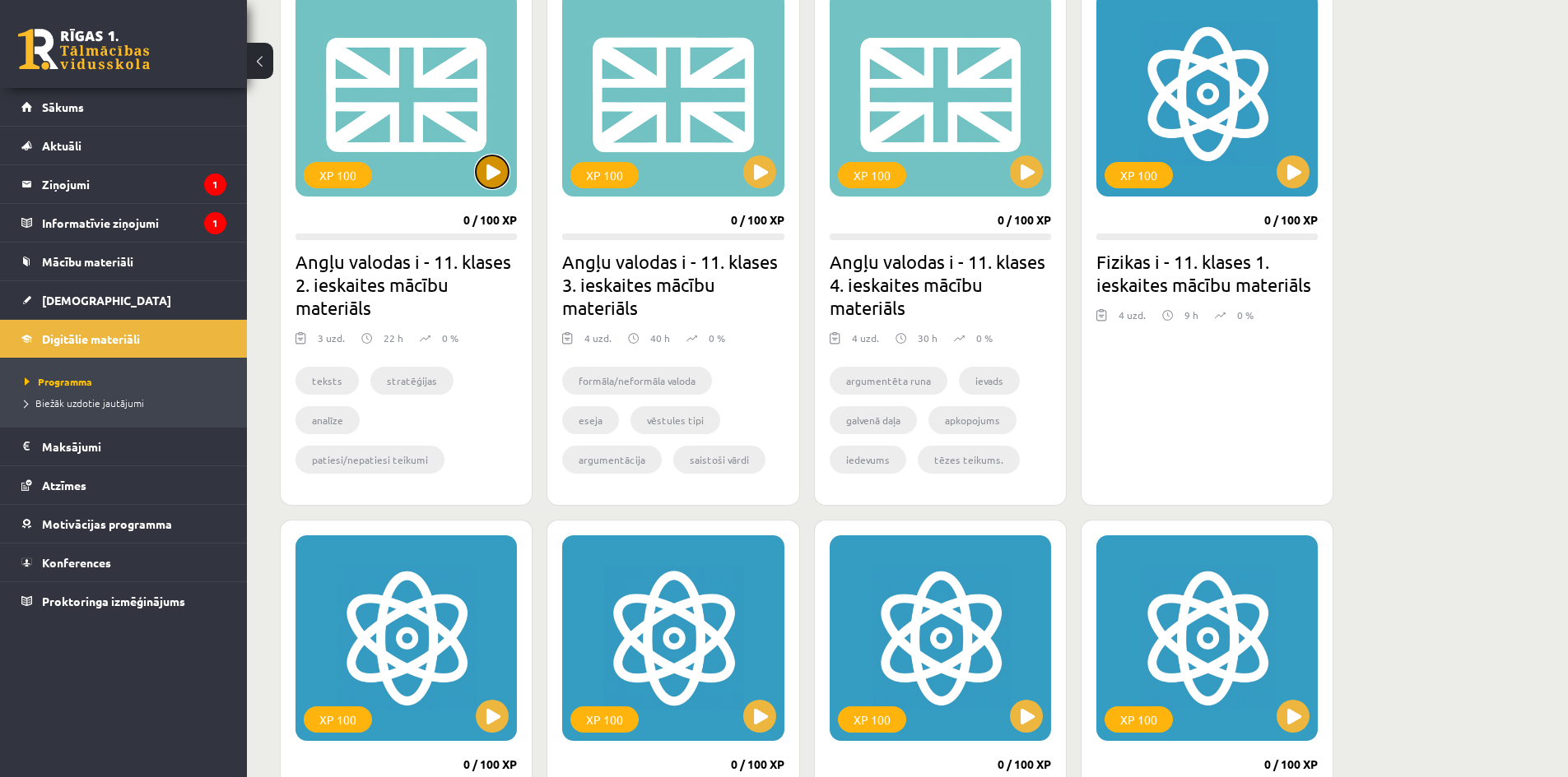
click at [476, 168] on button at bounding box center [492, 172] width 33 height 33
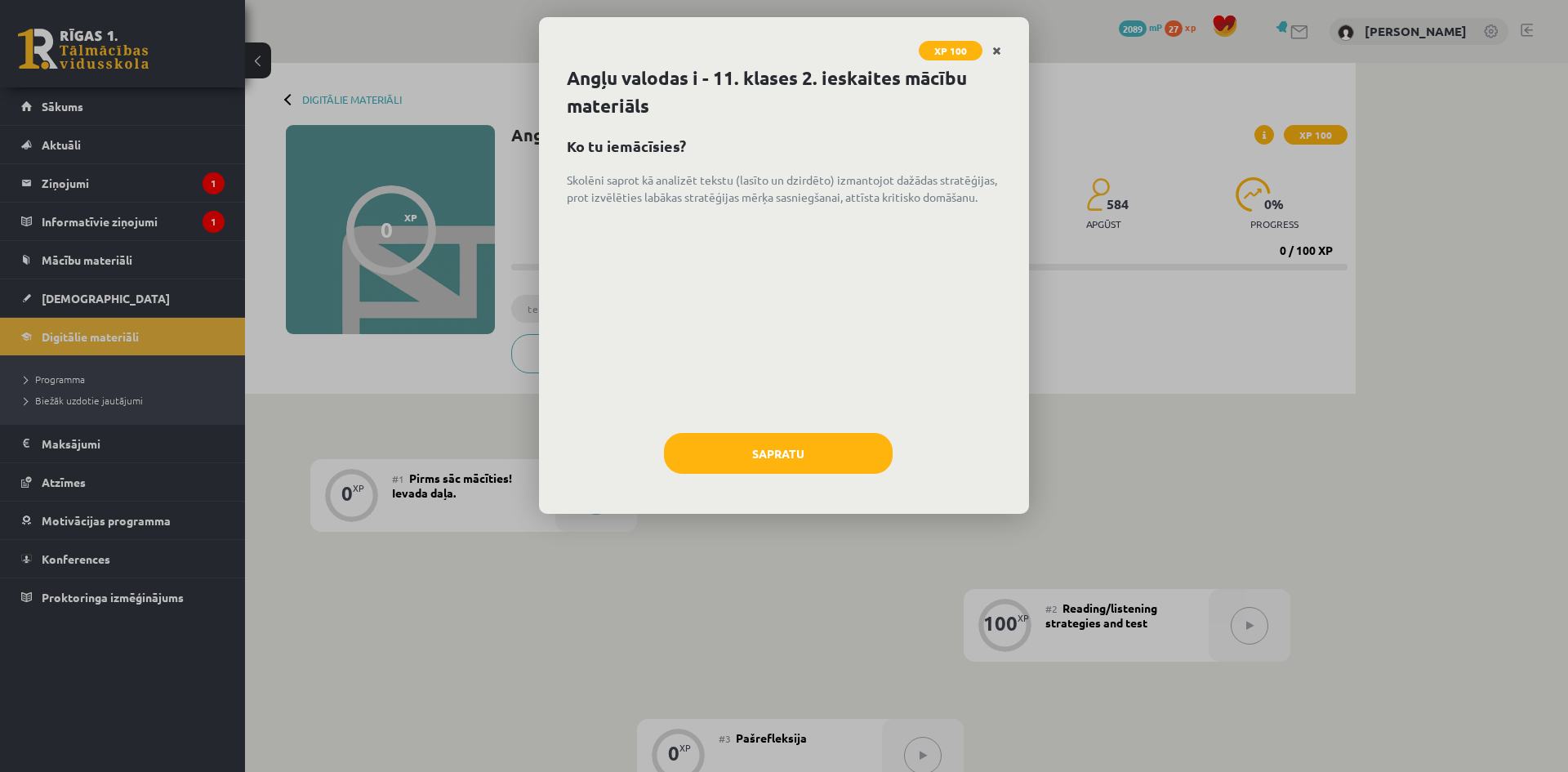
click at [999, 52] on icon "Close" at bounding box center [996, 51] width 9 height 11
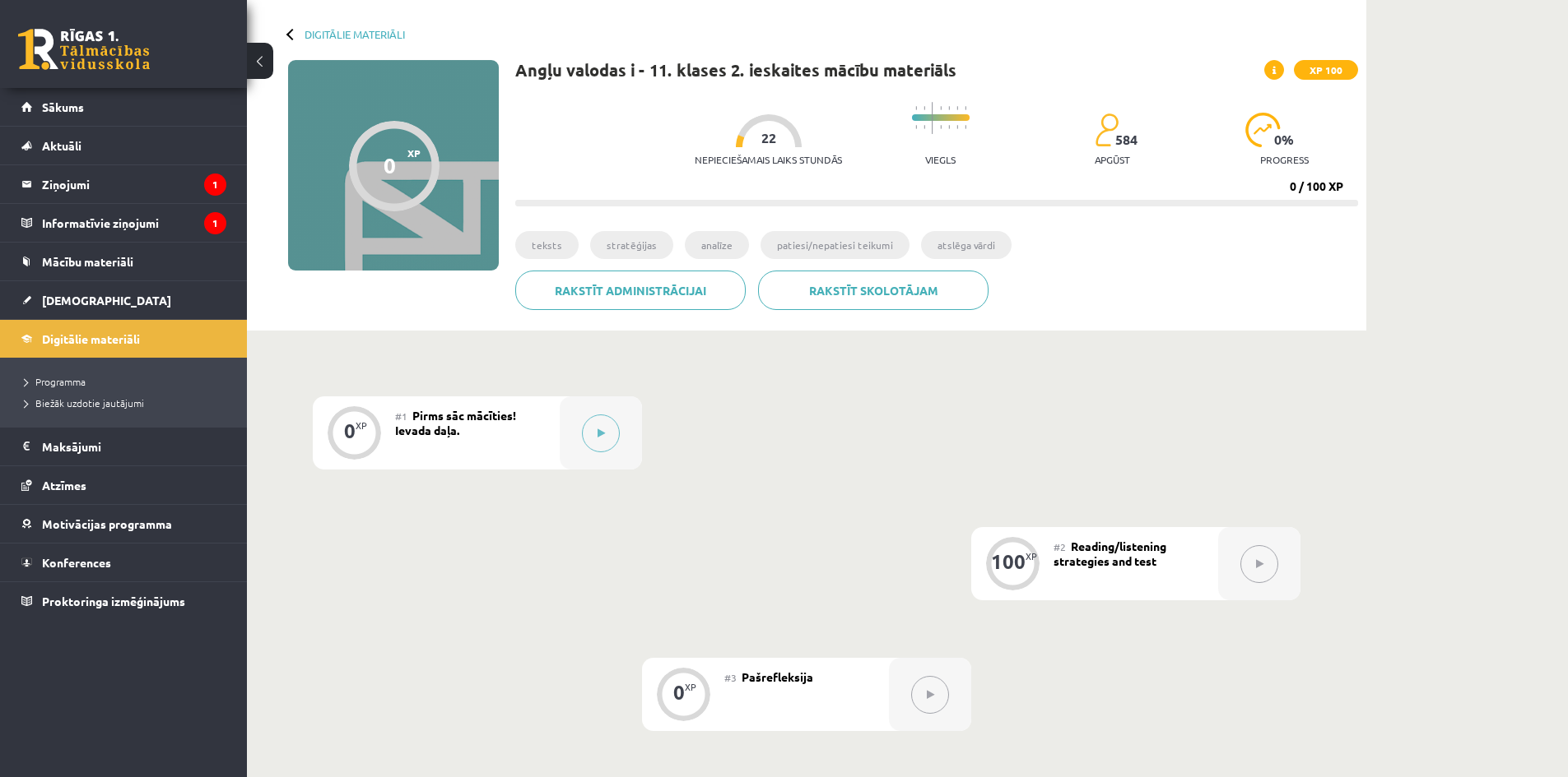
scroll to position [61, 0]
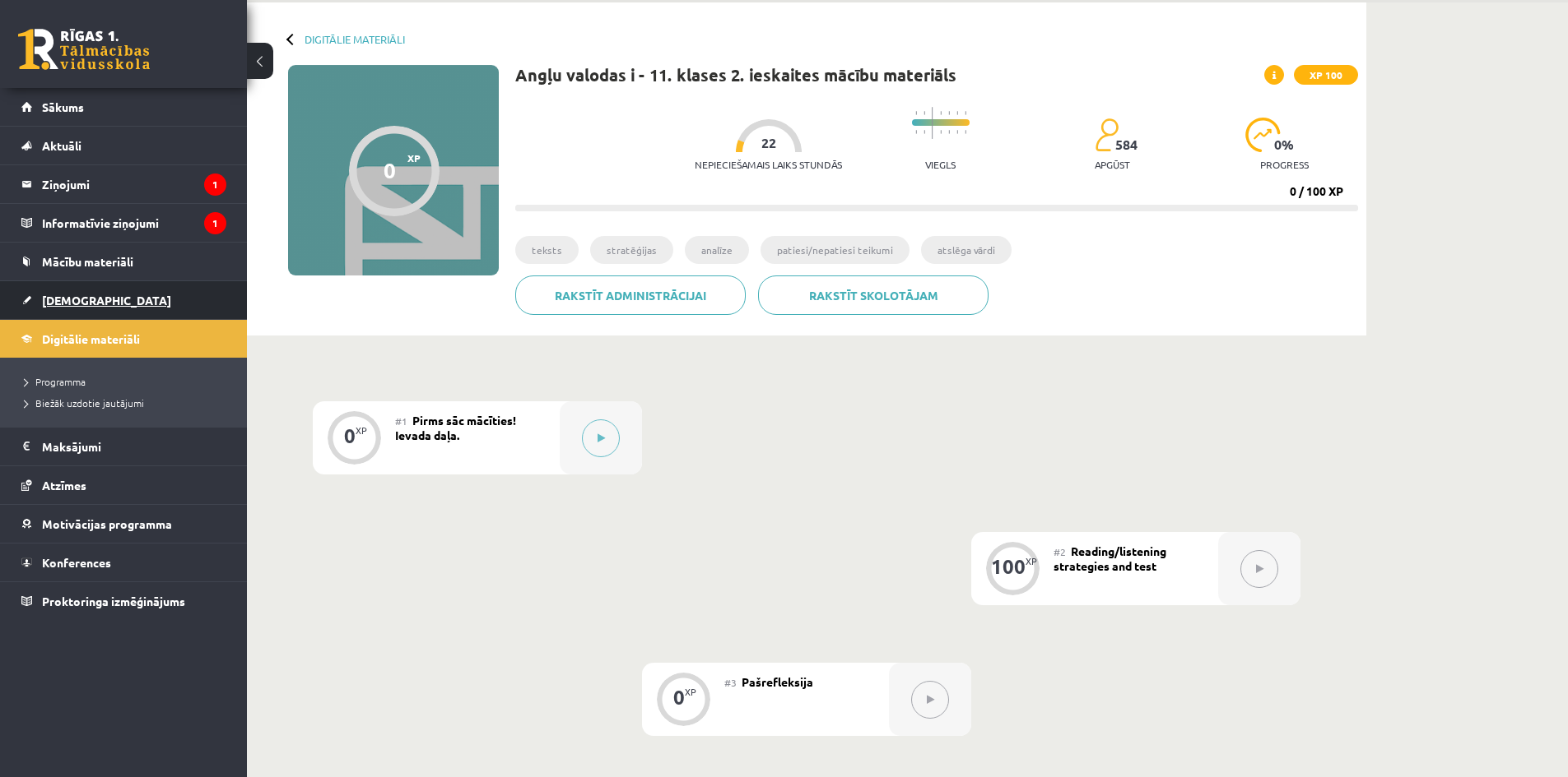
click at [167, 293] on link "[DEMOGRAPHIC_DATA]" at bounding box center [124, 300] width 205 height 38
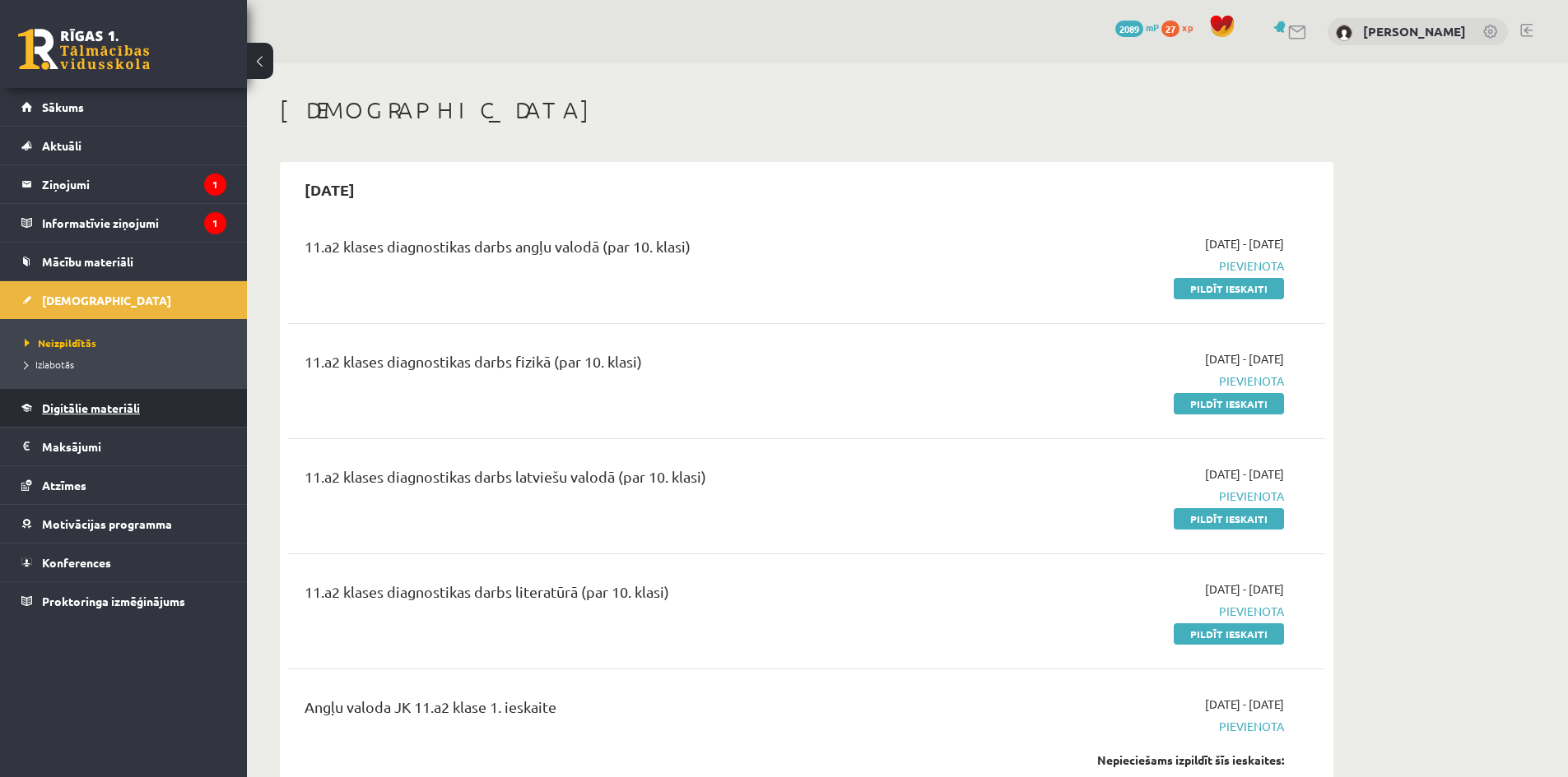
click at [65, 405] on span "Digitālie materiāli" at bounding box center [90, 408] width 98 height 15
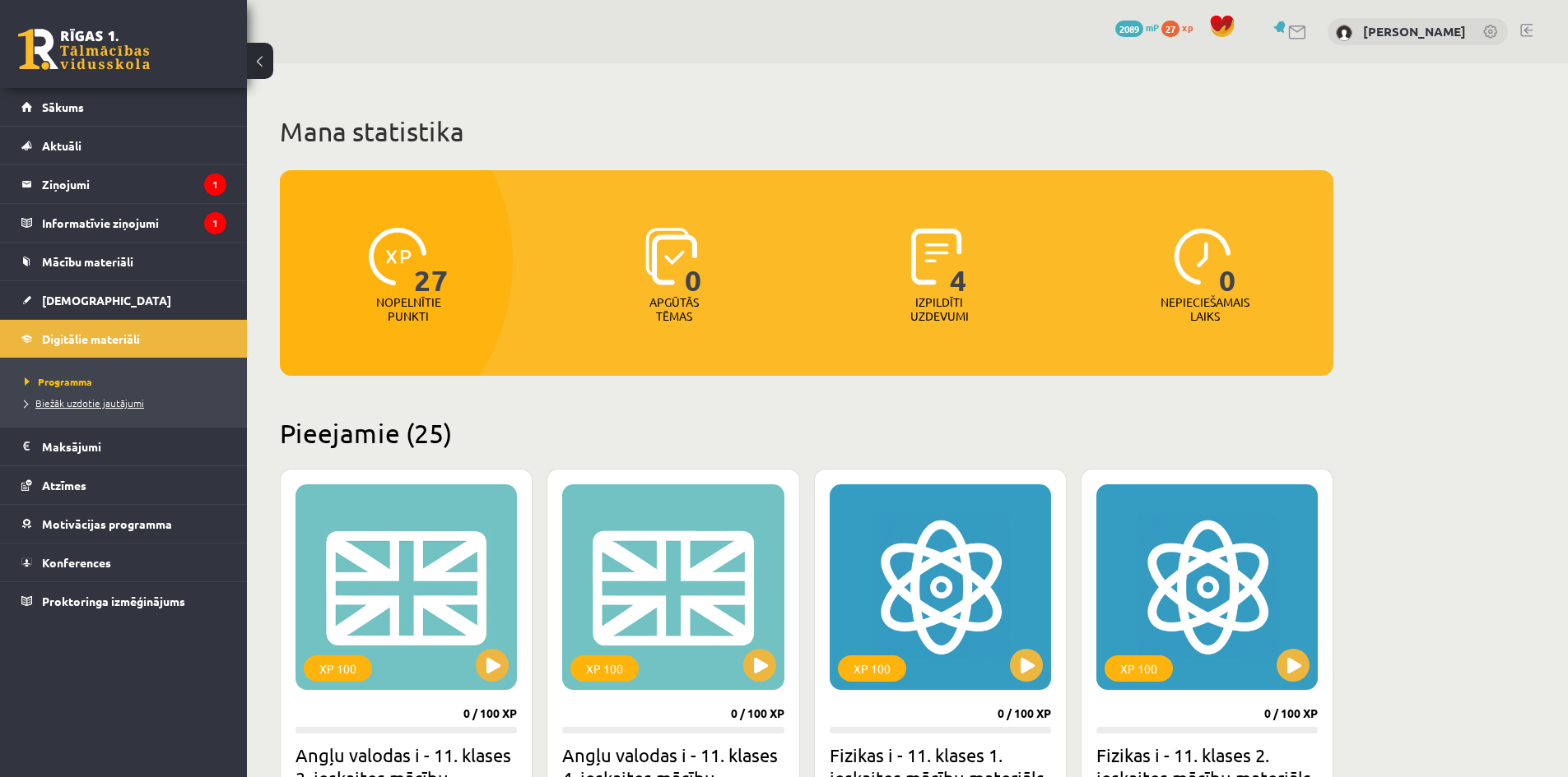
click at [65, 402] on span "Biežāk uzdotie jautājumi" at bounding box center [84, 402] width 120 height 13
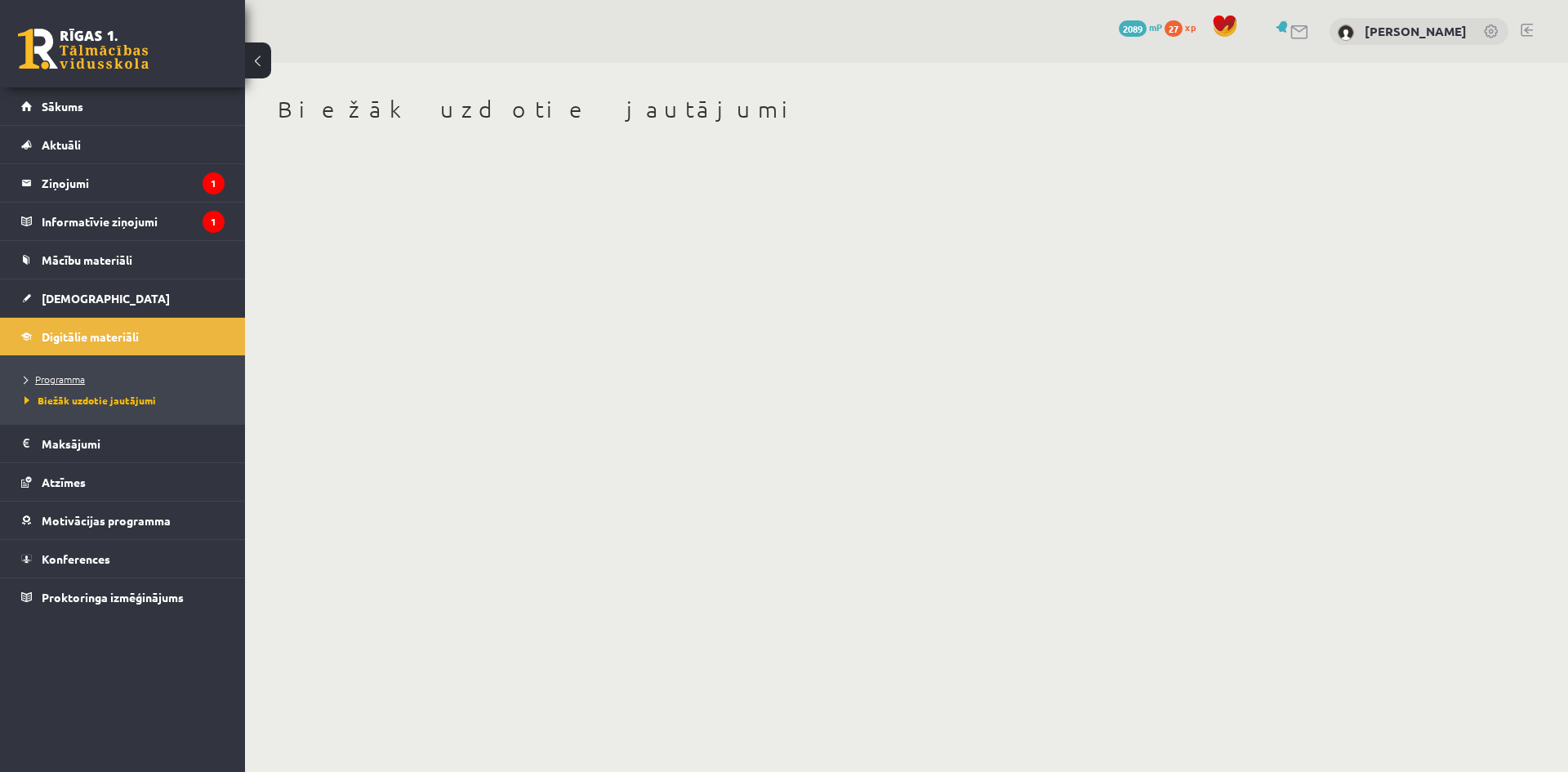
click at [65, 384] on link "Programma" at bounding box center [126, 379] width 204 height 15
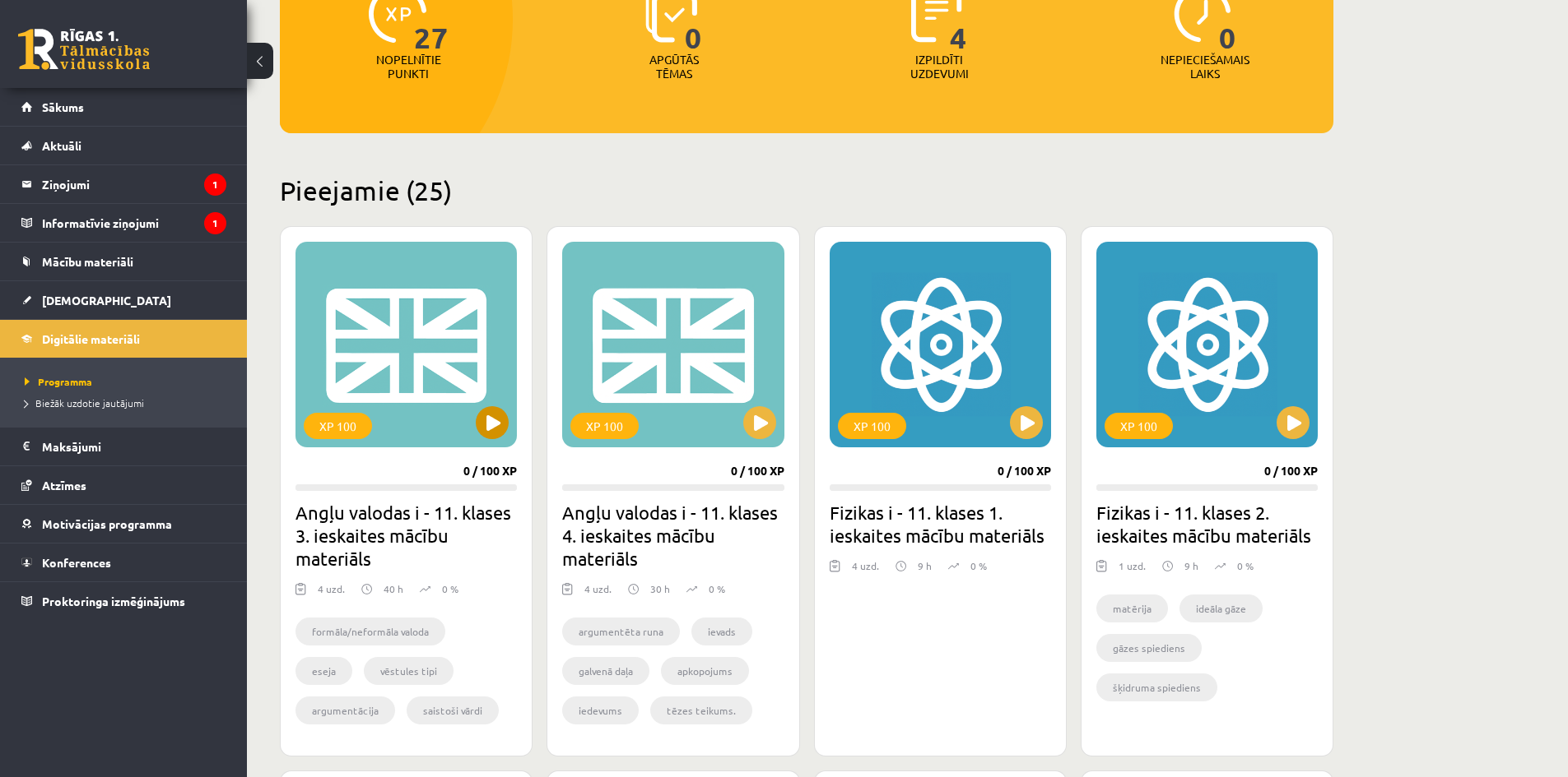
scroll to position [247, 0]
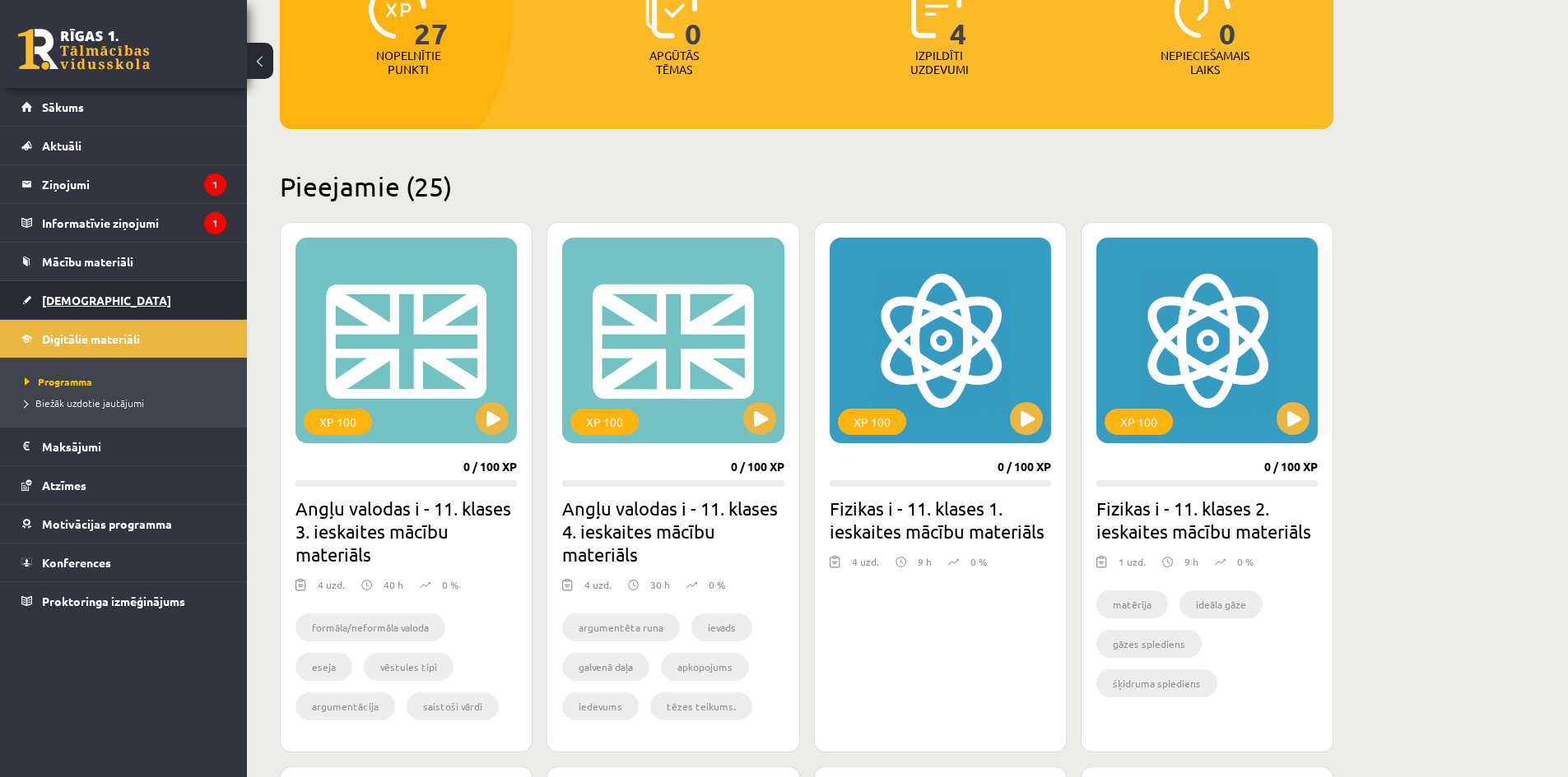
click at [154, 294] on link "[DEMOGRAPHIC_DATA]" at bounding box center [124, 300] width 205 height 38
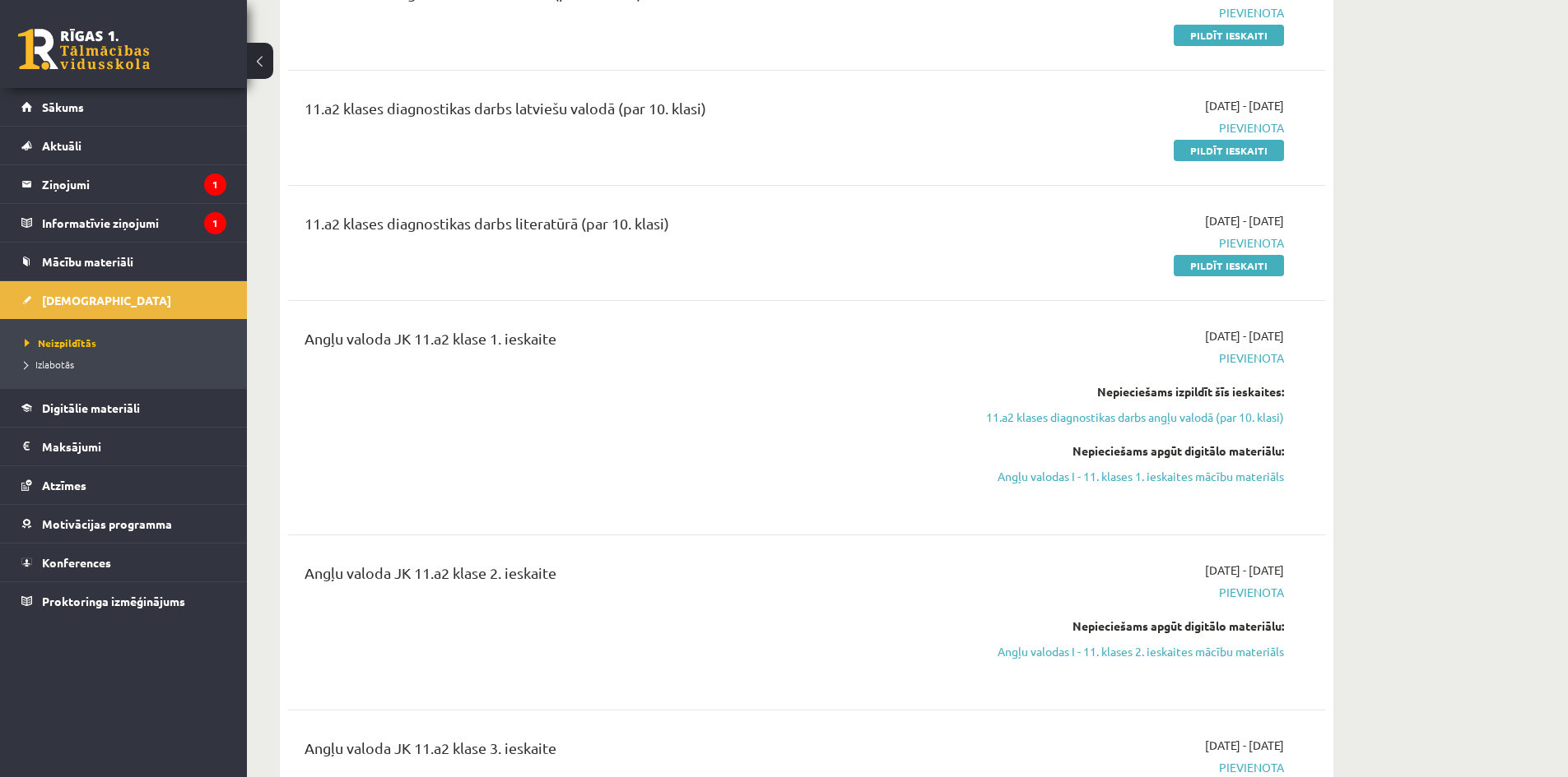
scroll to position [411, 0]
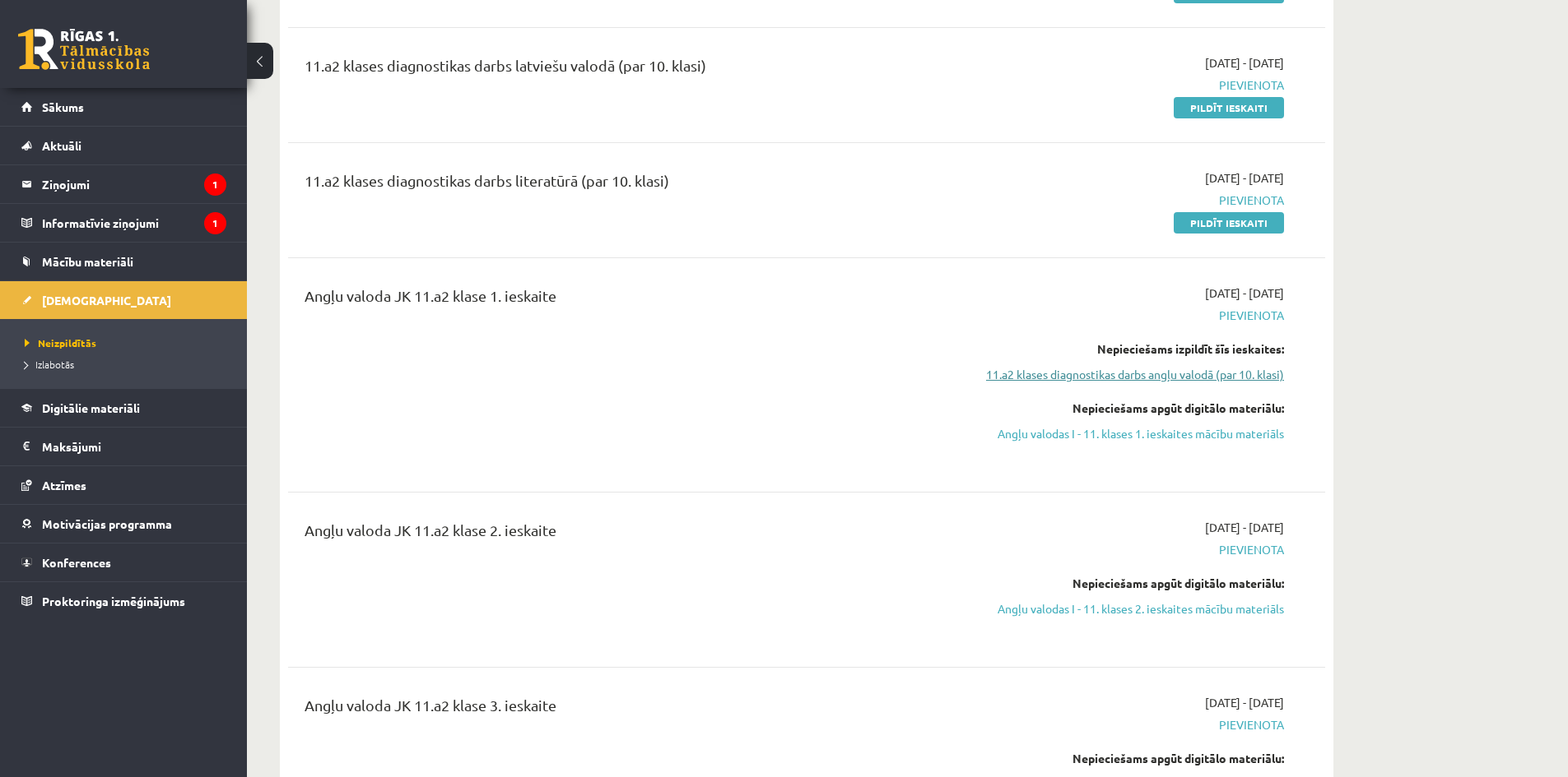
click at [1183, 375] on link "11.a2 klases diagnostikas darbs angļu valodā (par 10. klasi)" at bounding box center [1129, 375] width 311 height 17
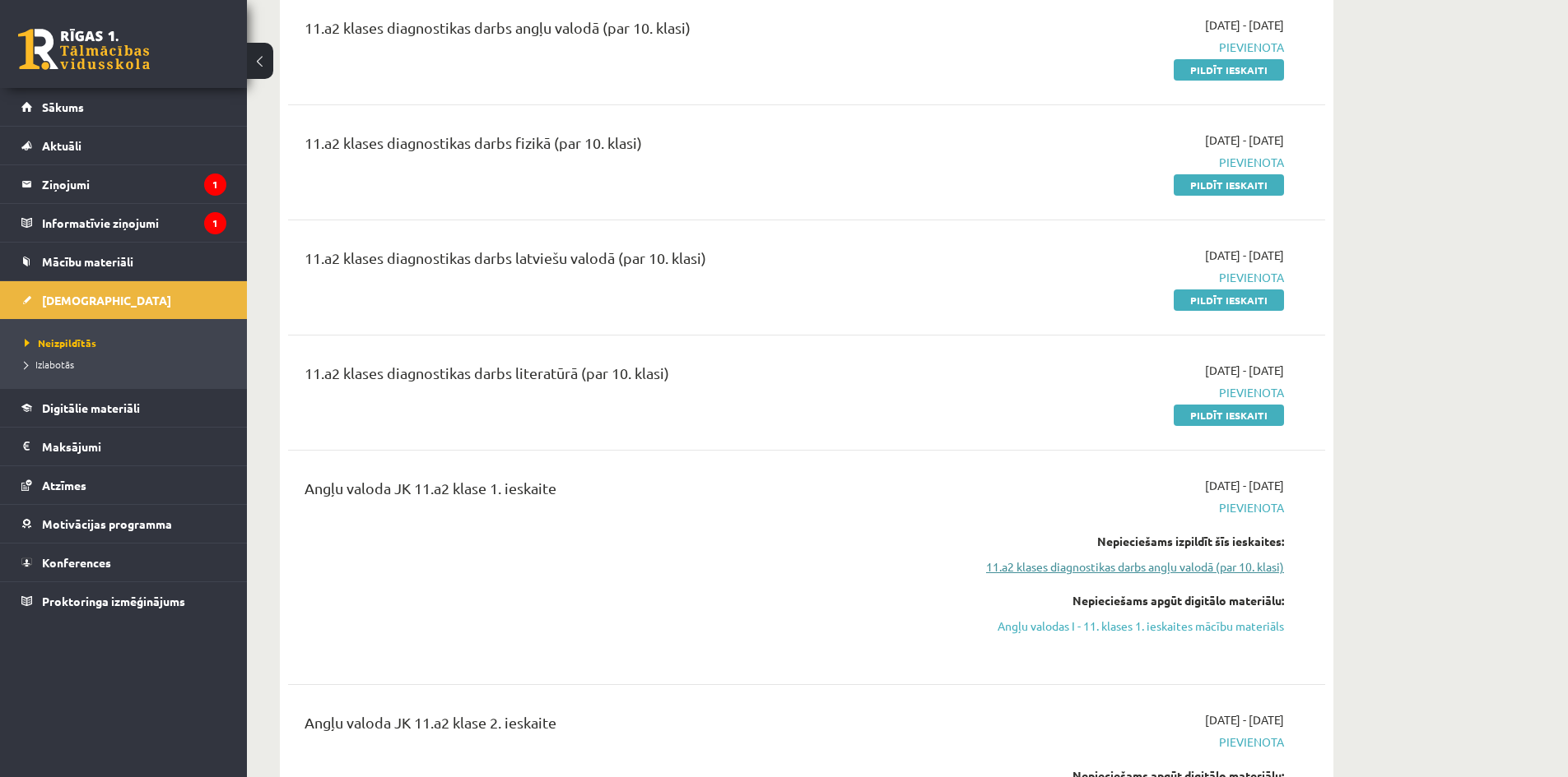
click at [1058, 573] on link "11.a2 klases diagnostikas darbs angļu valodā (par 10. klasi)" at bounding box center [1129, 567] width 311 height 17
click at [1176, 629] on link "Angļu valodas I - 11. klases 1. ieskaites mācību materiāls" at bounding box center [1129, 626] width 311 height 17
click at [1216, 565] on link "11.a2 klases diagnostikas darbs angļu valodā (par 10. klasi)" at bounding box center [1129, 567] width 311 height 17
click at [1165, 567] on link "11.a2 klases diagnostikas darbs angļu valodā (par 10. klasi)" at bounding box center [1129, 567] width 311 height 17
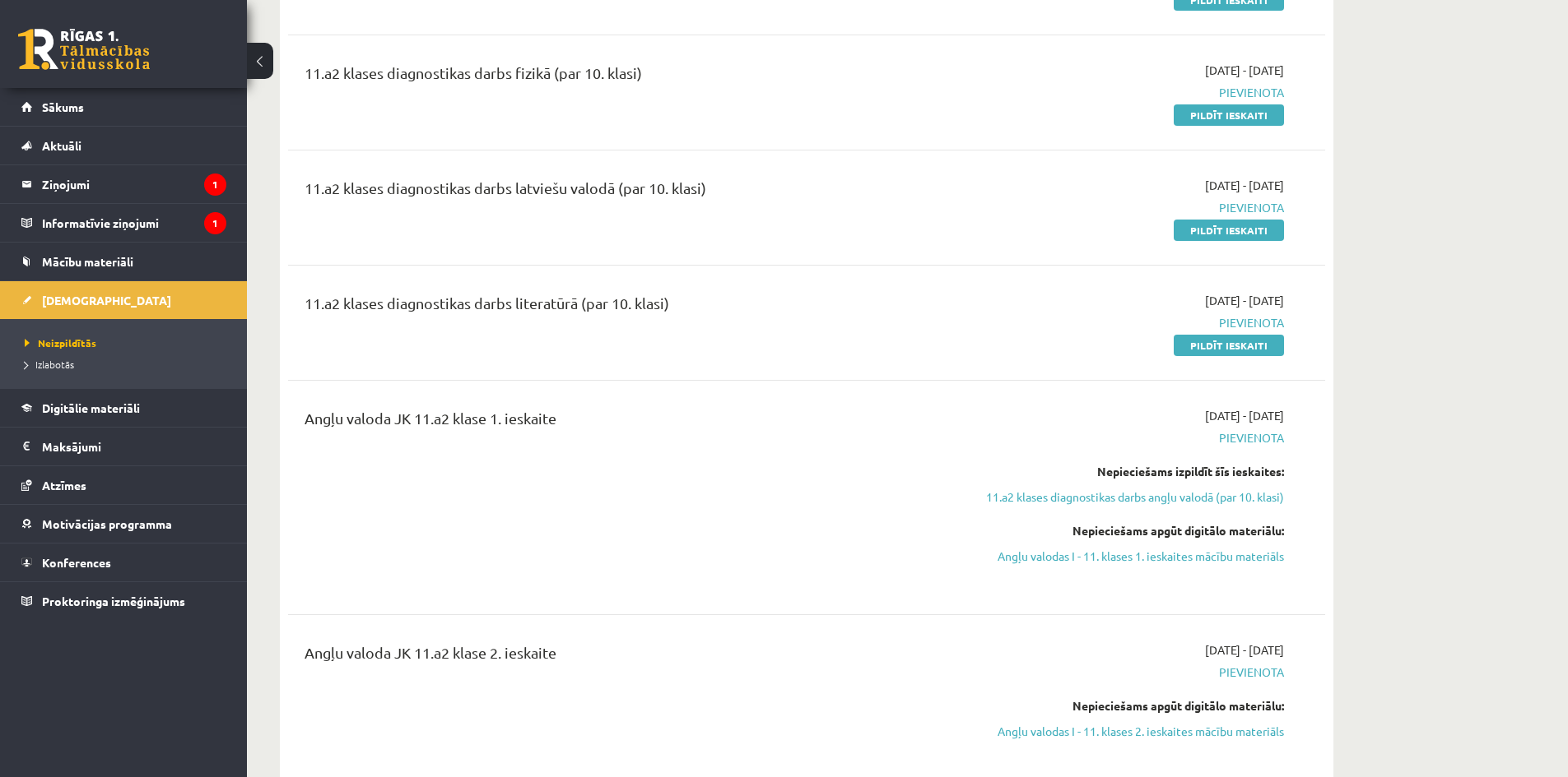
scroll to position [383, 0]
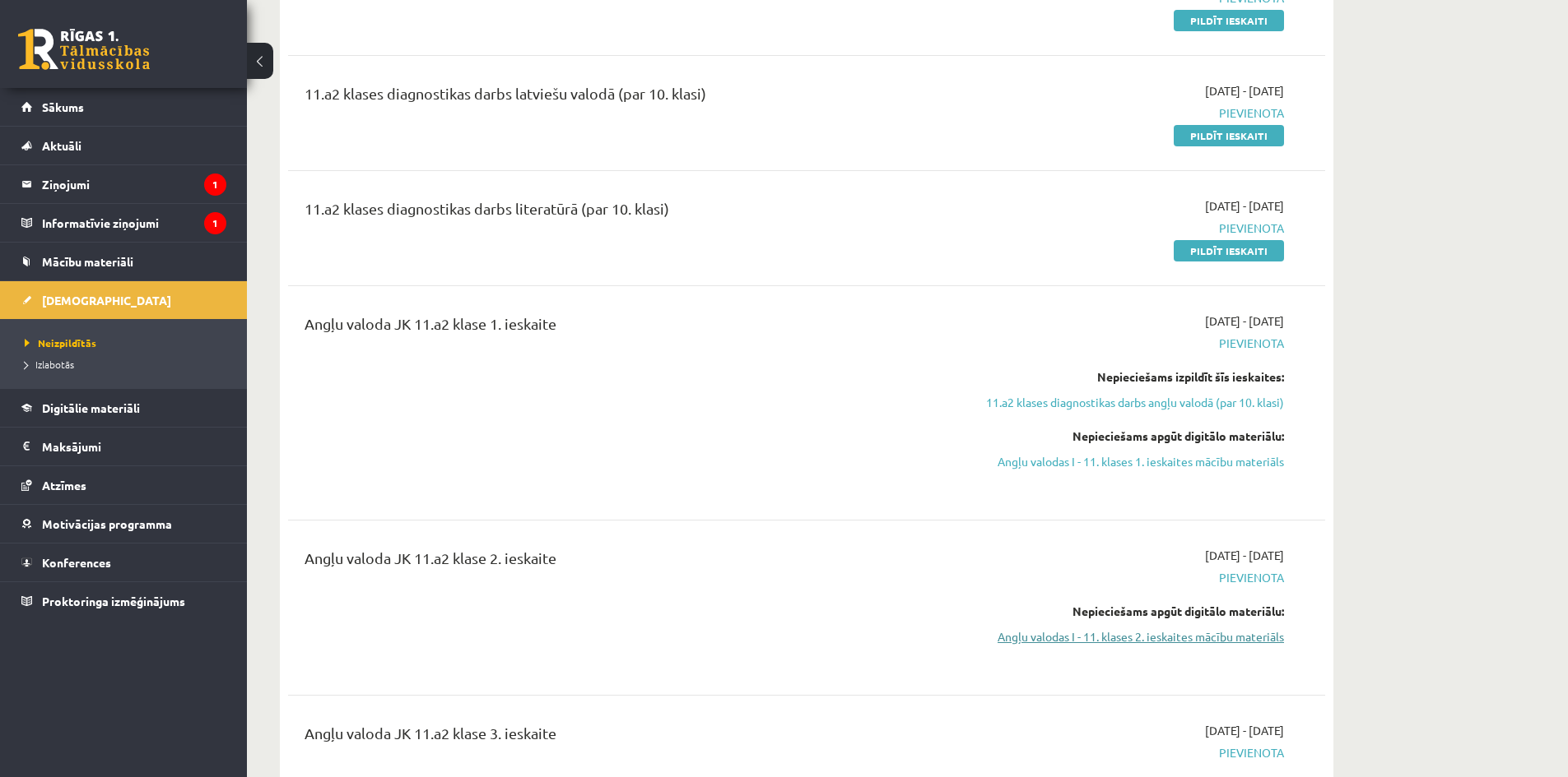
click at [1170, 645] on link "Angļu valodas I - 11. klases 2. ieskaites mācību materiāls" at bounding box center [1129, 637] width 311 height 17
click at [1107, 467] on link "Angļu valodas I - 11. klases 1. ieskaites mācību materiāls" at bounding box center [1129, 462] width 311 height 17
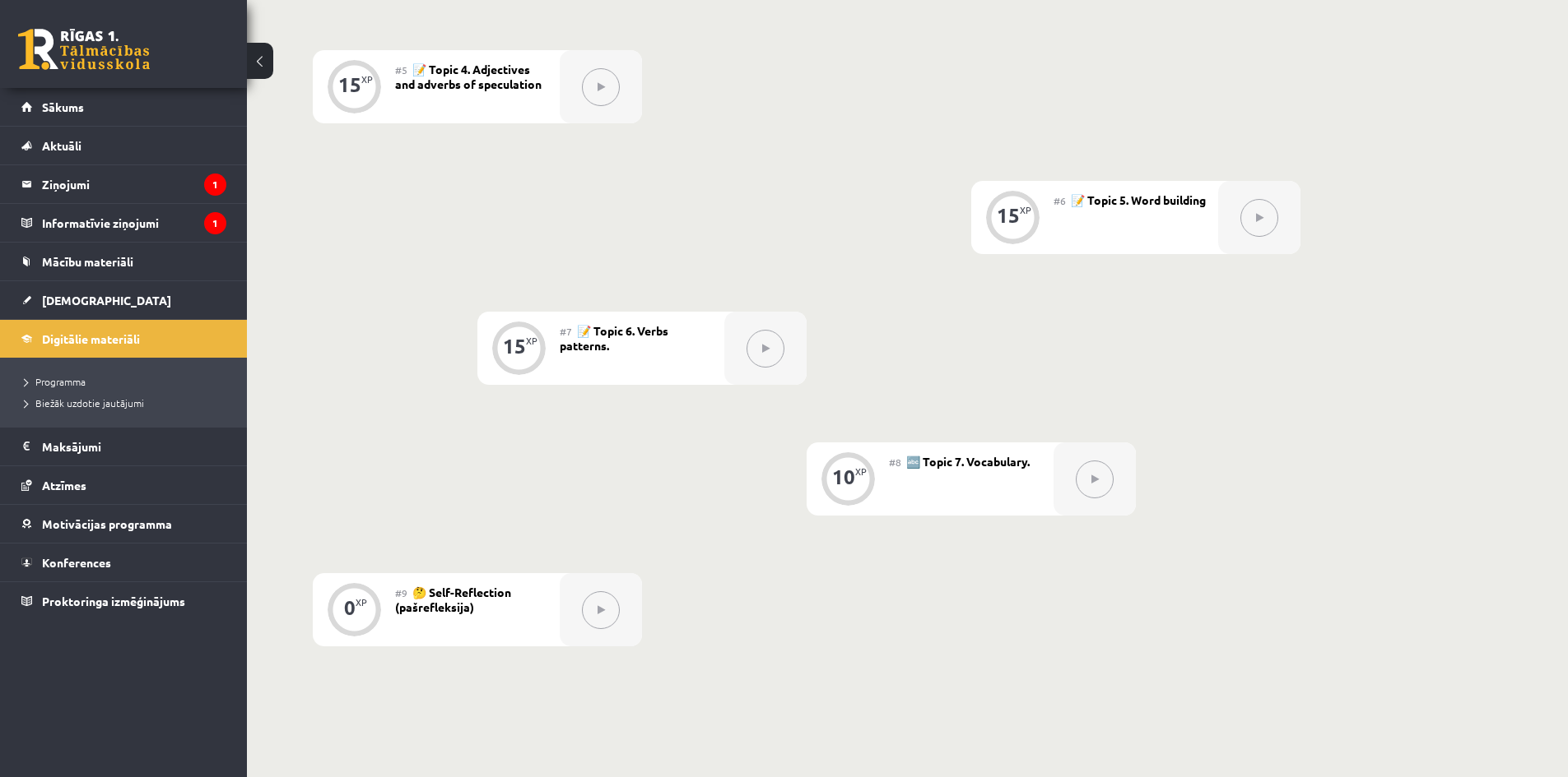
scroll to position [930, 0]
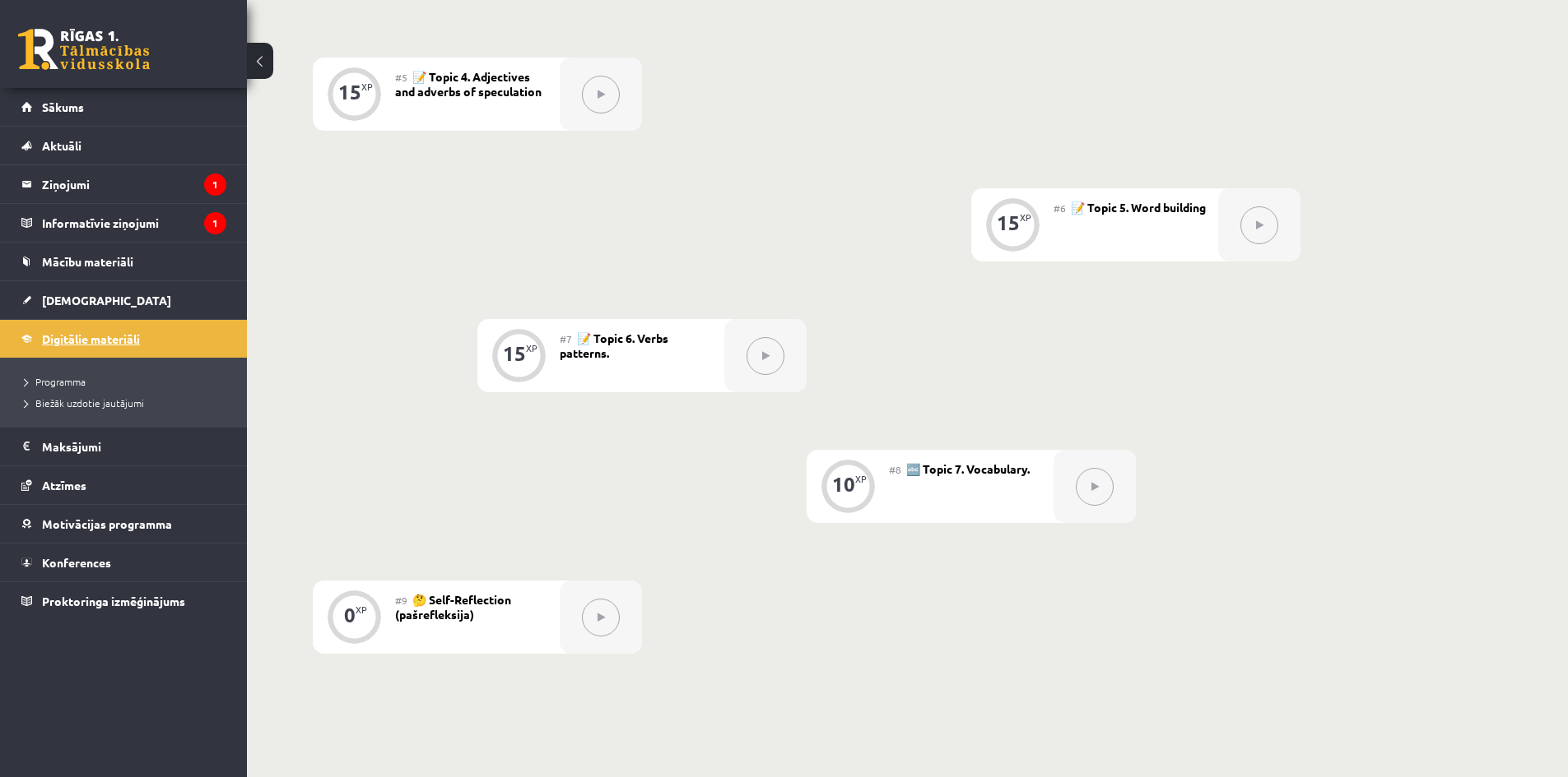
click at [128, 342] on span "Digitālie materiāli" at bounding box center [90, 338] width 98 height 15
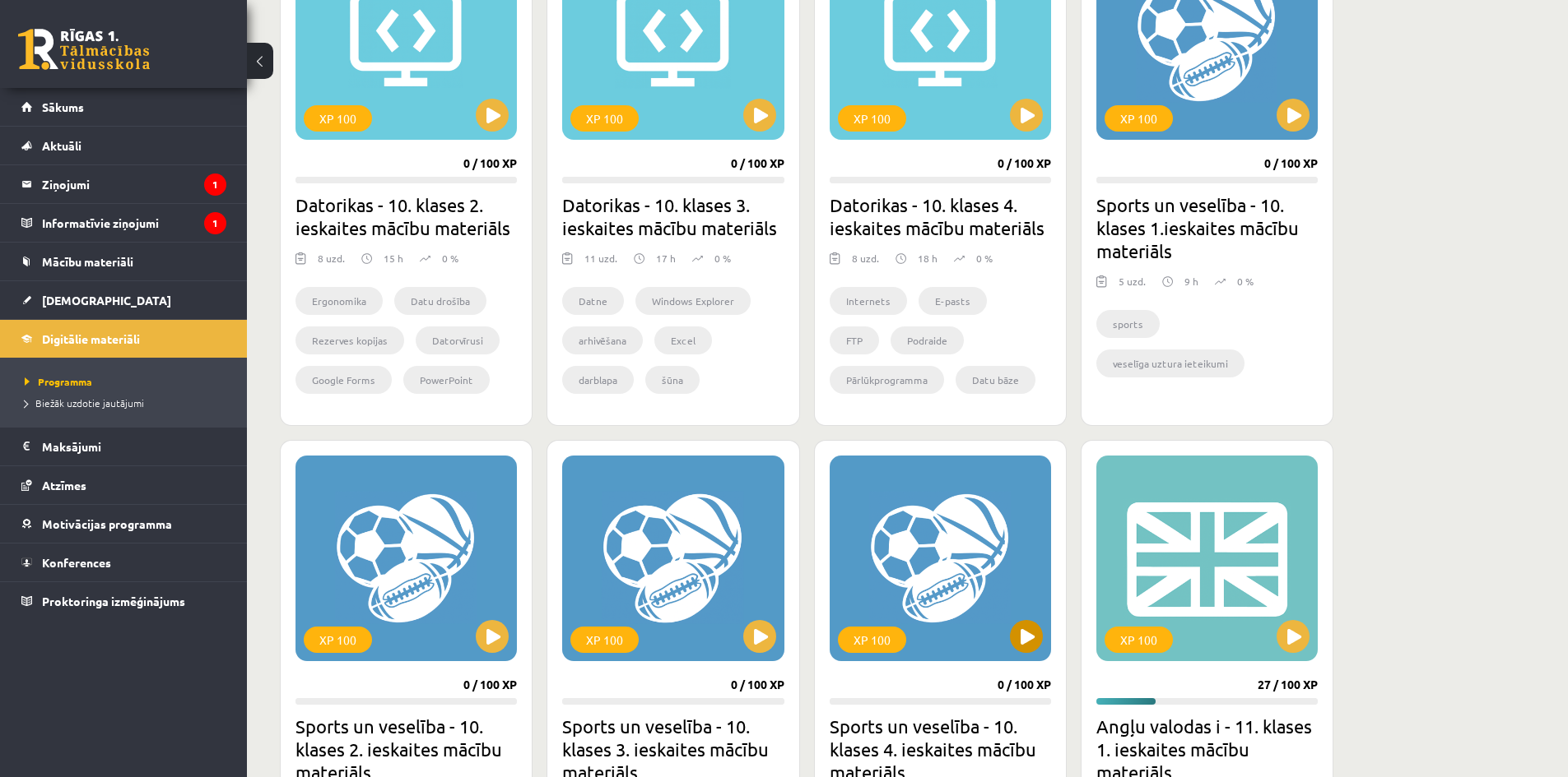
scroll to position [2644, 0]
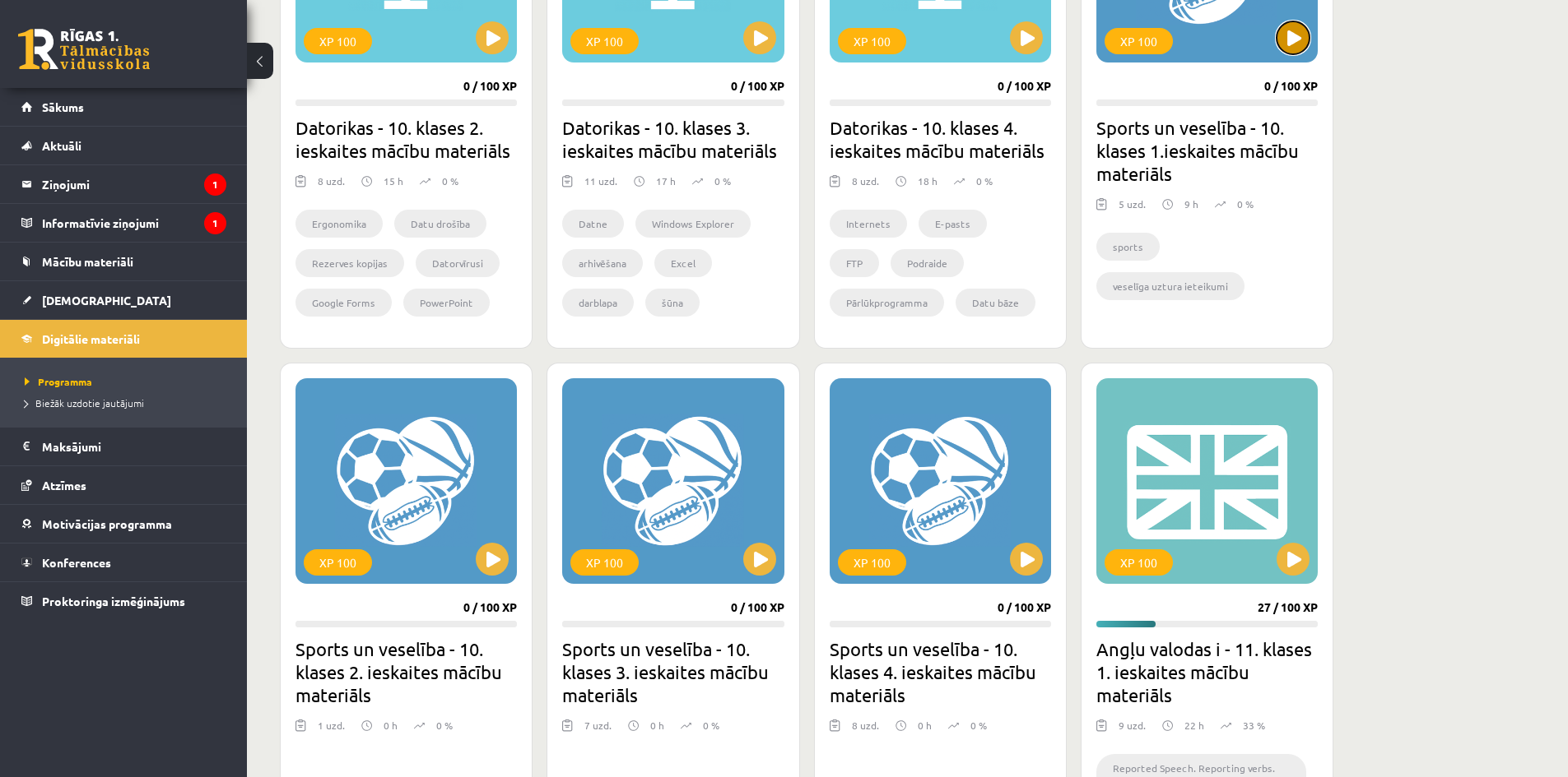
click at [1287, 36] on button at bounding box center [1293, 38] width 33 height 33
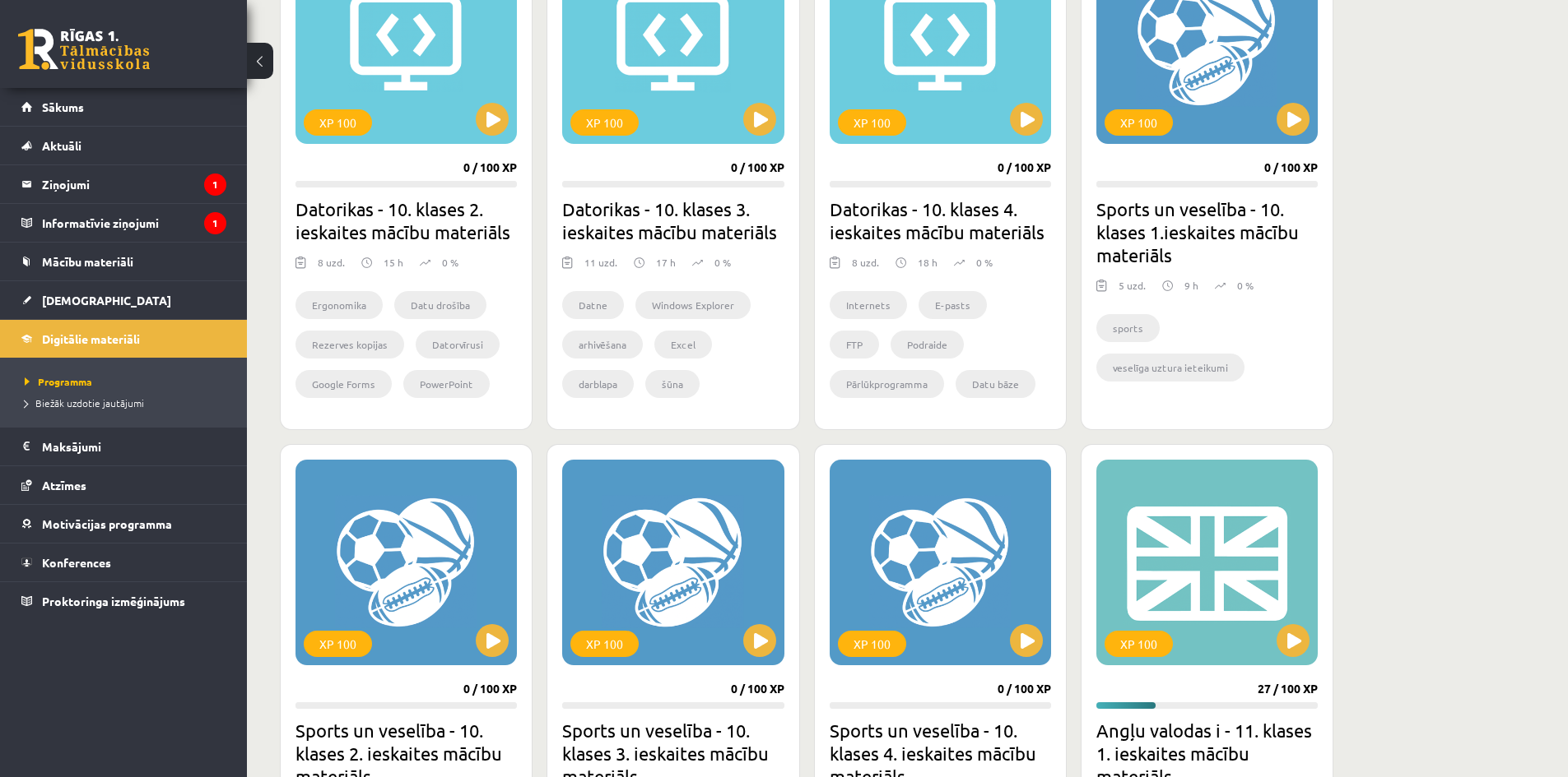
scroll to position [2562, 0]
